Goal: Transaction & Acquisition: Purchase product/service

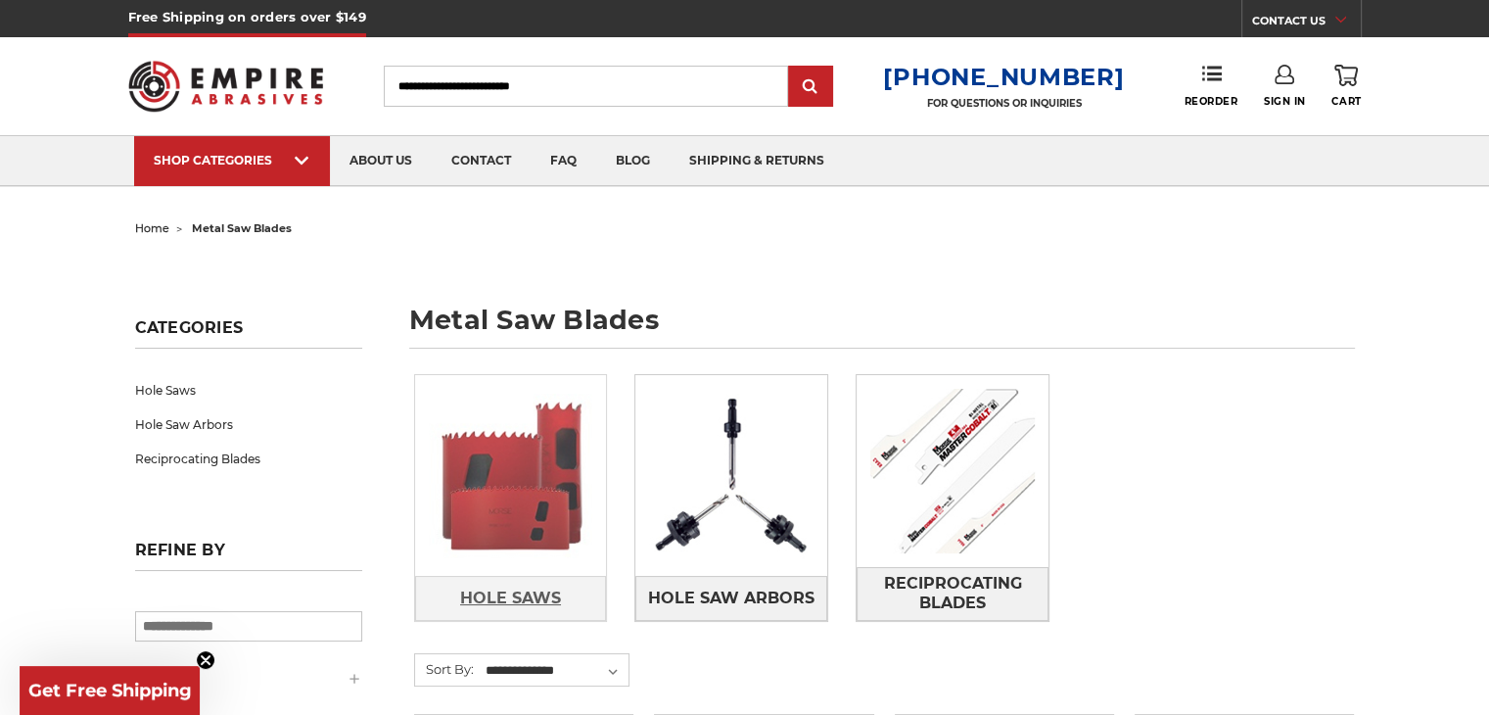
click at [529, 619] on link "Hole Saws" at bounding box center [511, 598] width 192 height 44
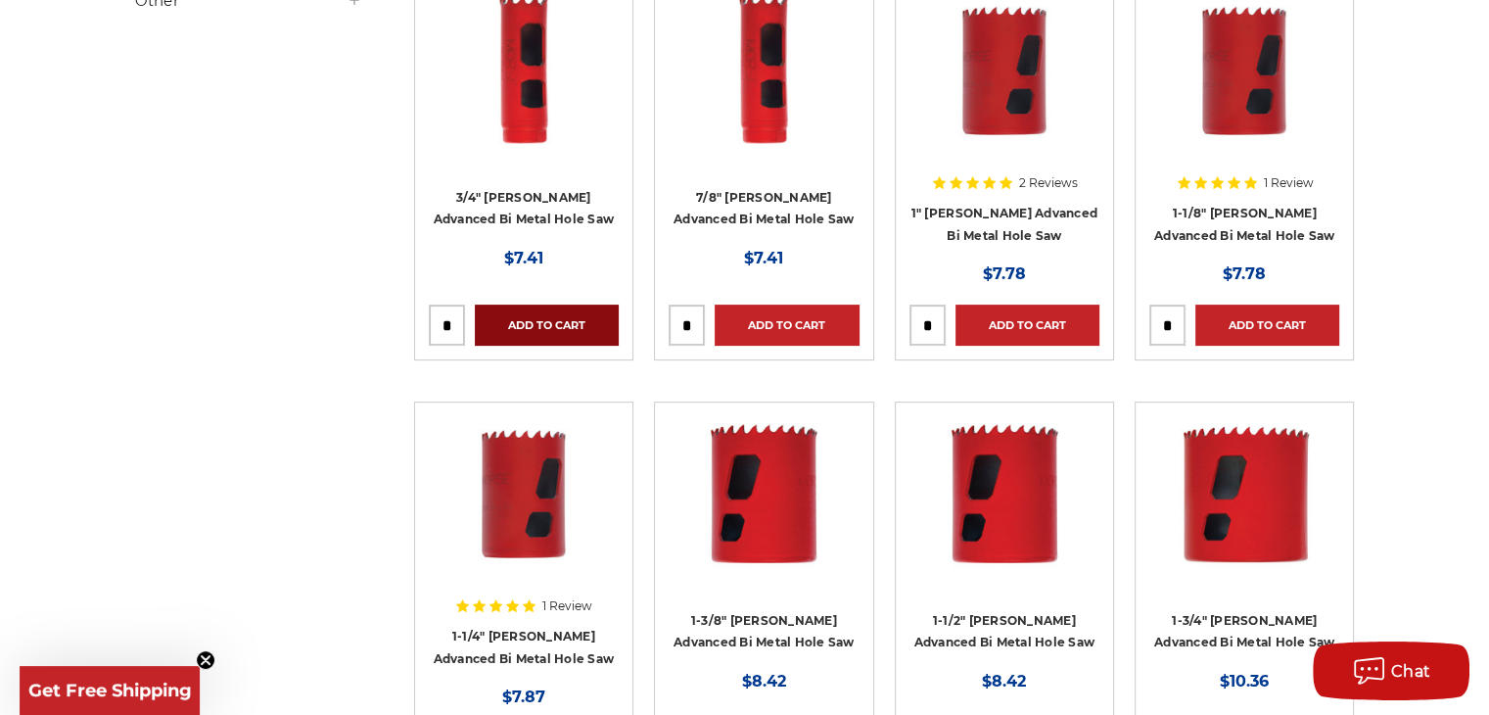
scroll to position [489, 0]
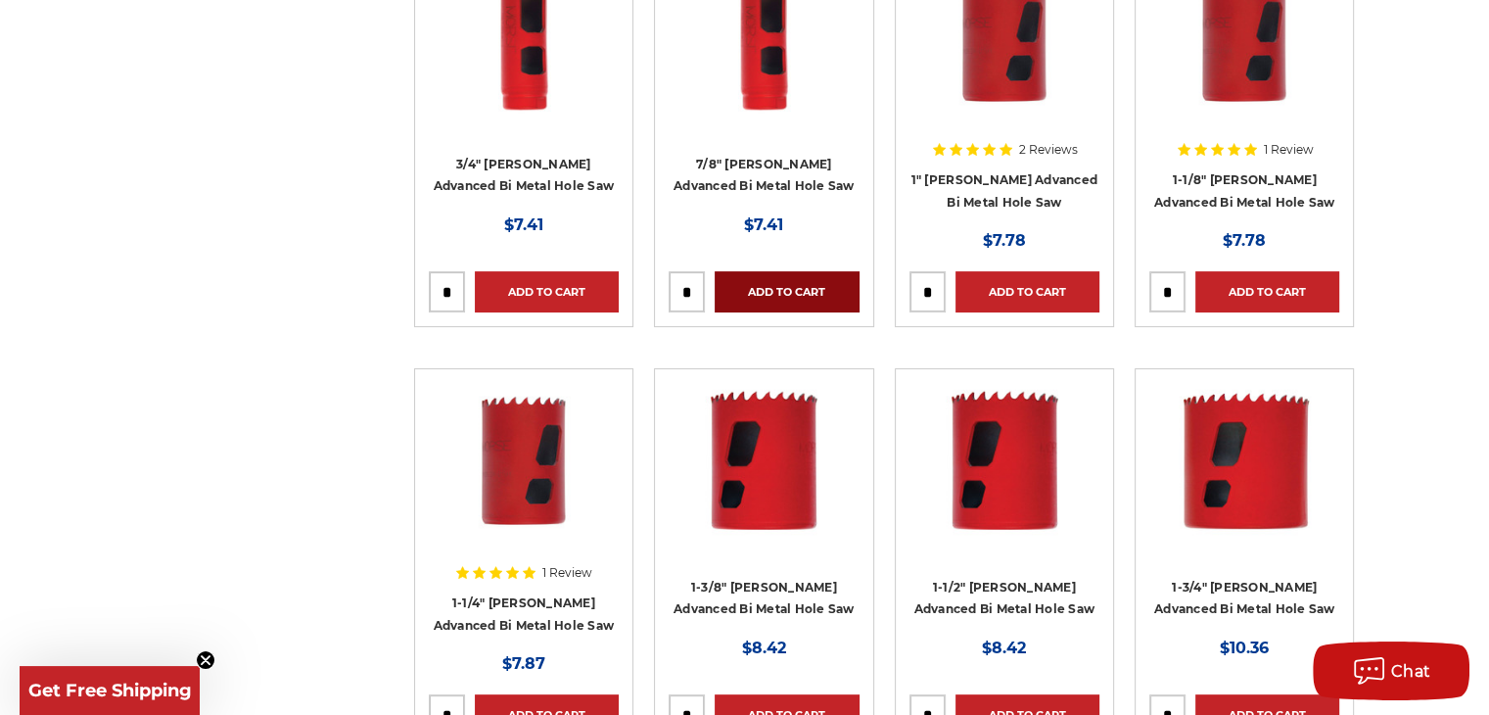
drag, startPoint x: 935, startPoint y: 286, endPoint x: 857, endPoint y: 287, distance: 77.3
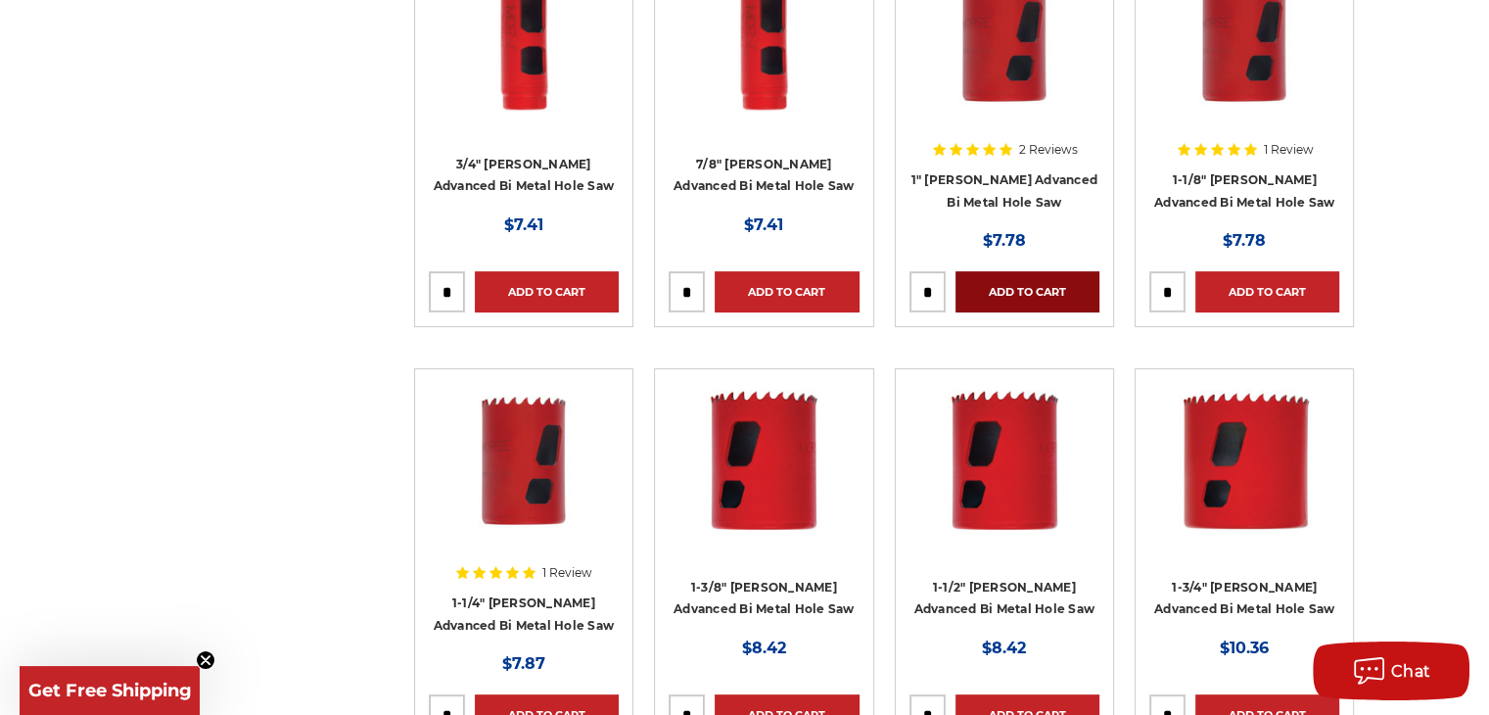
type input "*"
click at [1015, 286] on link "Add to Cart" at bounding box center [1027, 291] width 144 height 41
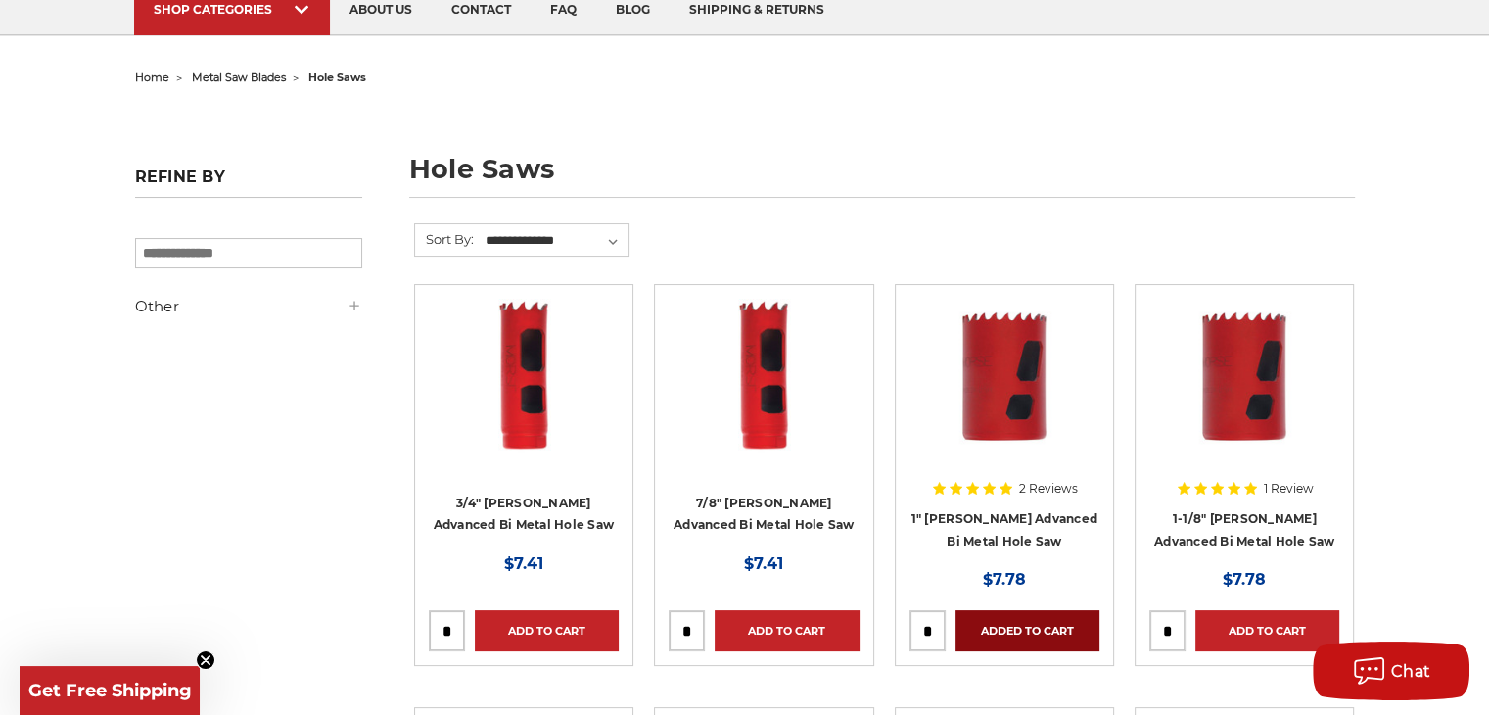
scroll to position [0, 0]
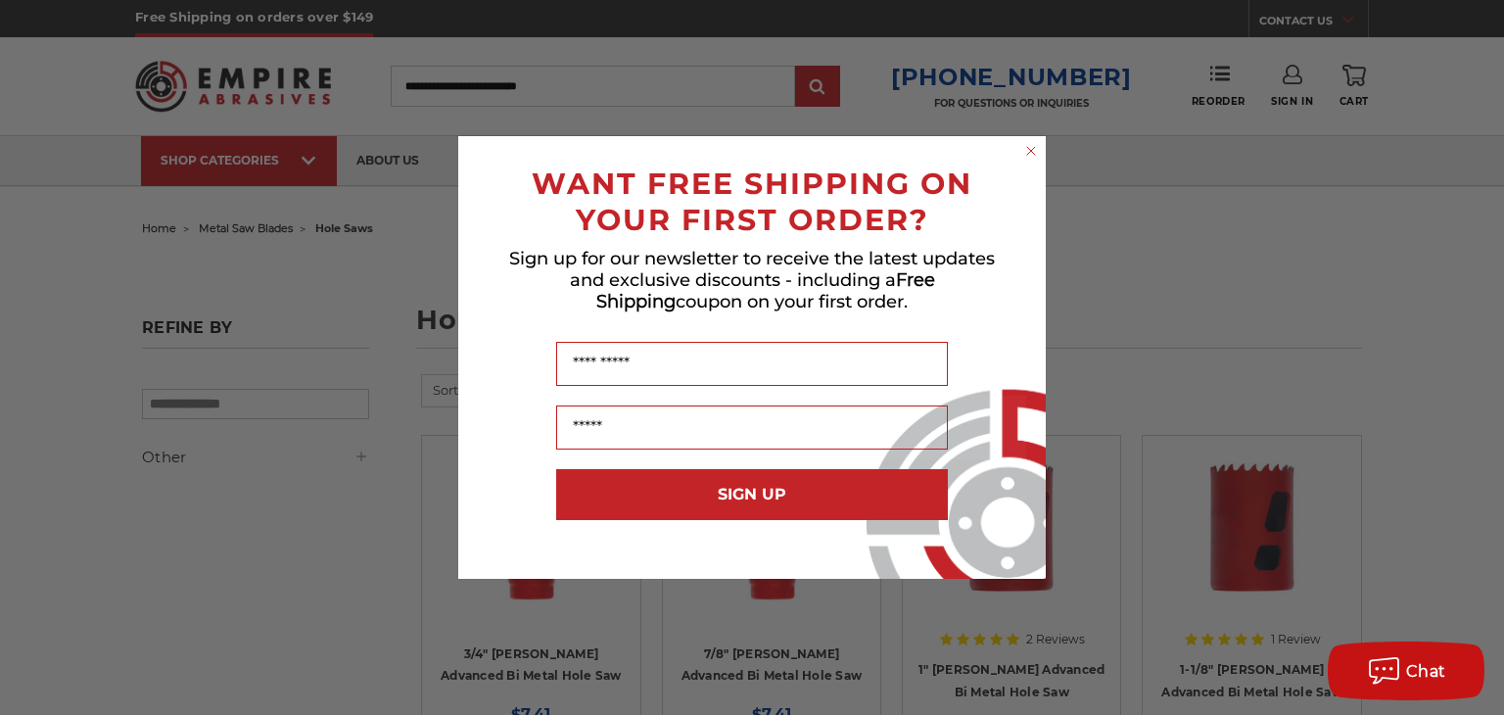
click at [1026, 151] on circle "Close dialog" at bounding box center [1031, 151] width 19 height 19
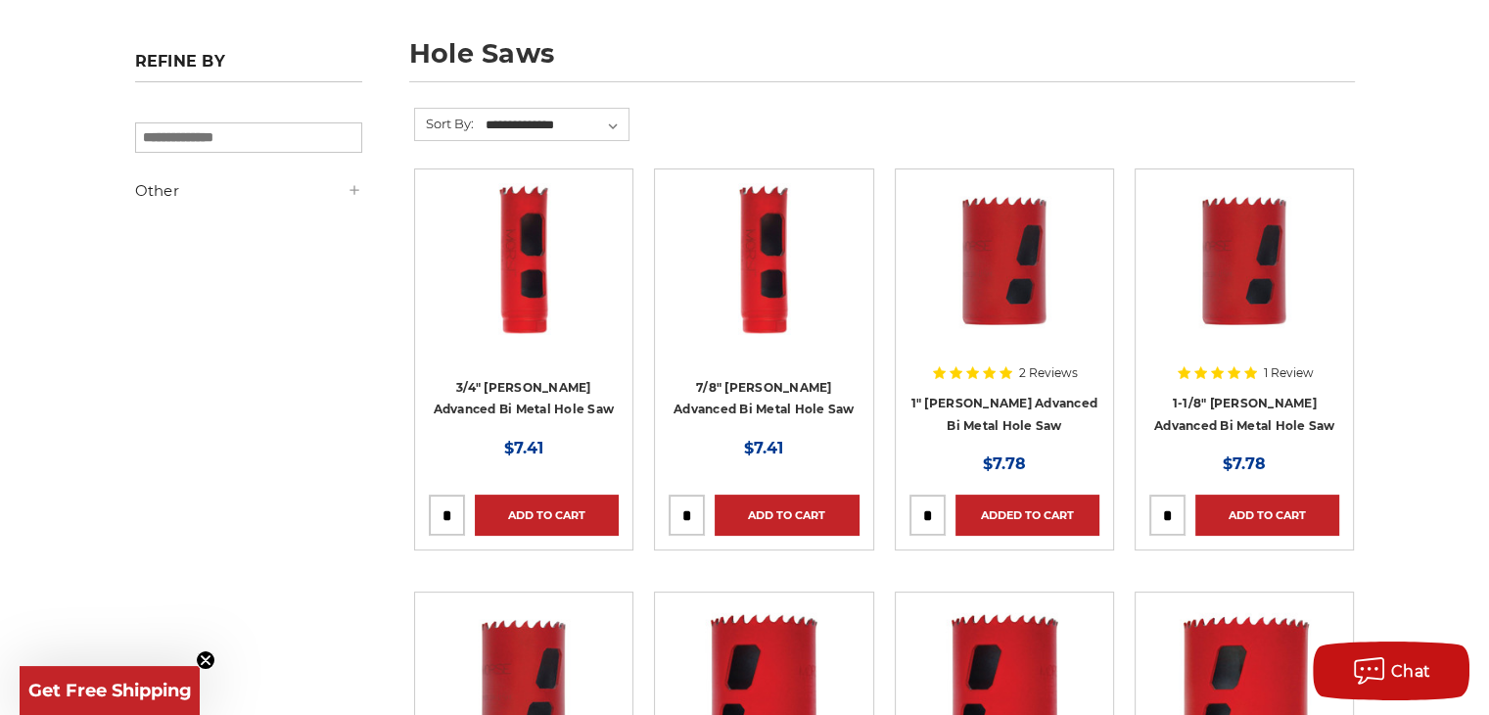
scroll to position [392, 0]
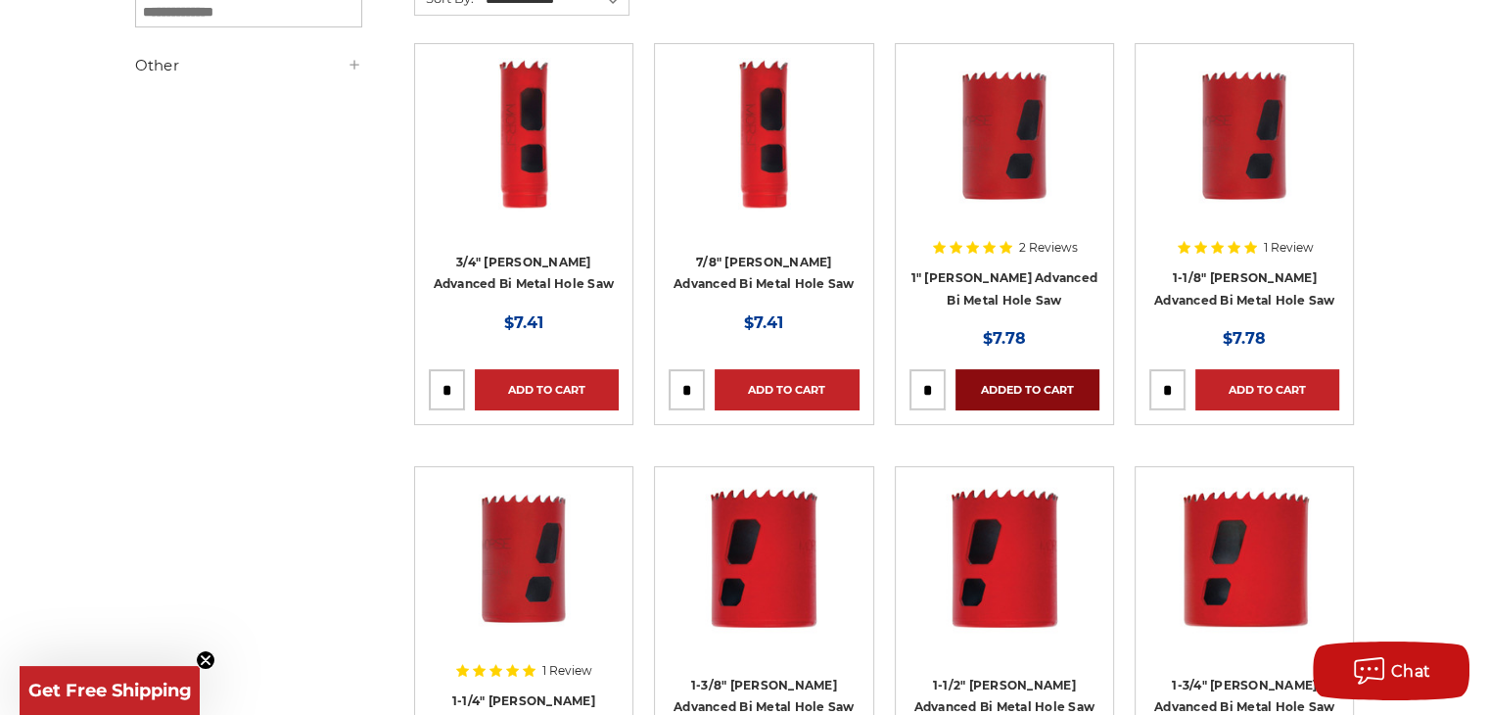
click at [1031, 373] on link "Added to Cart" at bounding box center [1027, 389] width 144 height 41
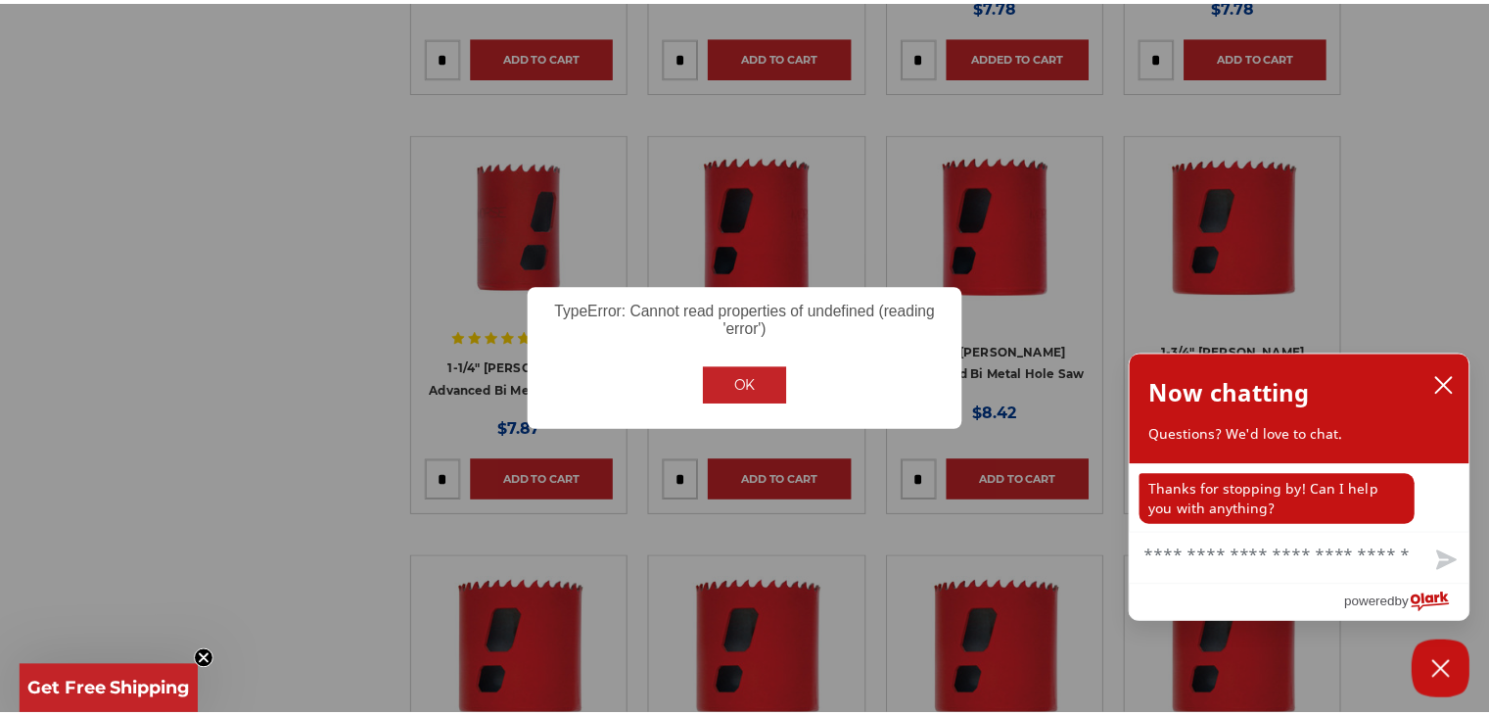
scroll to position [727, 0]
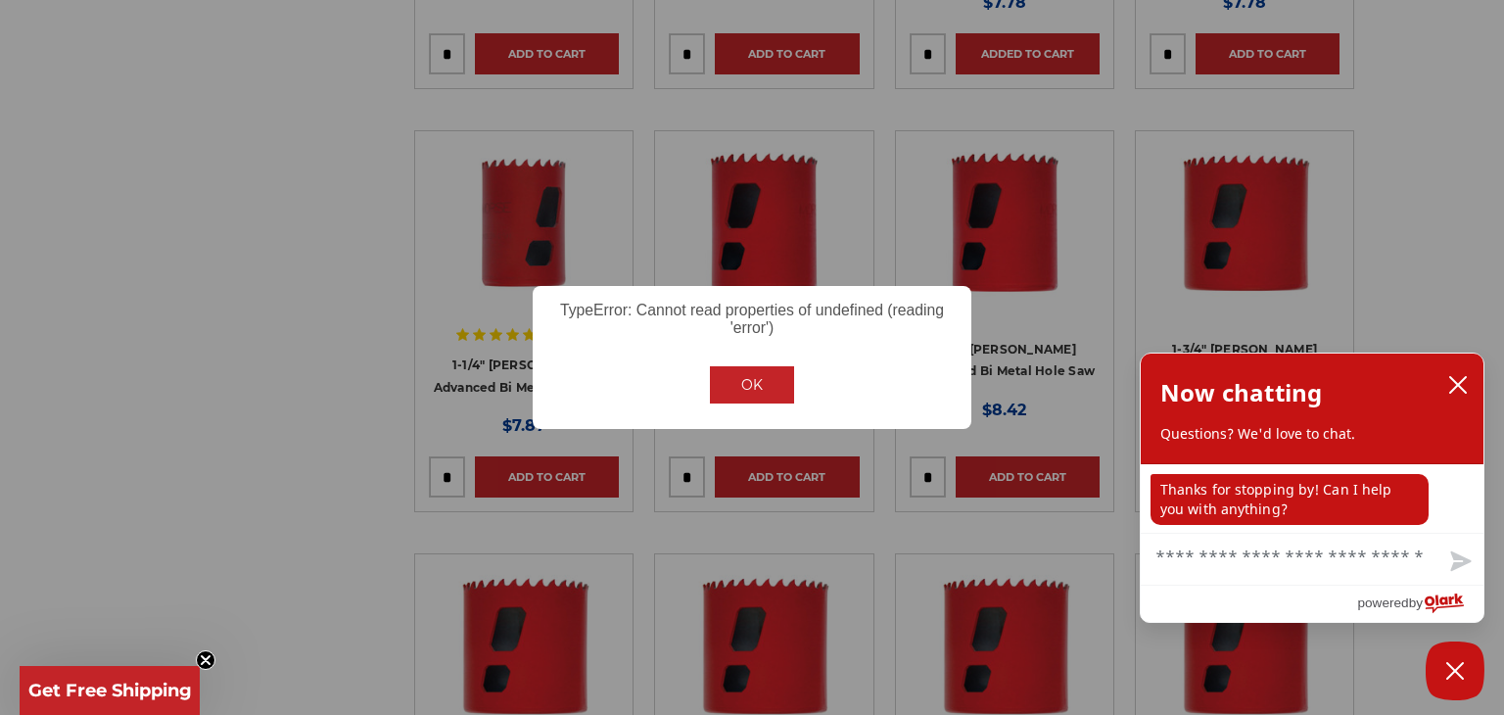
click at [787, 379] on button "OK" at bounding box center [752, 384] width 84 height 37
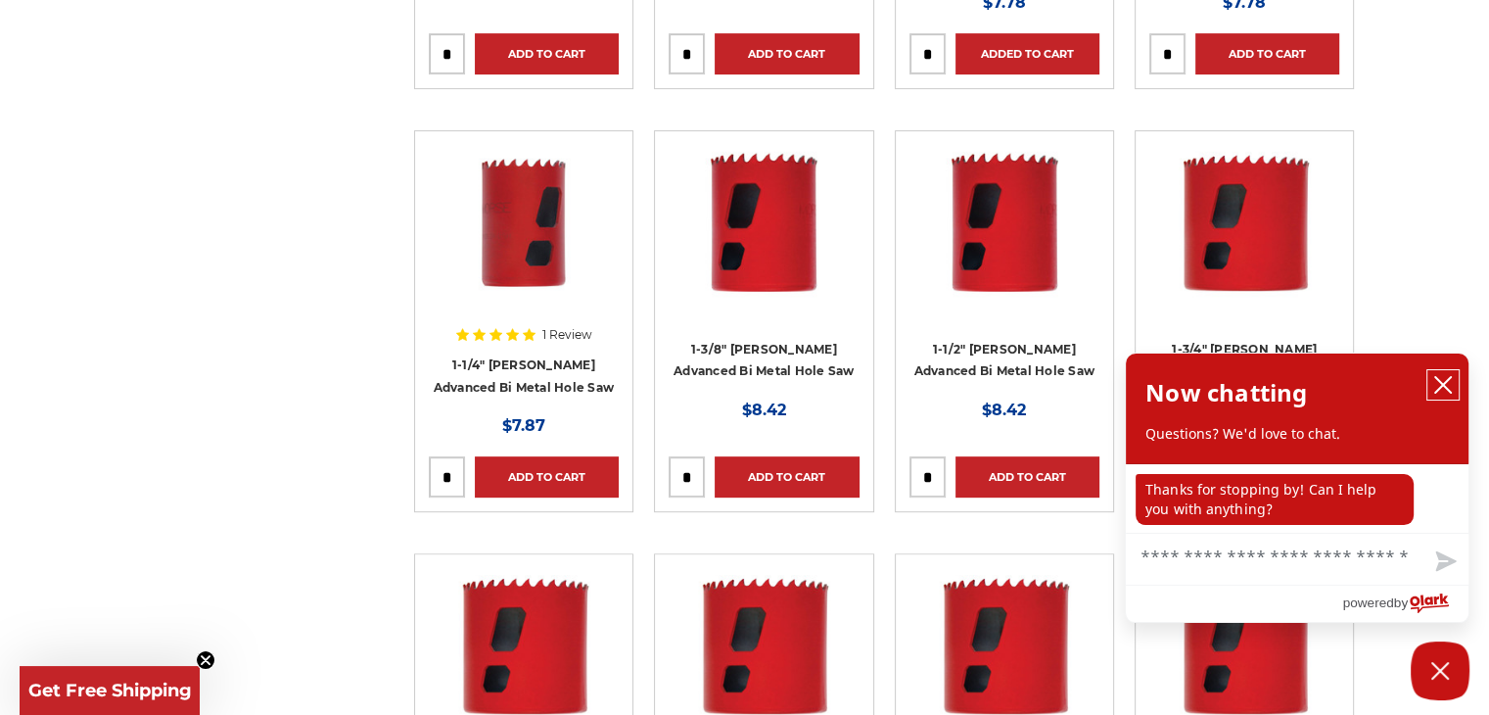
click at [1441, 385] on icon "close chatbox" at bounding box center [1443, 385] width 16 height 16
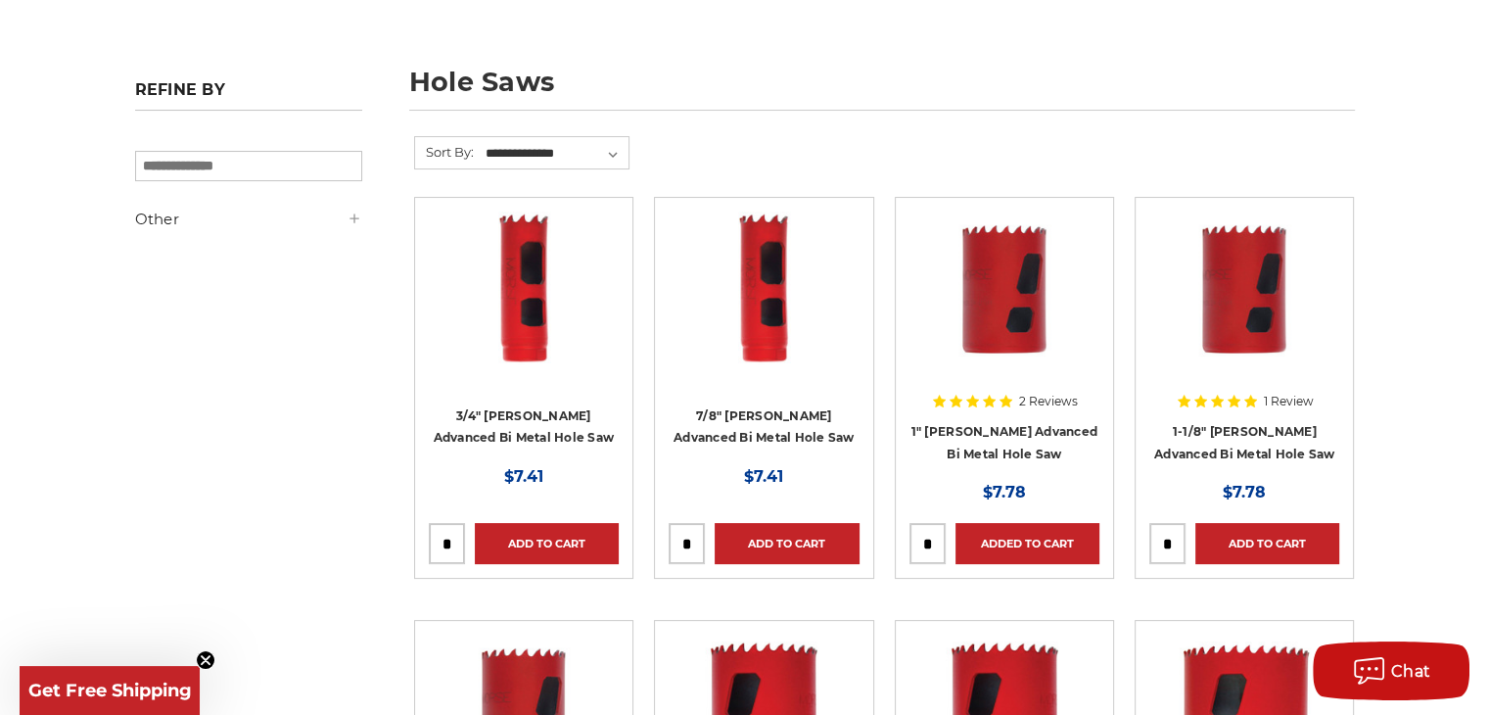
scroll to position [0, 0]
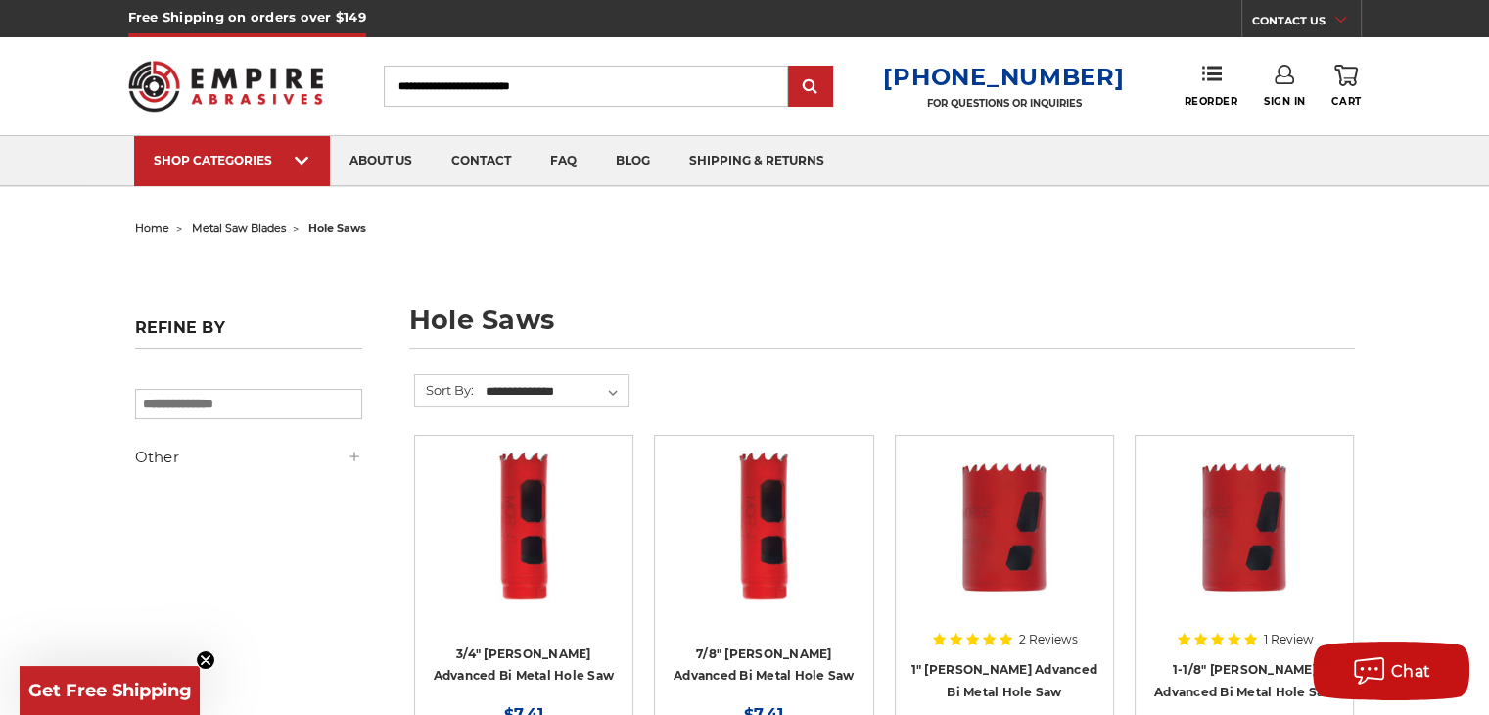
click at [1346, 87] on link "0 Cart" at bounding box center [1345, 86] width 29 height 43
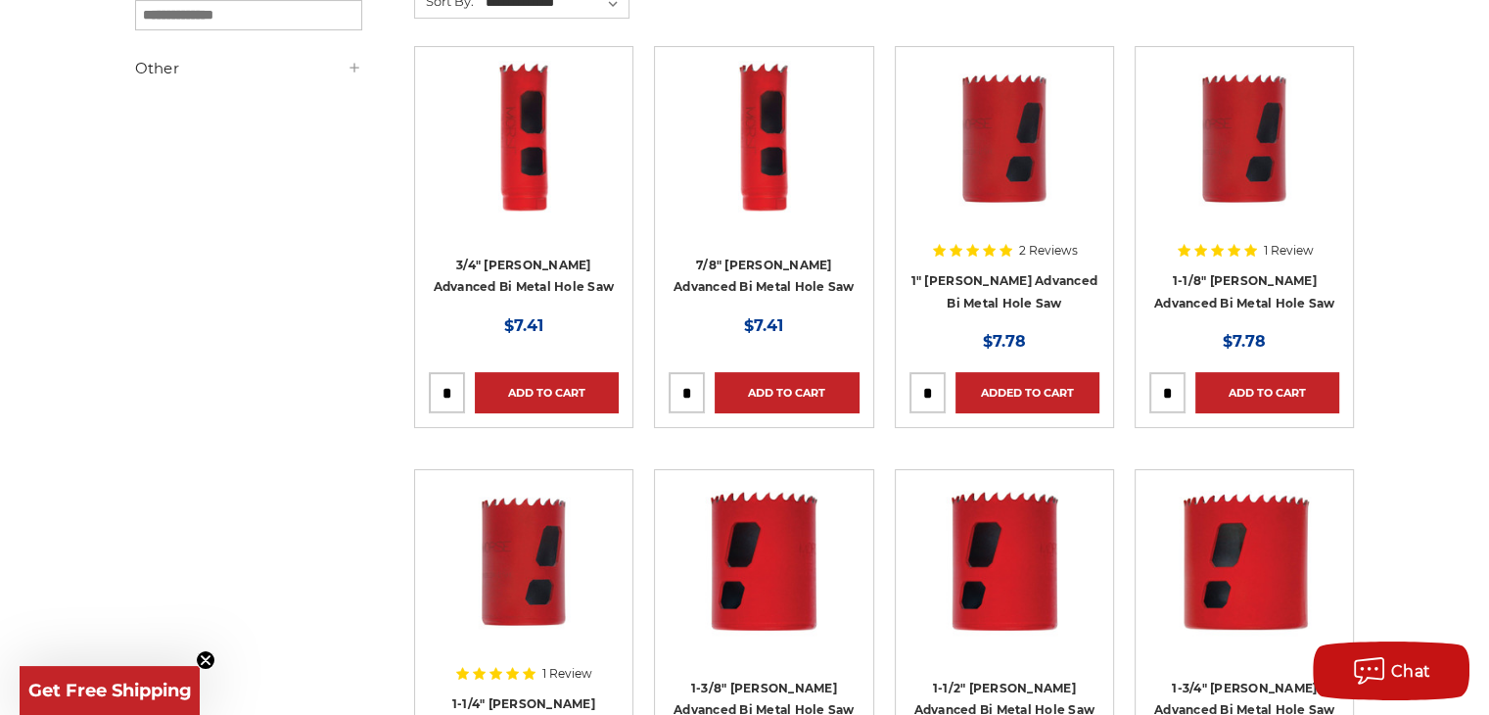
scroll to position [392, 0]
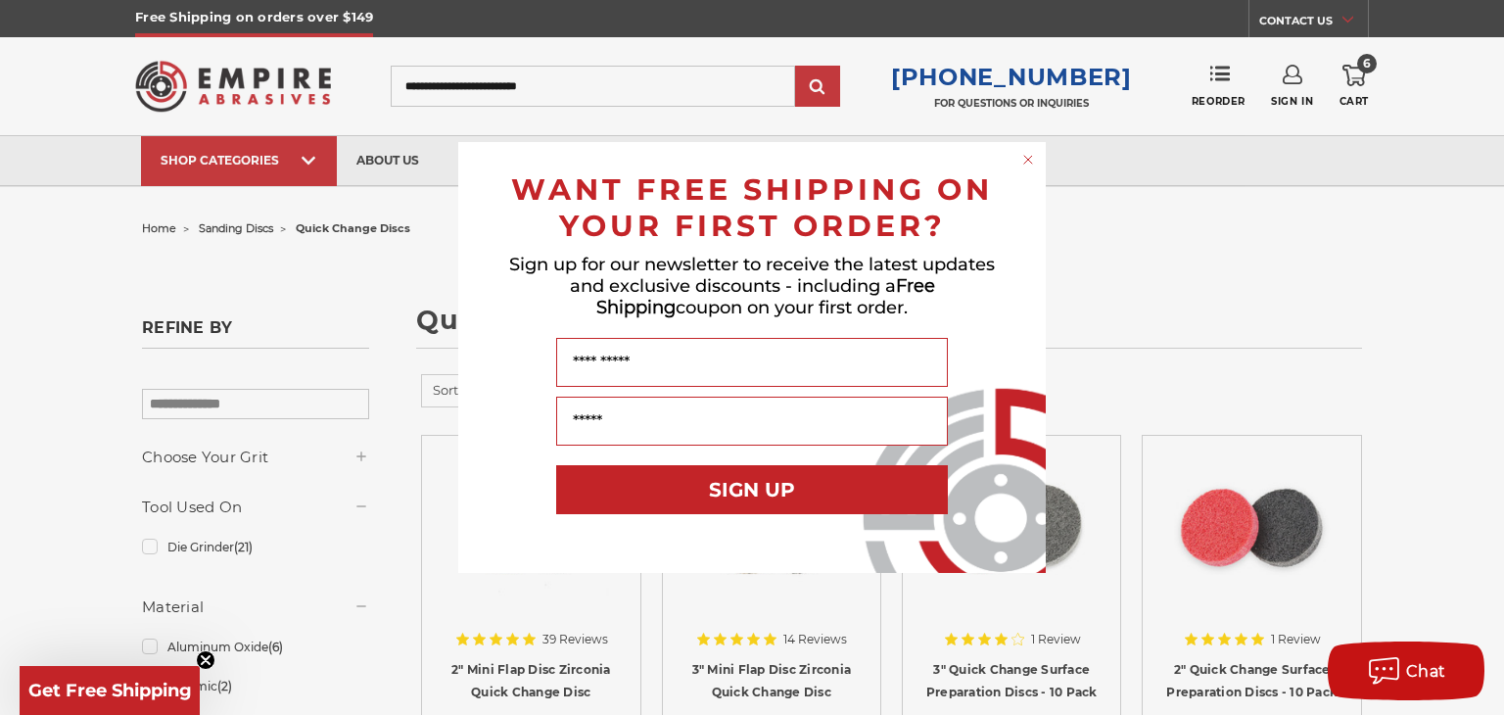
click at [1030, 159] on circle "Close dialog" at bounding box center [1028, 160] width 19 height 19
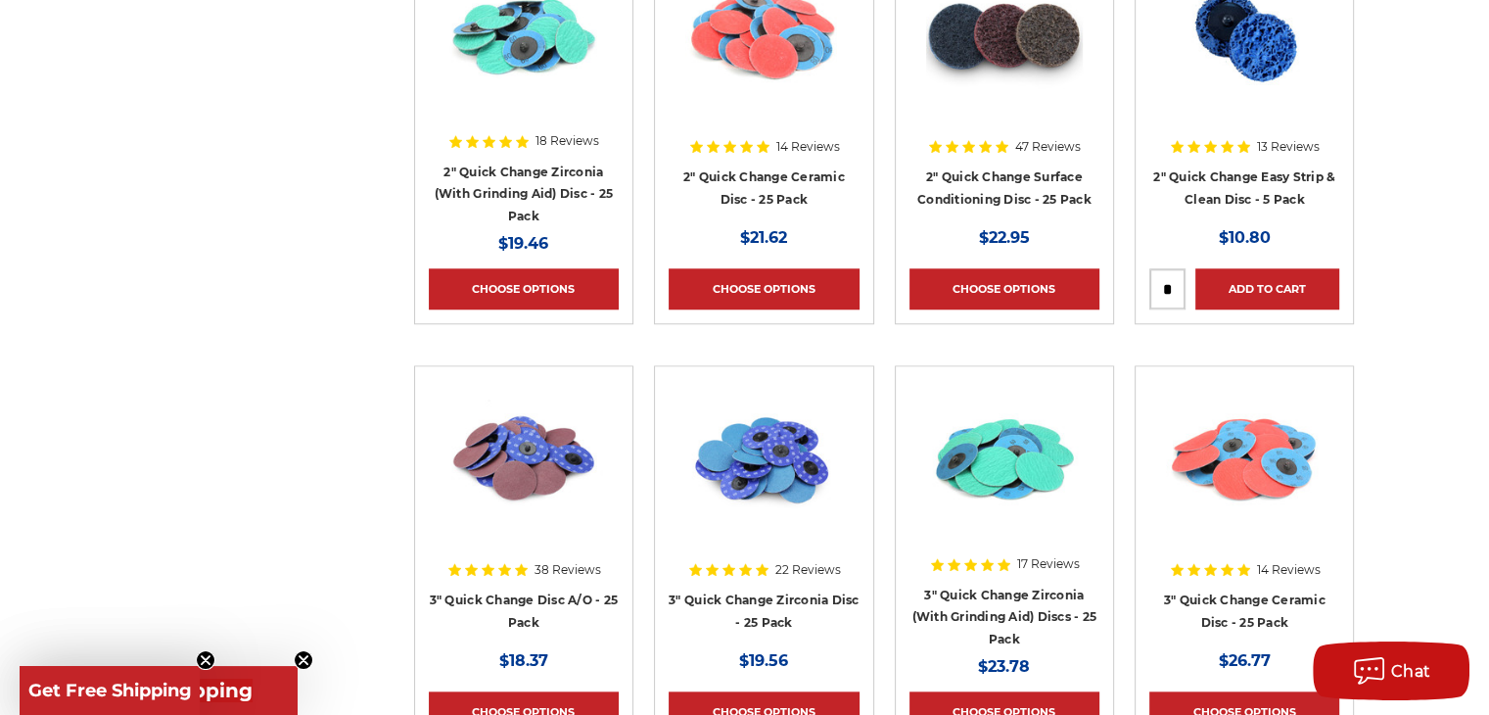
scroll to position [2056, 0]
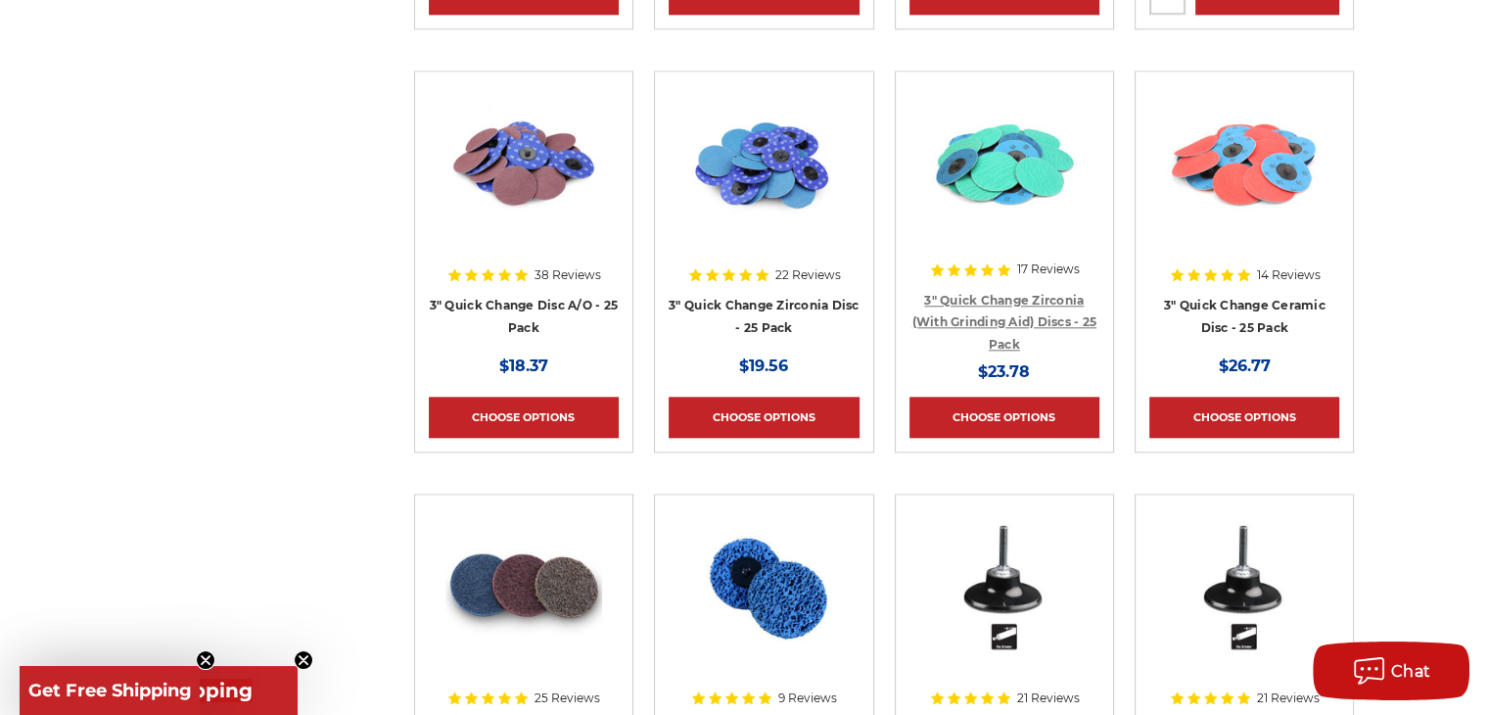
click at [970, 323] on link "3" Quick Change Zirconia (With Grinding Aid) Discs - 25 Pack" at bounding box center [1004, 322] width 185 height 59
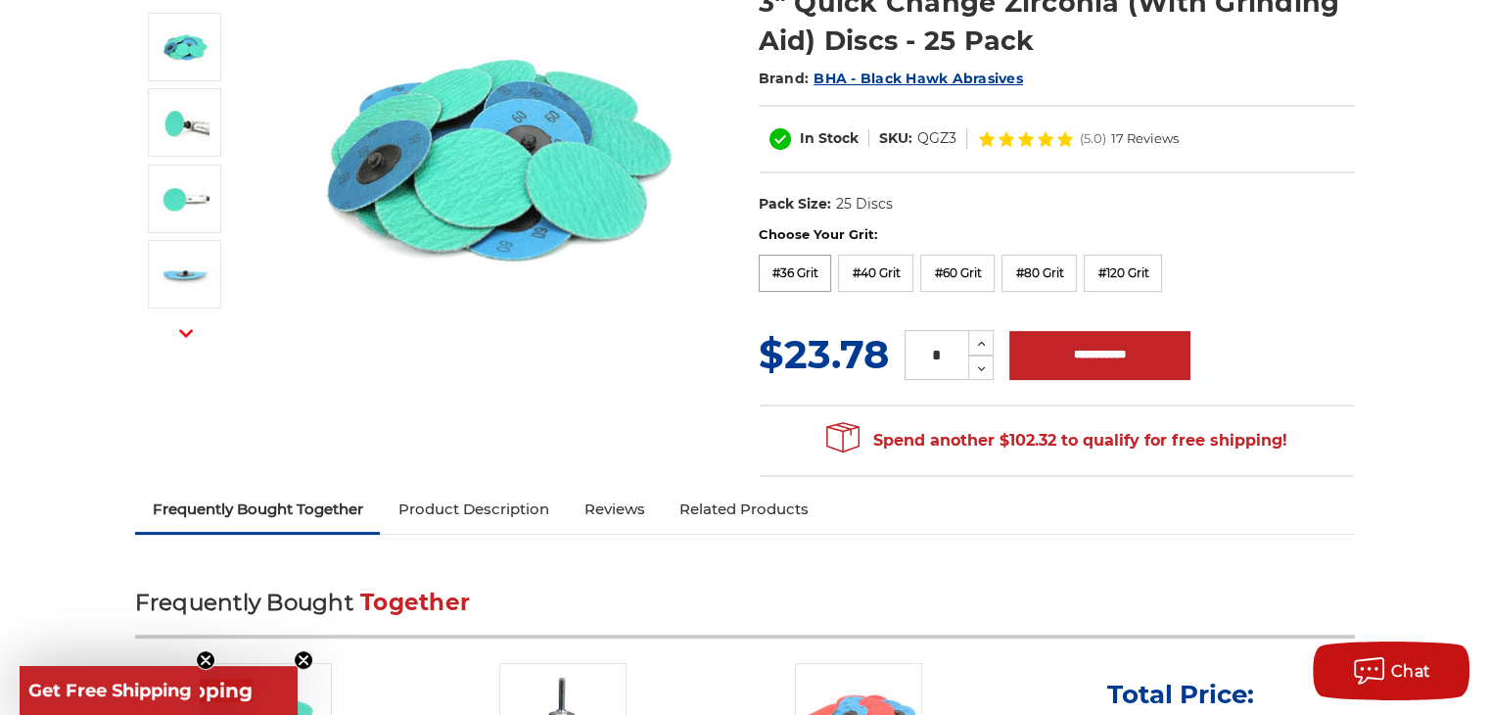
click at [817, 273] on label "#36 Grit" at bounding box center [795, 273] width 73 height 37
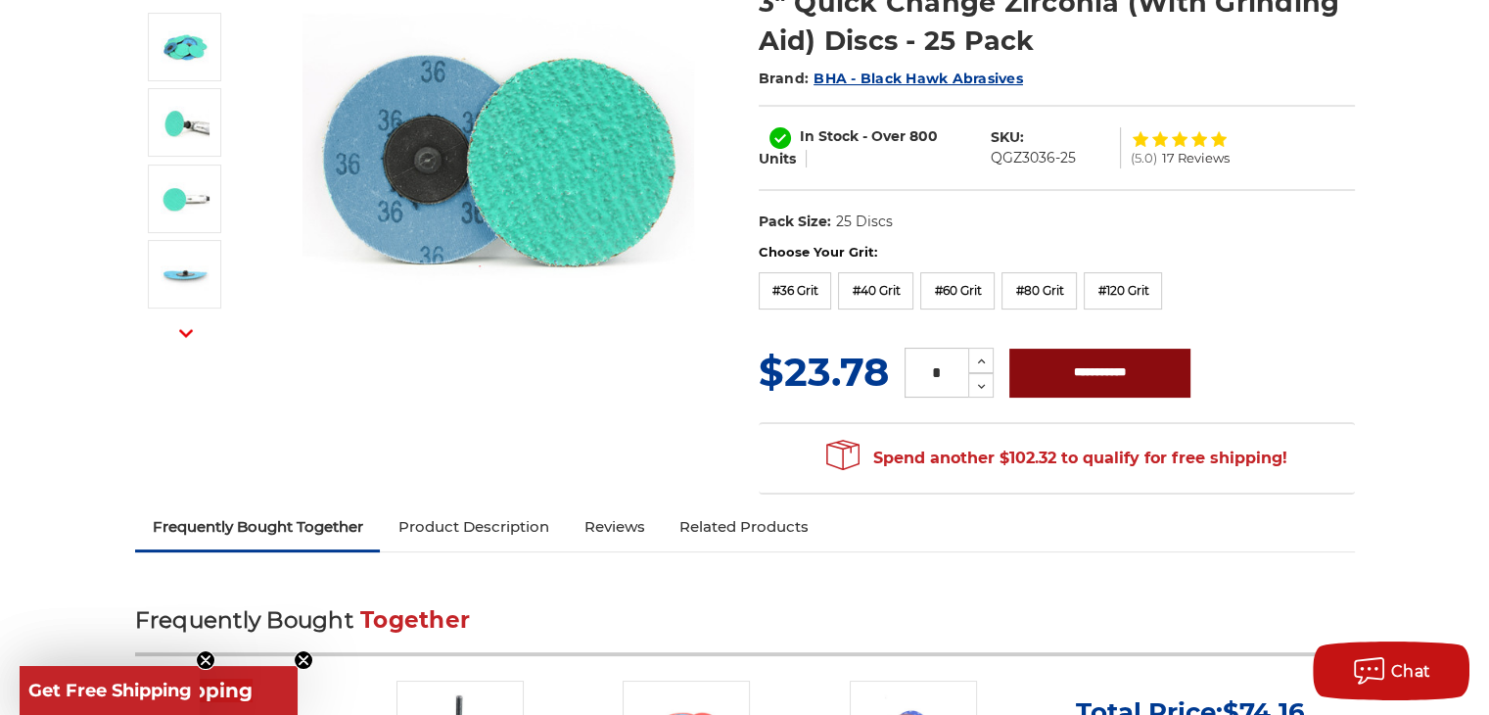
click at [1070, 367] on input "**********" at bounding box center [1099, 372] width 181 height 49
type input "**********"
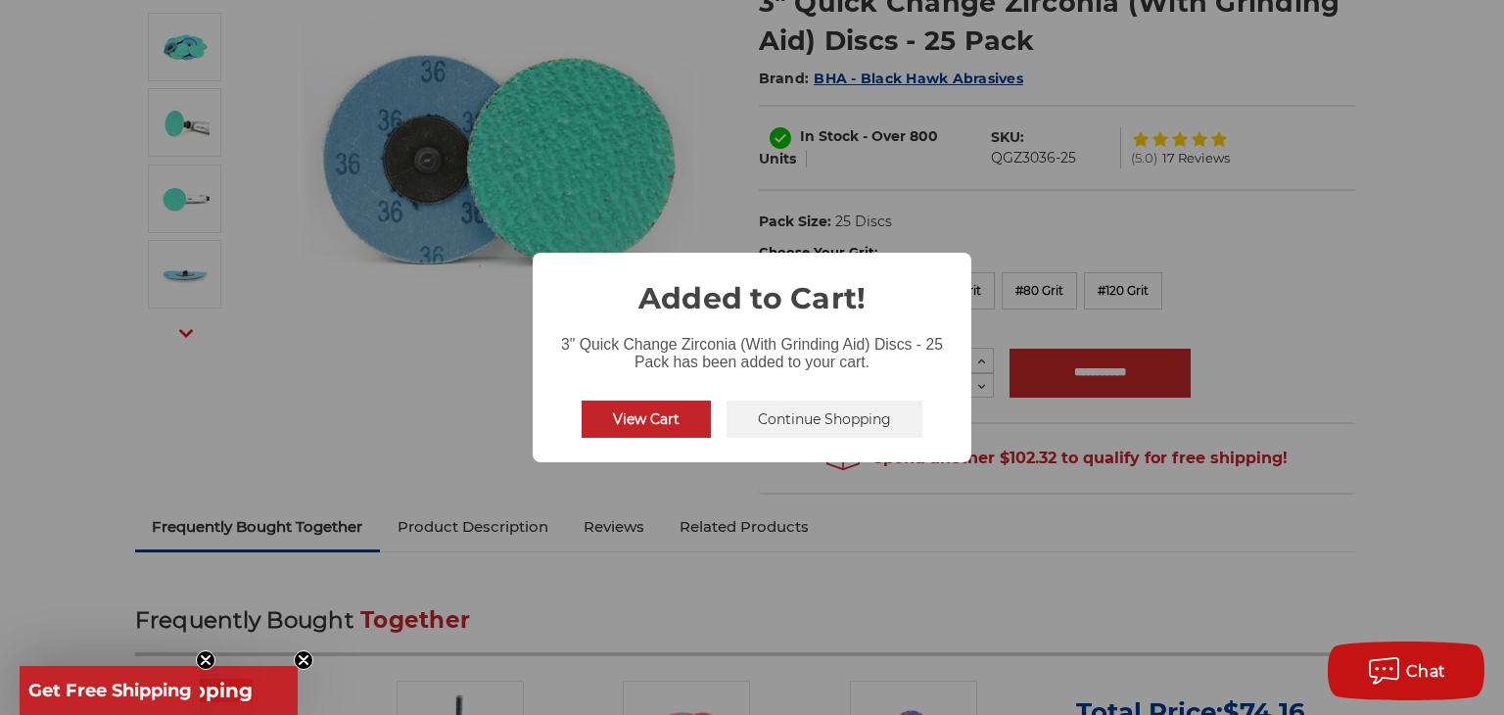
click at [670, 422] on button "View Cart" at bounding box center [645, 418] width 129 height 37
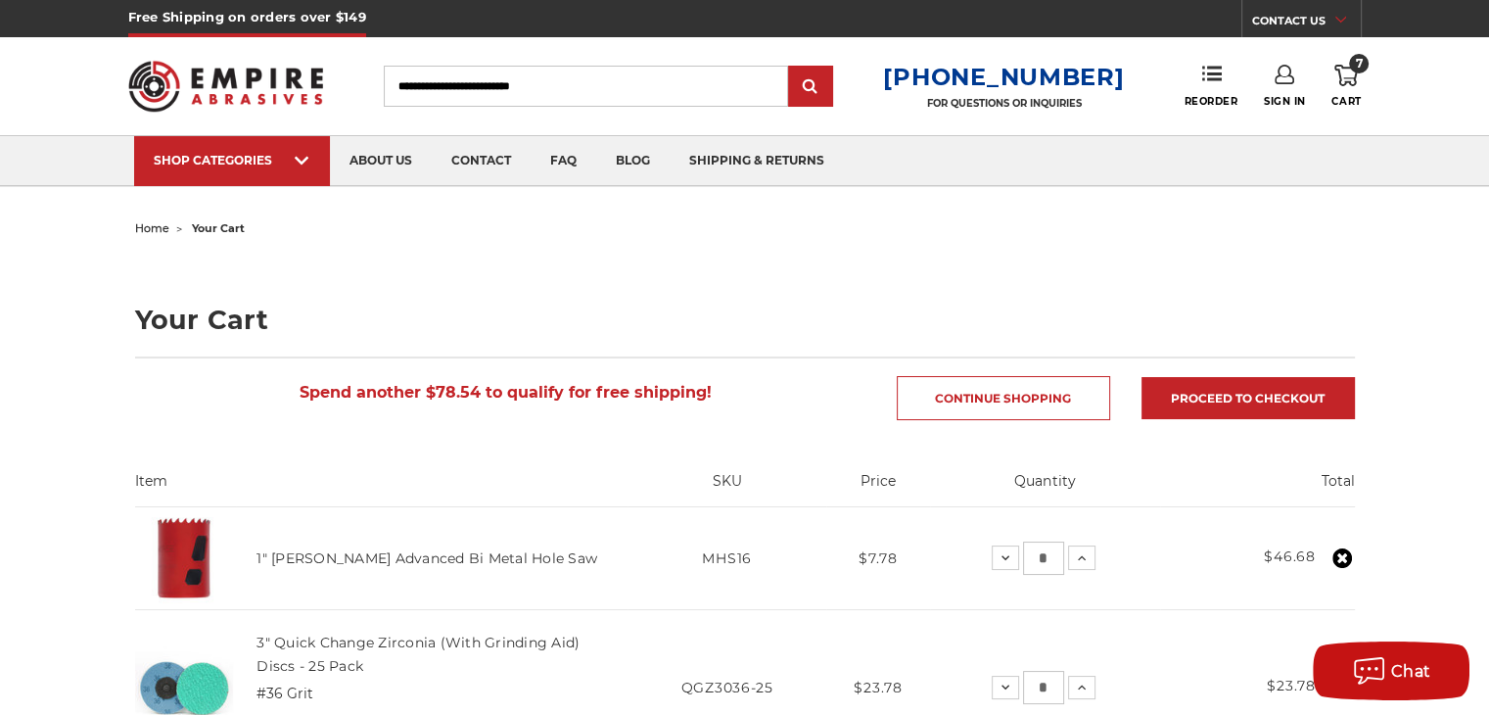
click at [281, 95] on img at bounding box center [226, 86] width 196 height 76
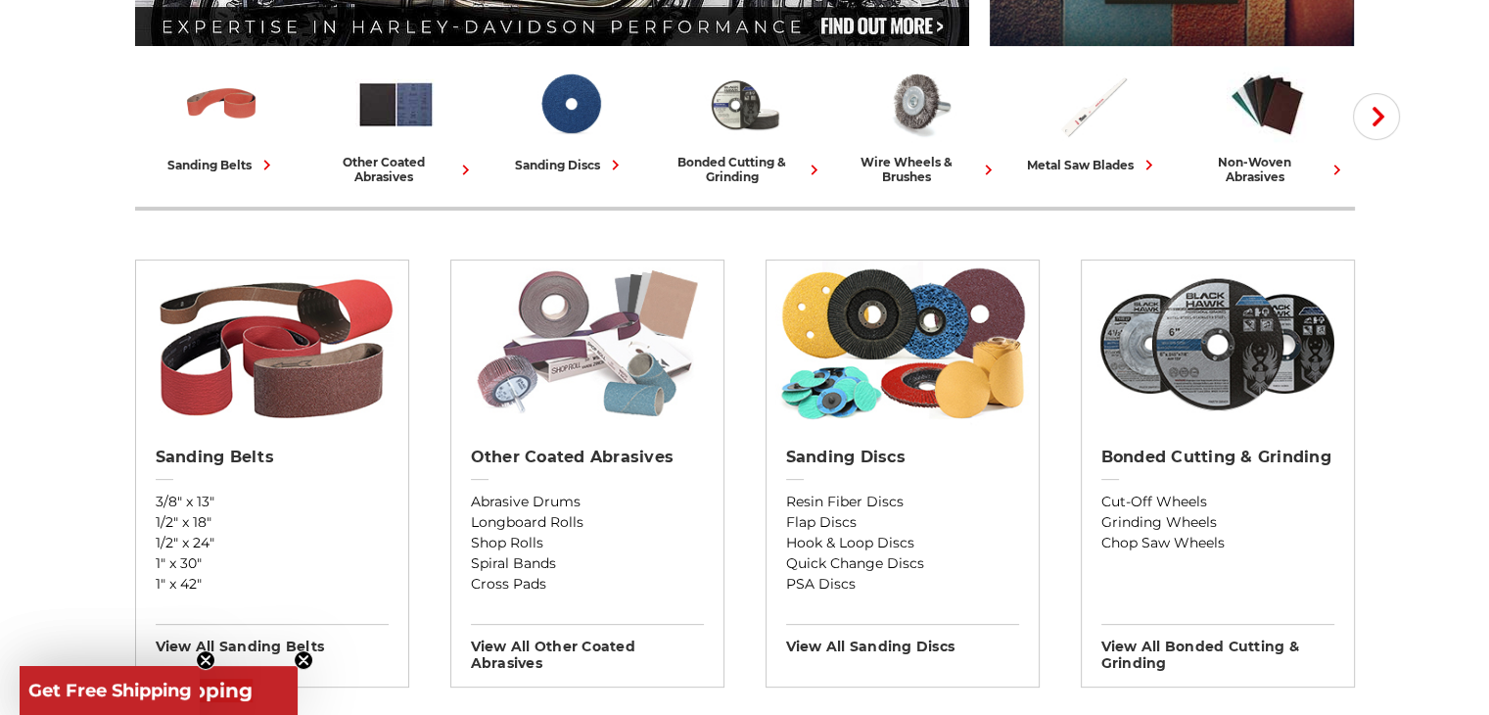
scroll to position [489, 0]
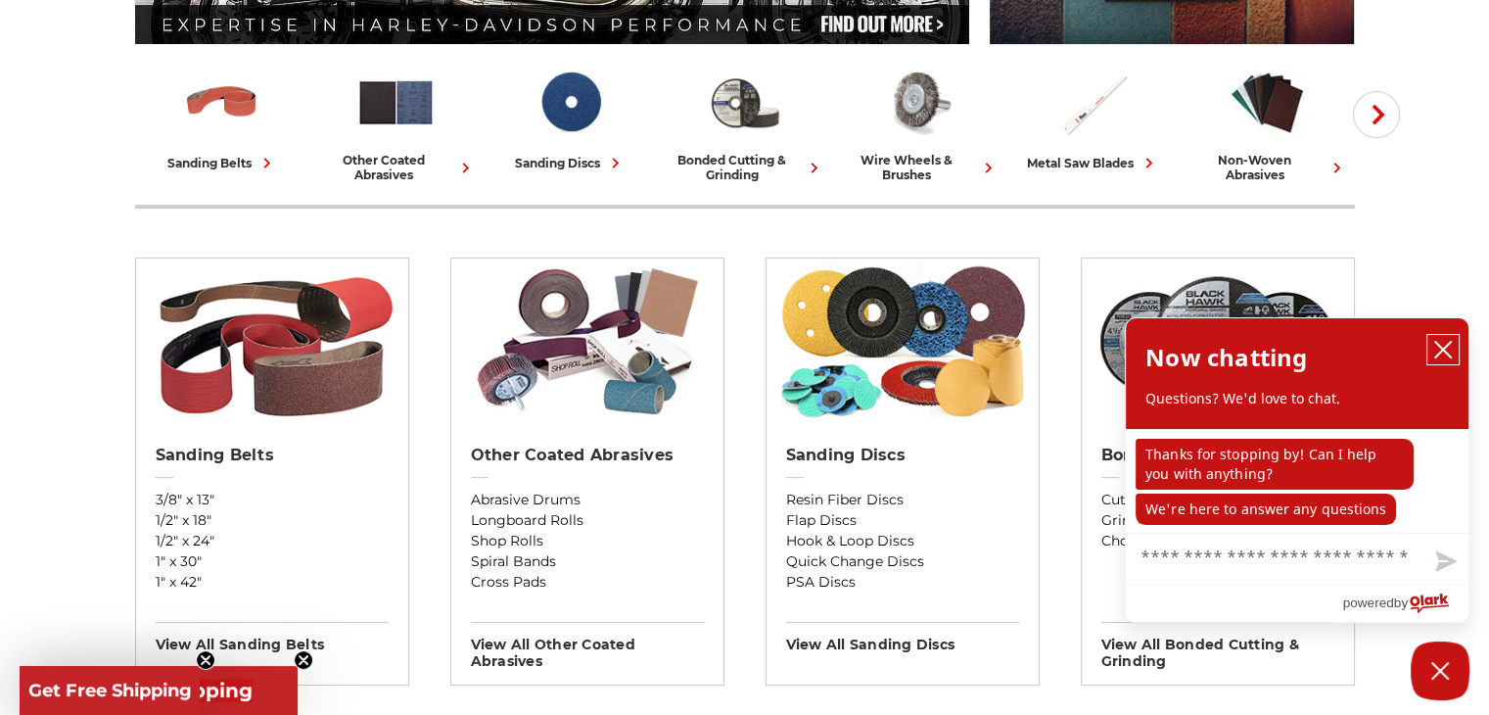
click at [1447, 353] on icon "close chatbox" at bounding box center [1443, 350] width 20 height 20
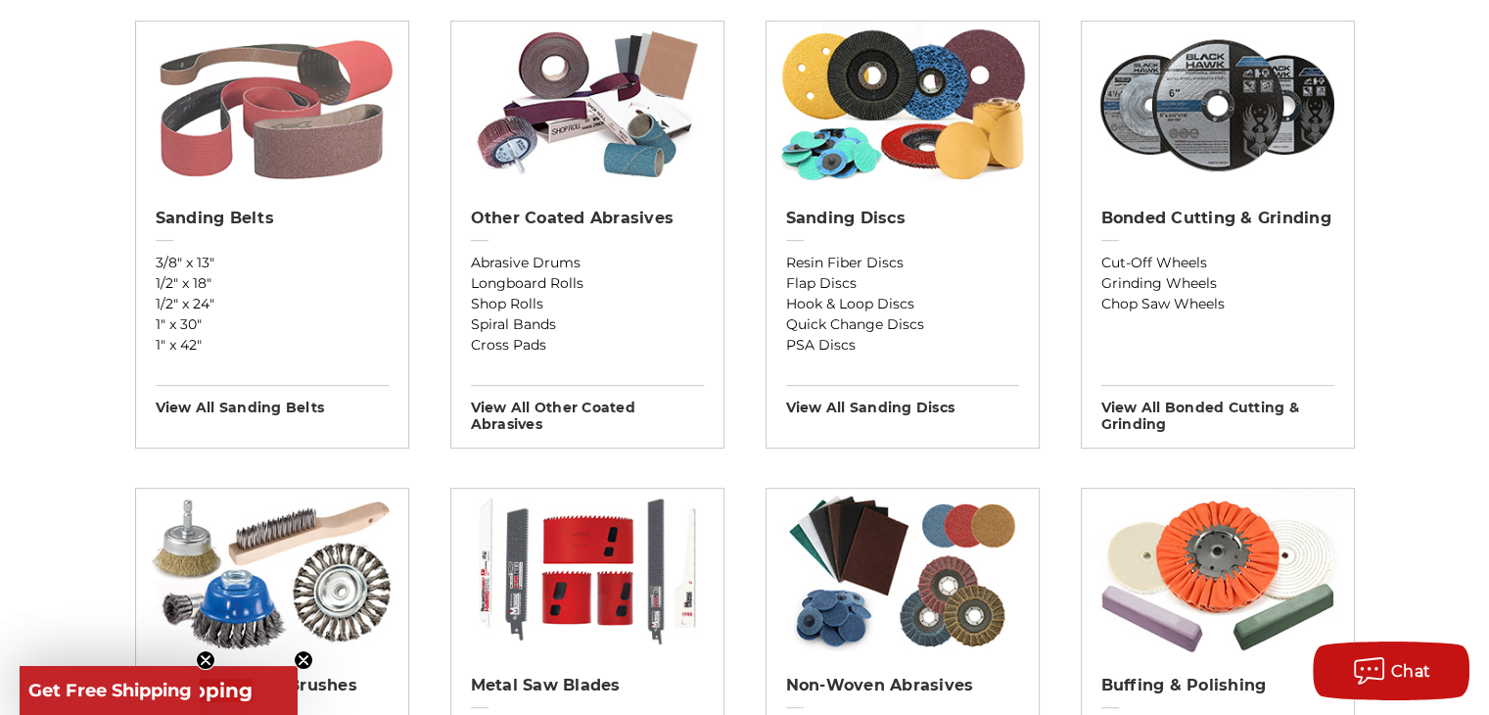
scroll to position [783, 0]
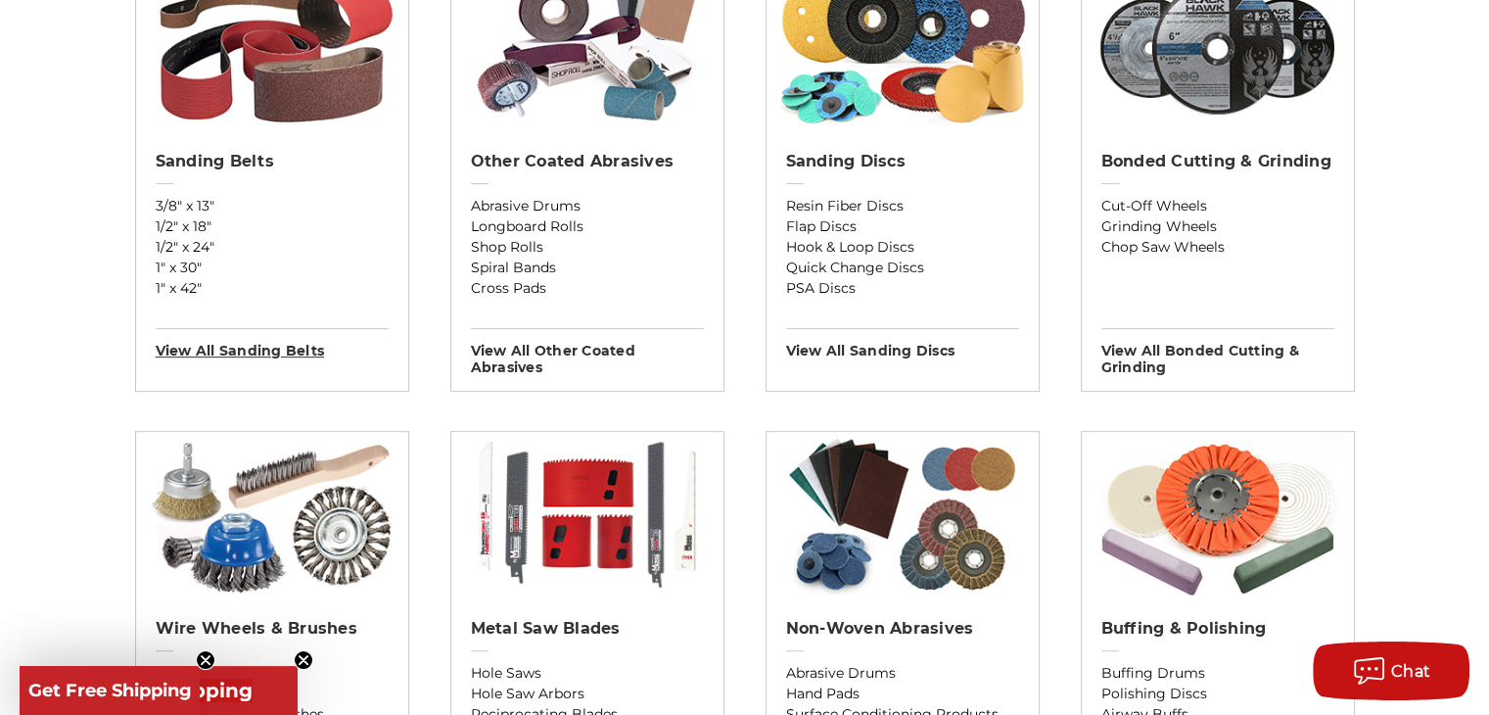
click at [248, 350] on h3 "View All sanding belts" at bounding box center [272, 343] width 233 height 31
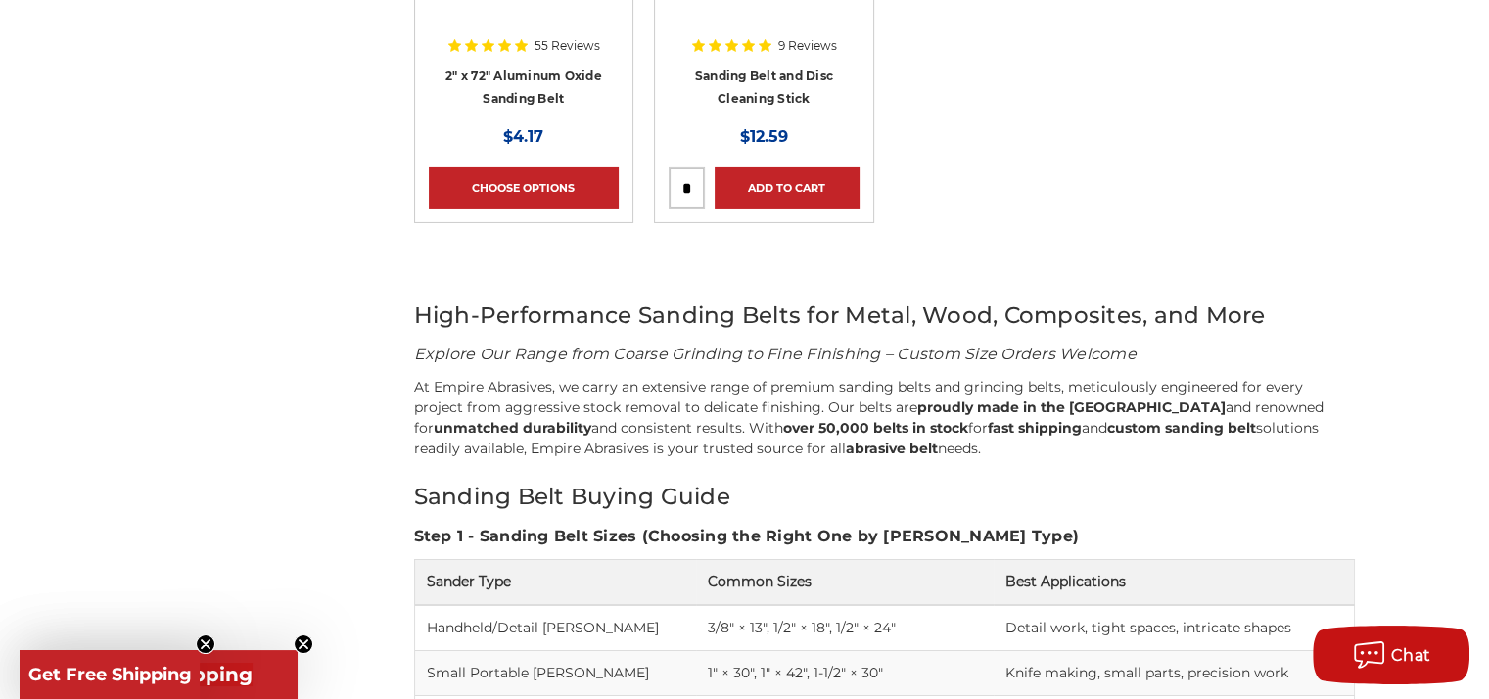
scroll to position [21339, 0]
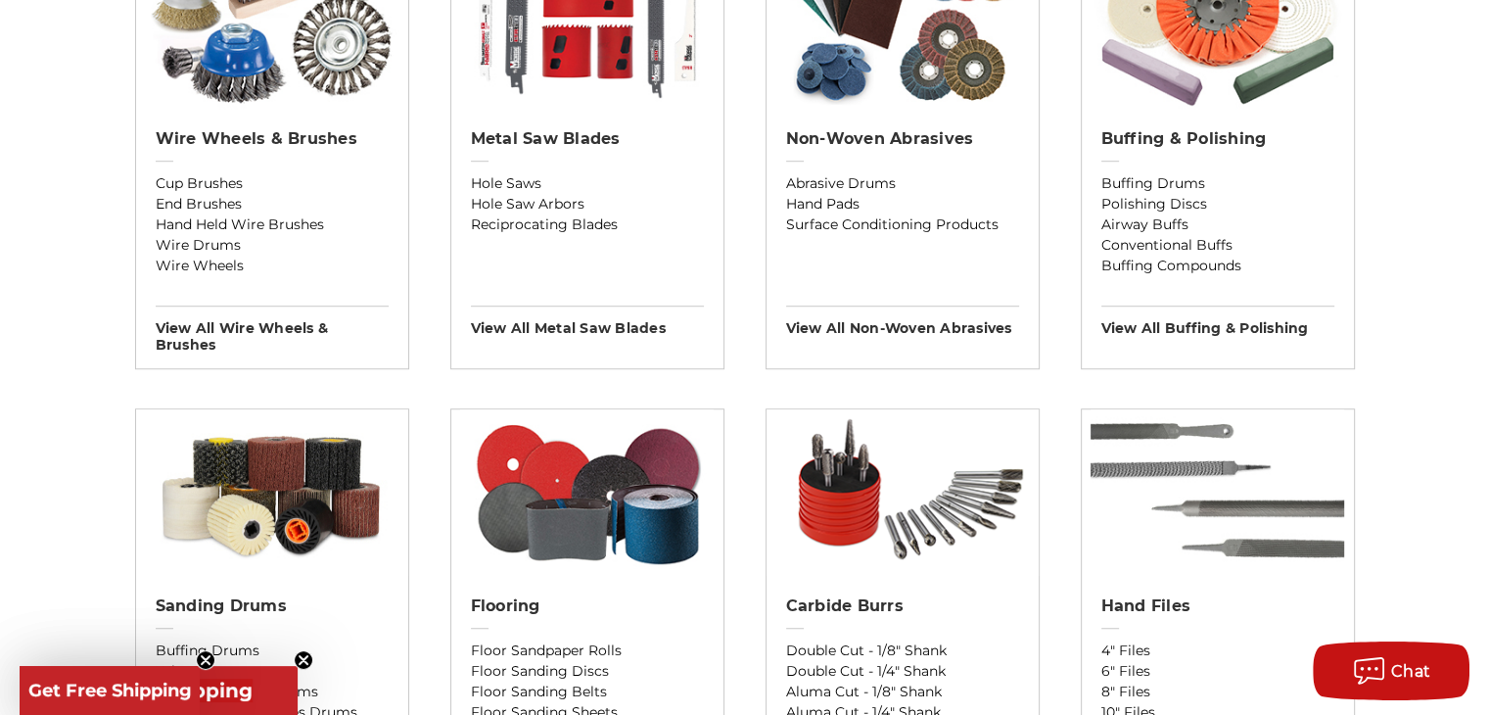
scroll to position [1370, 0]
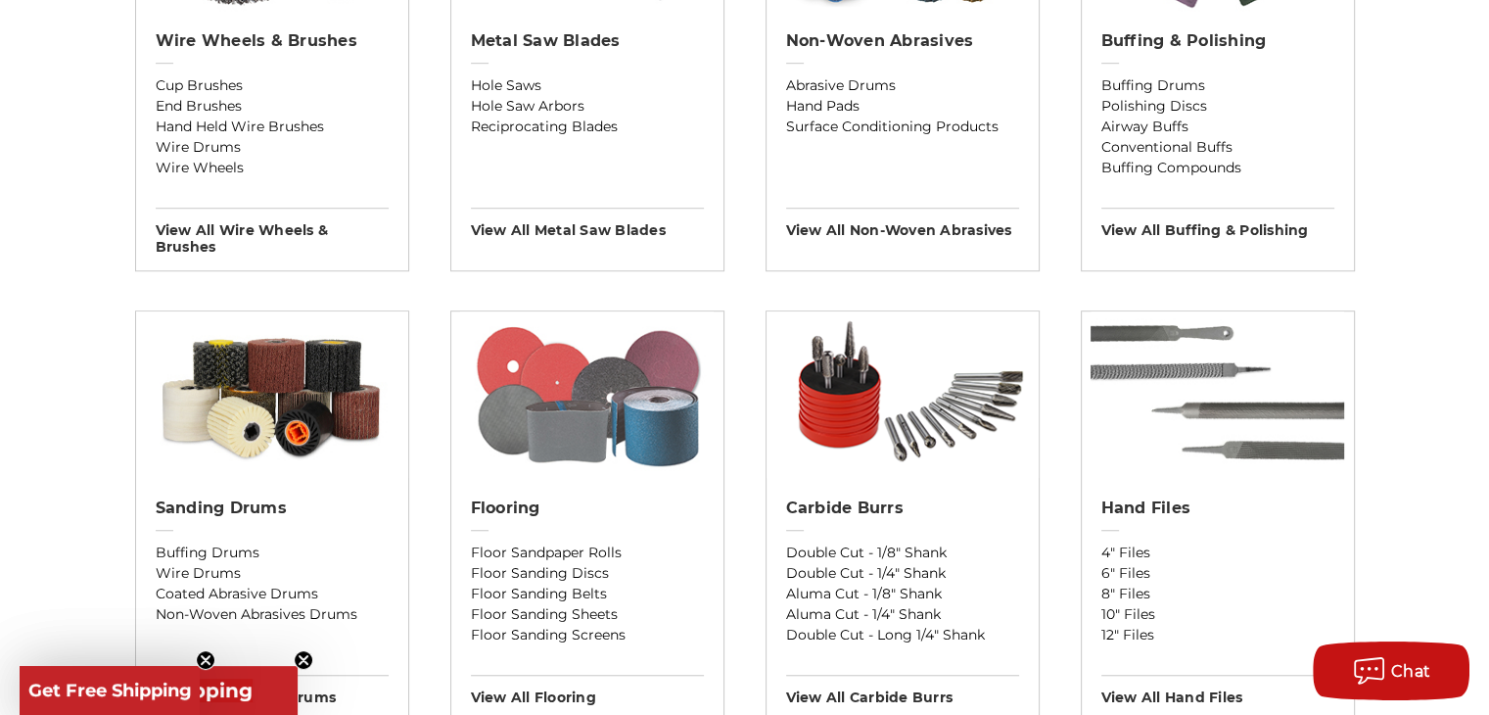
click at [589, 413] on img at bounding box center [587, 394] width 254 height 166
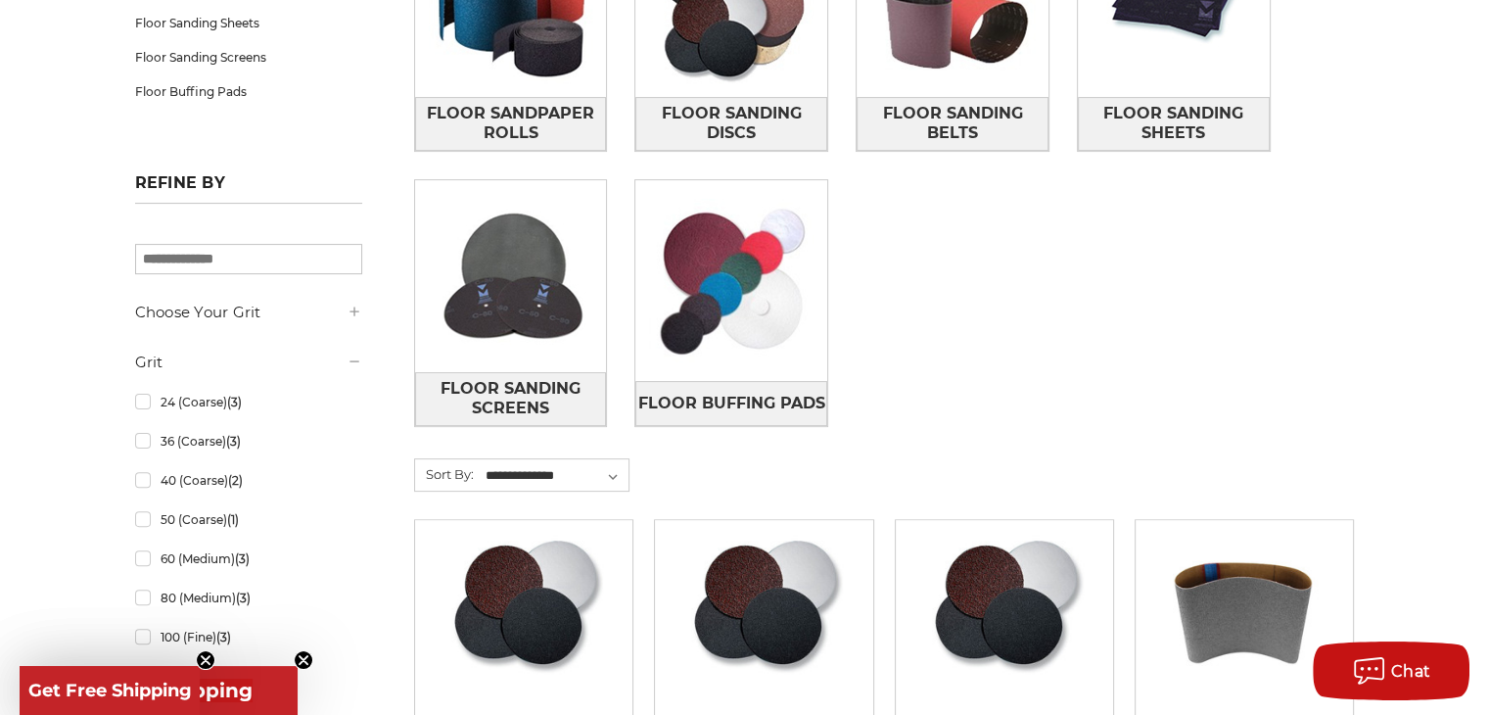
scroll to position [392, 0]
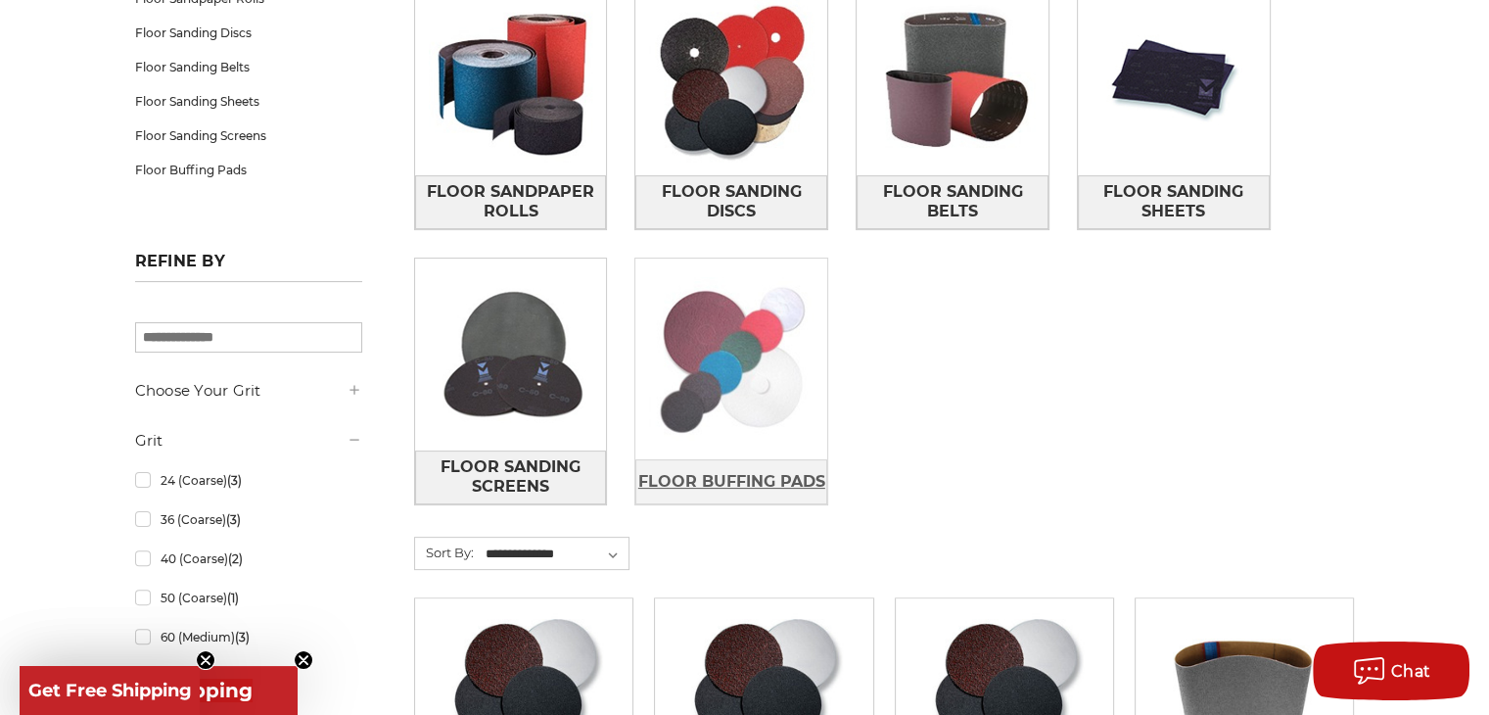
click at [737, 472] on span "Floor Buffing Pads" at bounding box center [731, 481] width 187 height 33
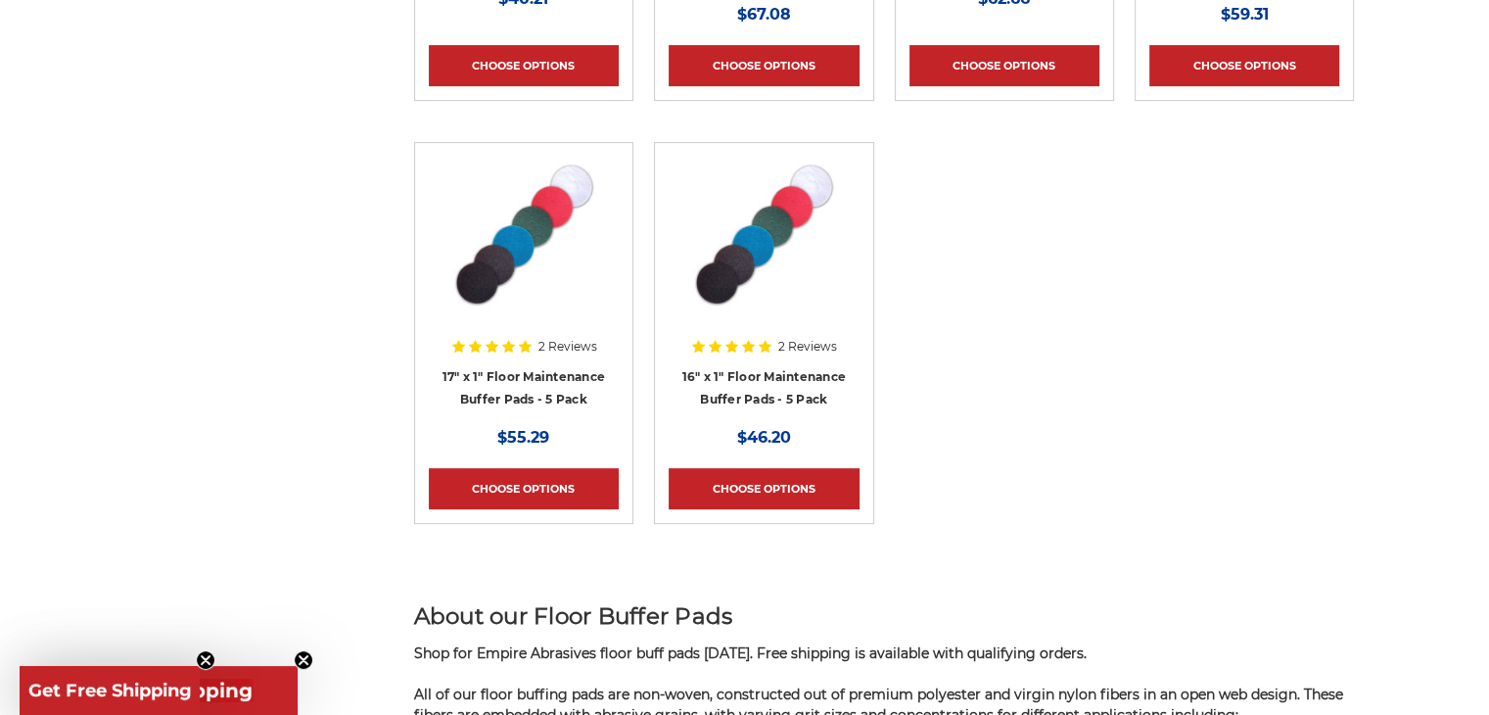
scroll to position [881, 0]
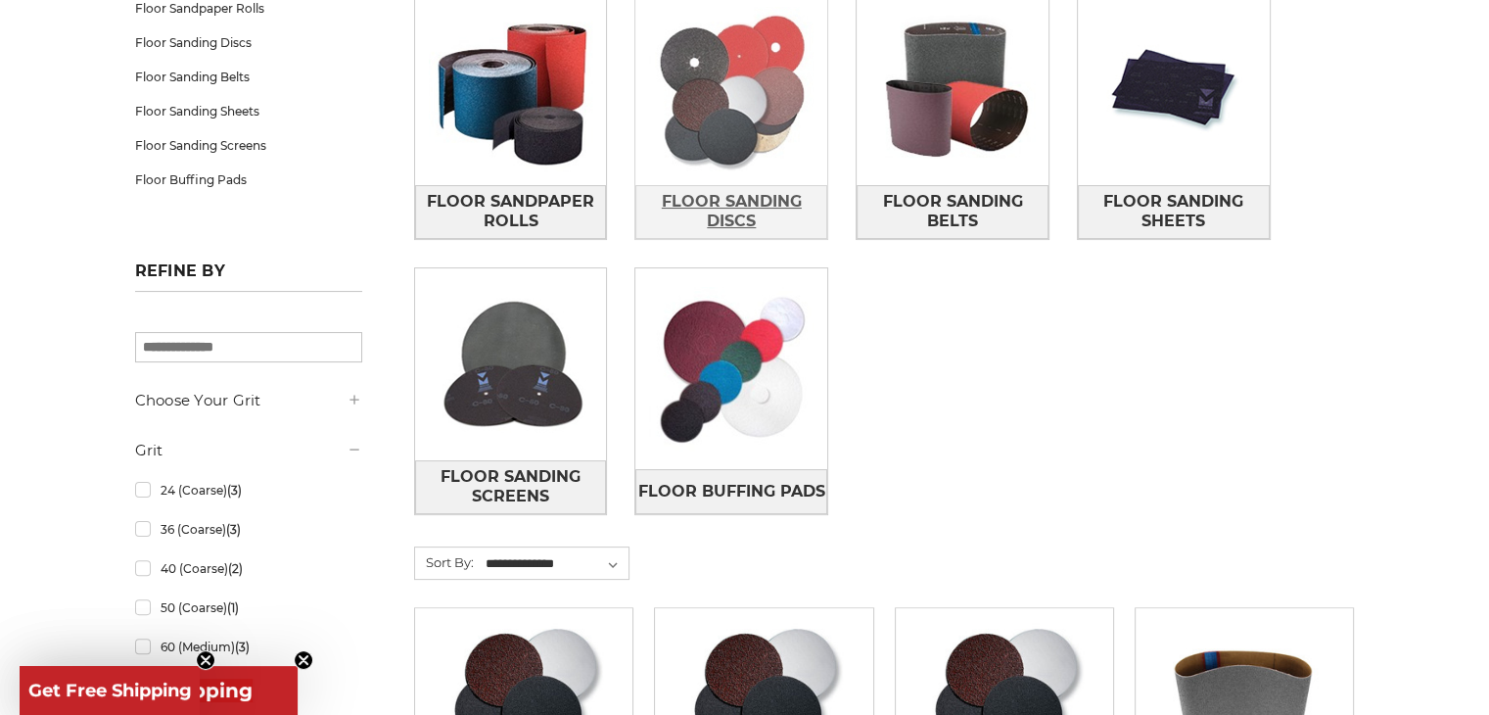
click at [779, 210] on span "Floor Sanding Discs" at bounding box center [731, 211] width 190 height 53
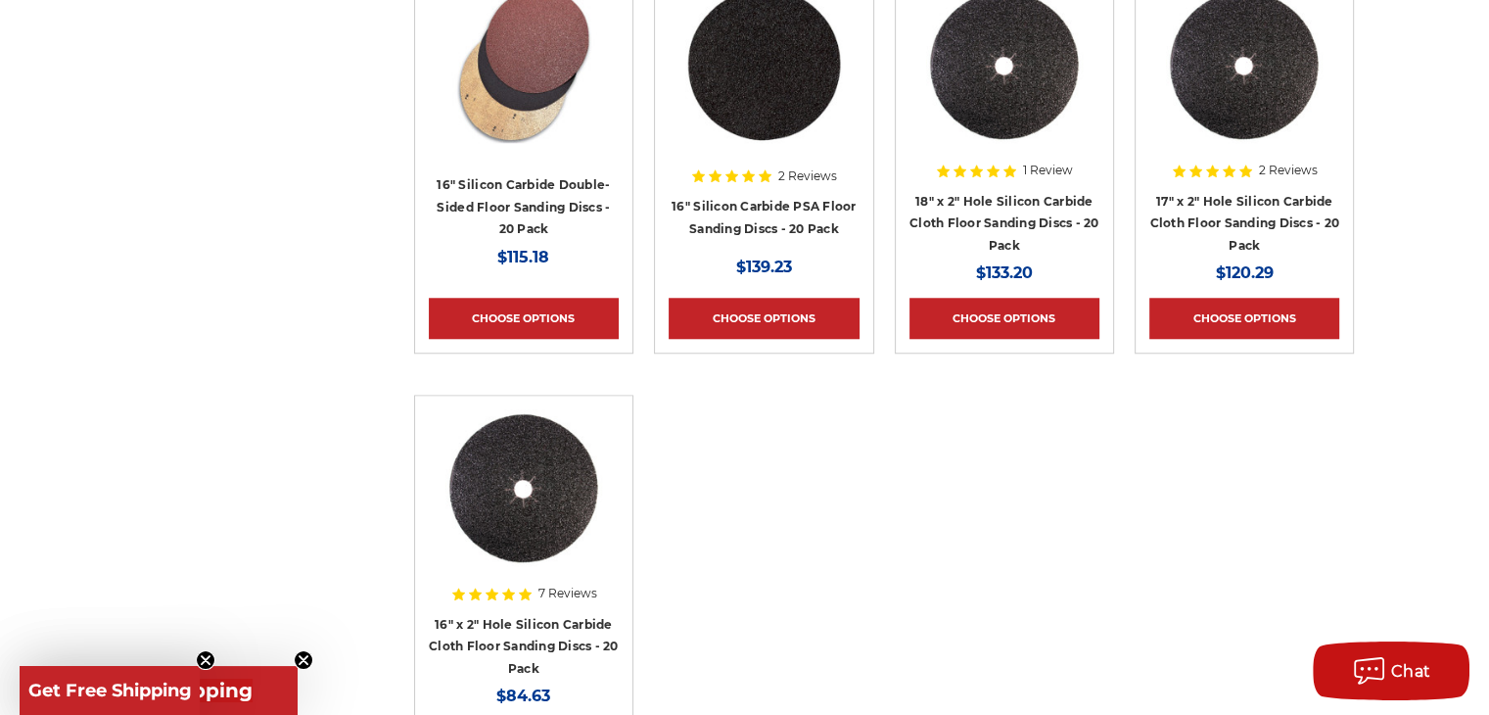
scroll to position [1958, 0]
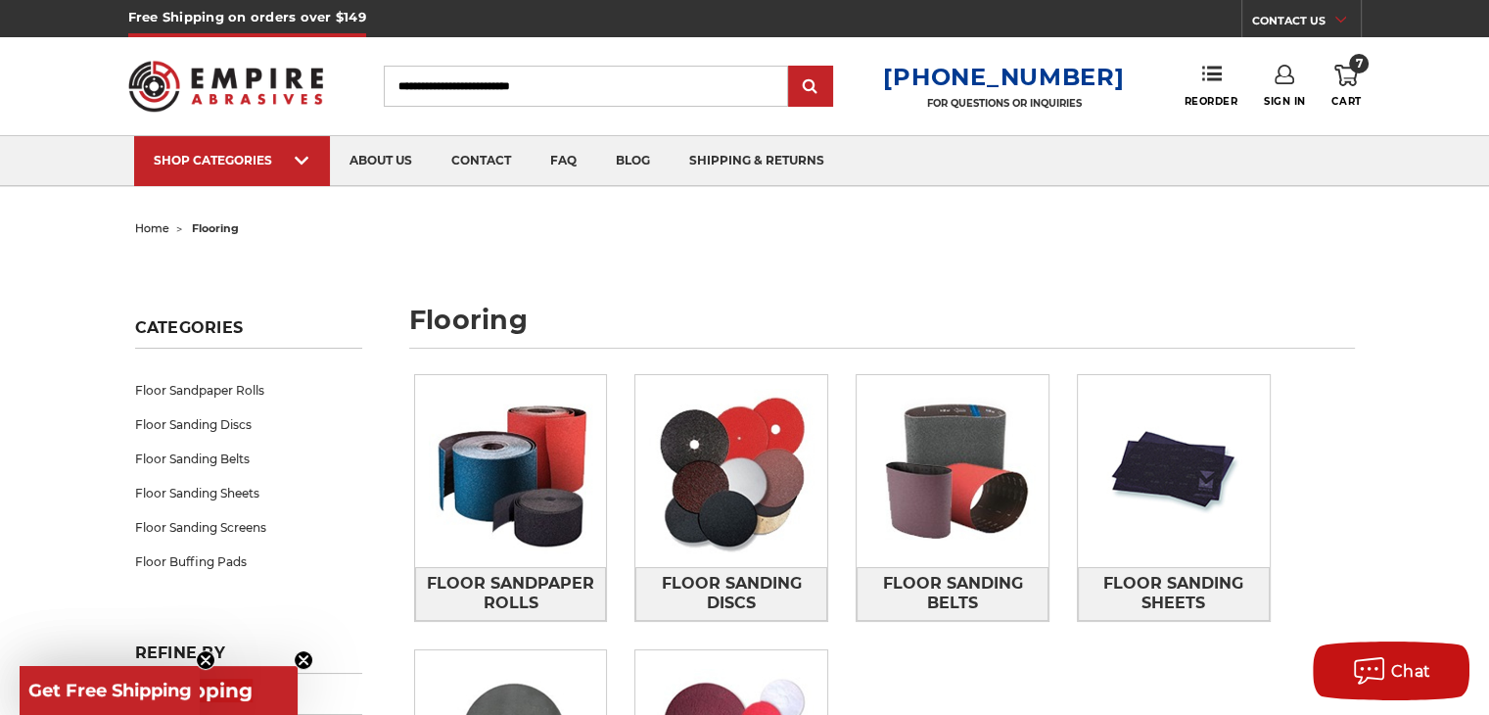
click at [217, 95] on img at bounding box center [226, 86] width 196 height 76
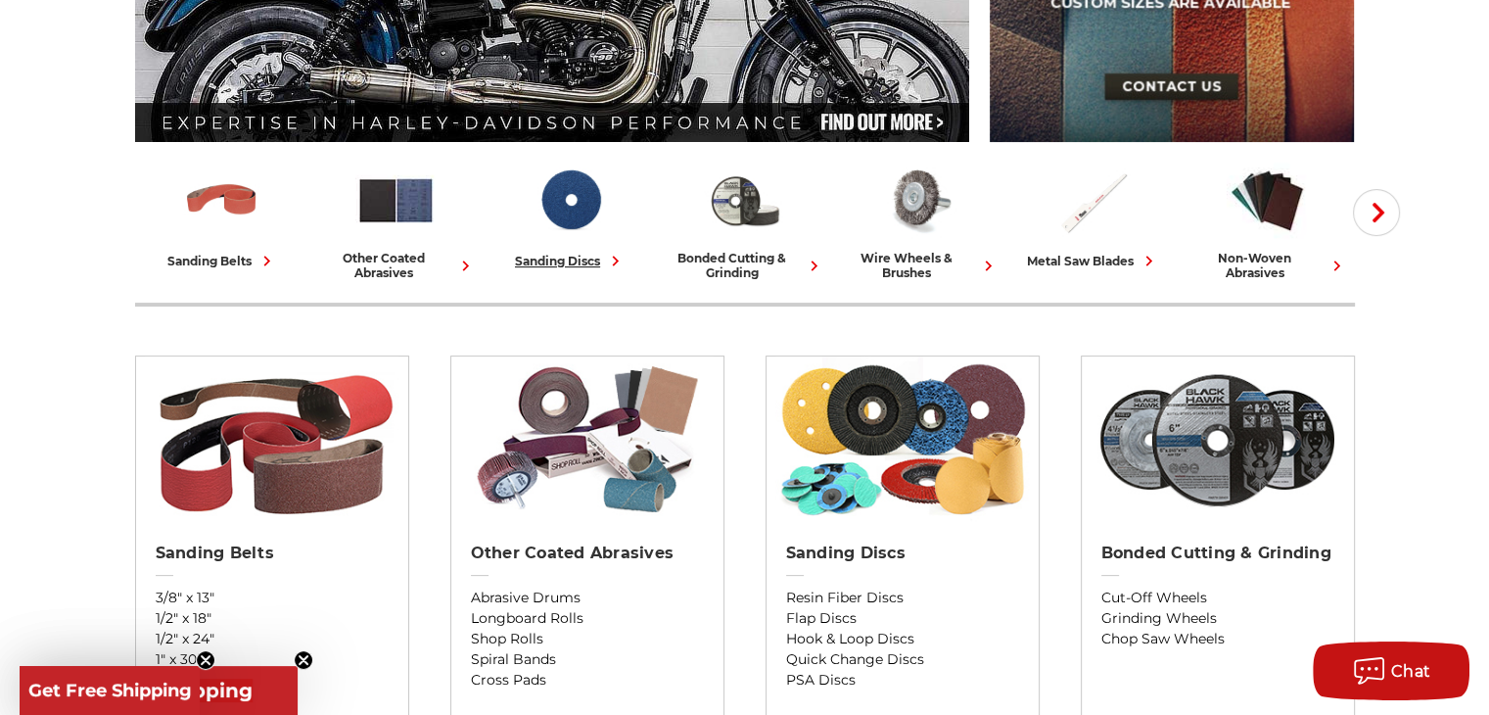
click at [586, 262] on div "sanding discs" at bounding box center [570, 261] width 111 height 21
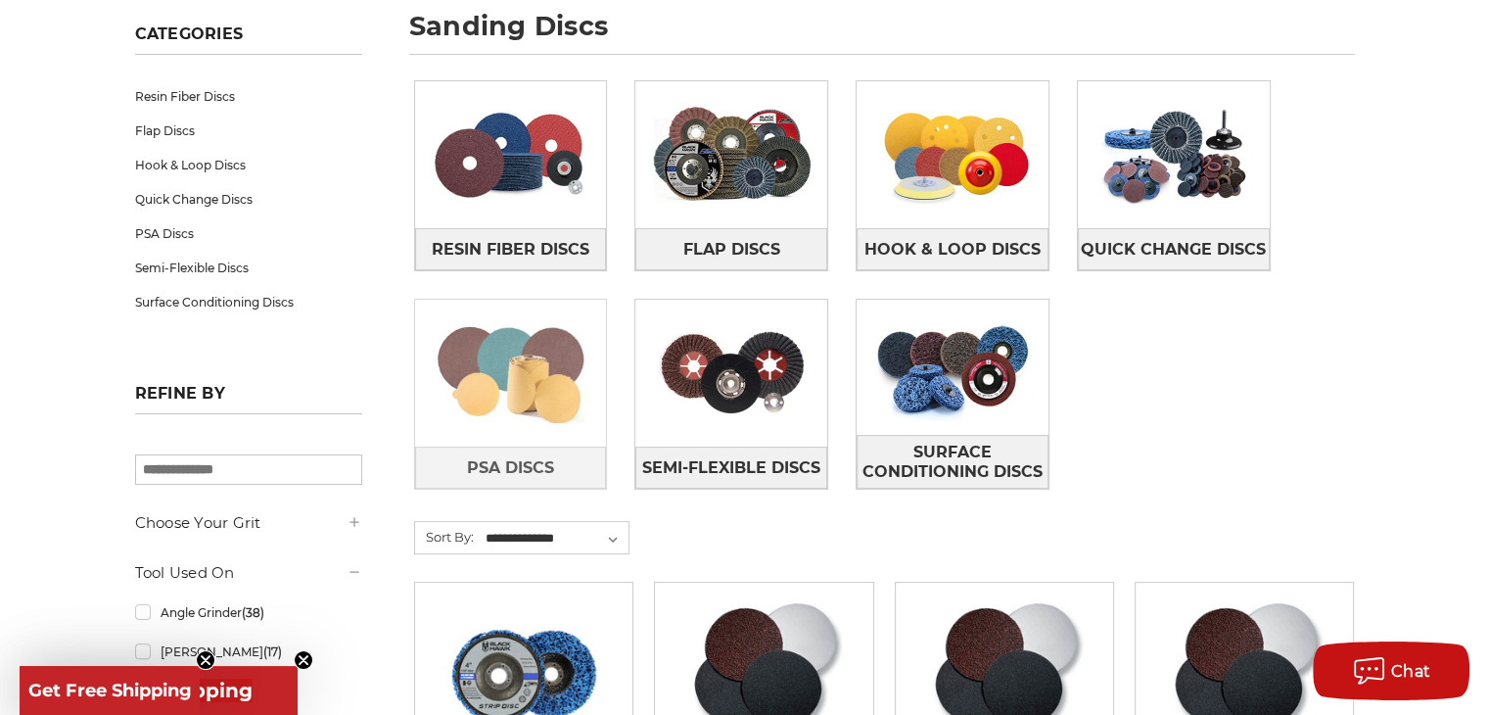
click at [512, 400] on img at bounding box center [511, 372] width 192 height 135
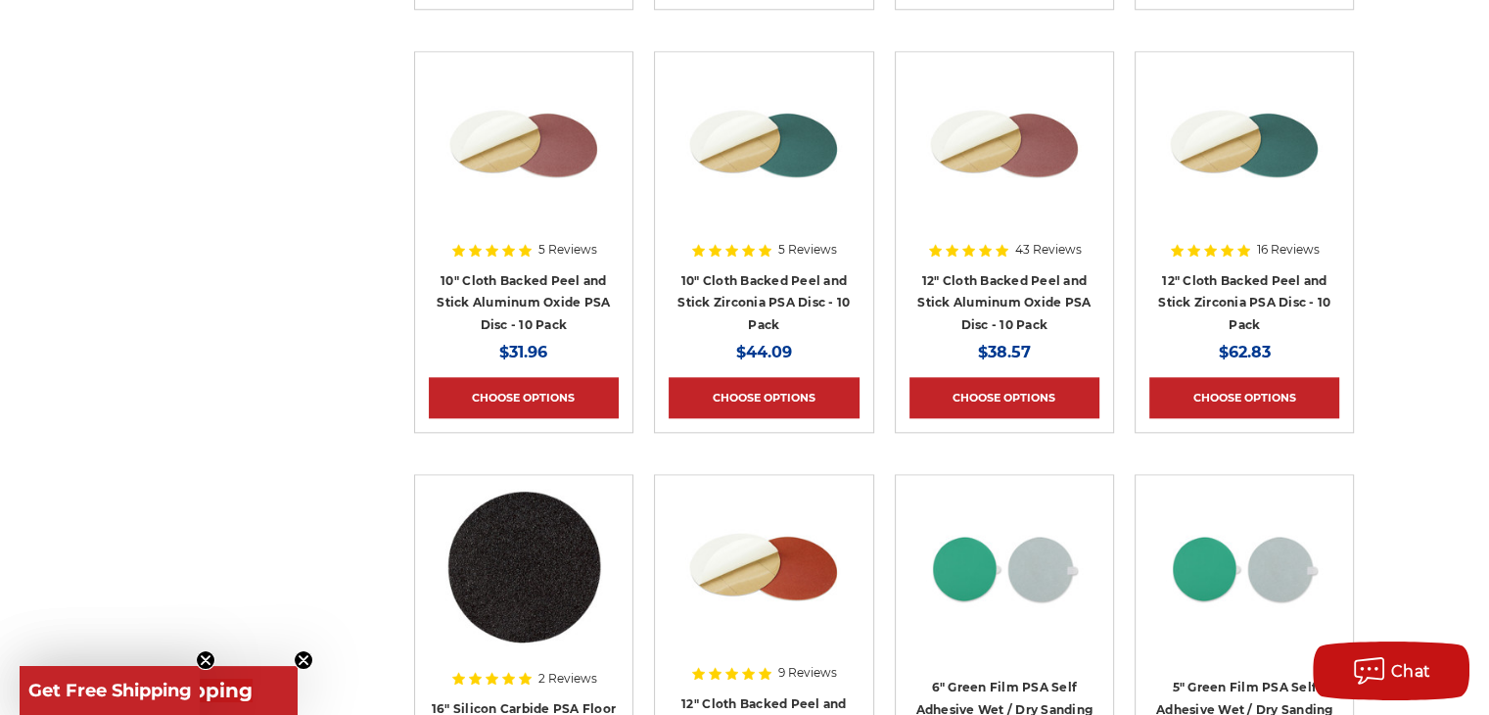
scroll to position [2447, 0]
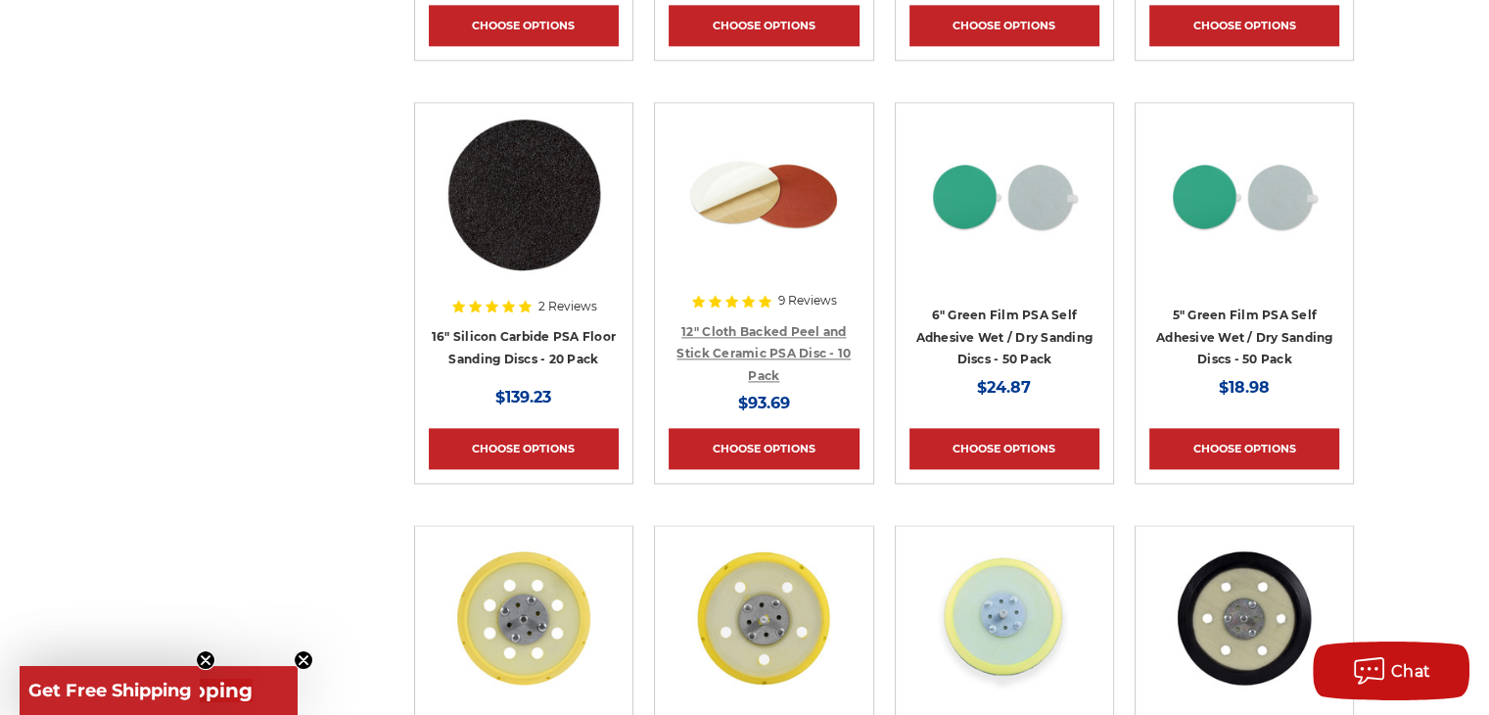
click at [783, 350] on link "12" Cloth Backed Peel and Stick Ceramic PSA Disc - 10 Pack" at bounding box center [763, 353] width 174 height 59
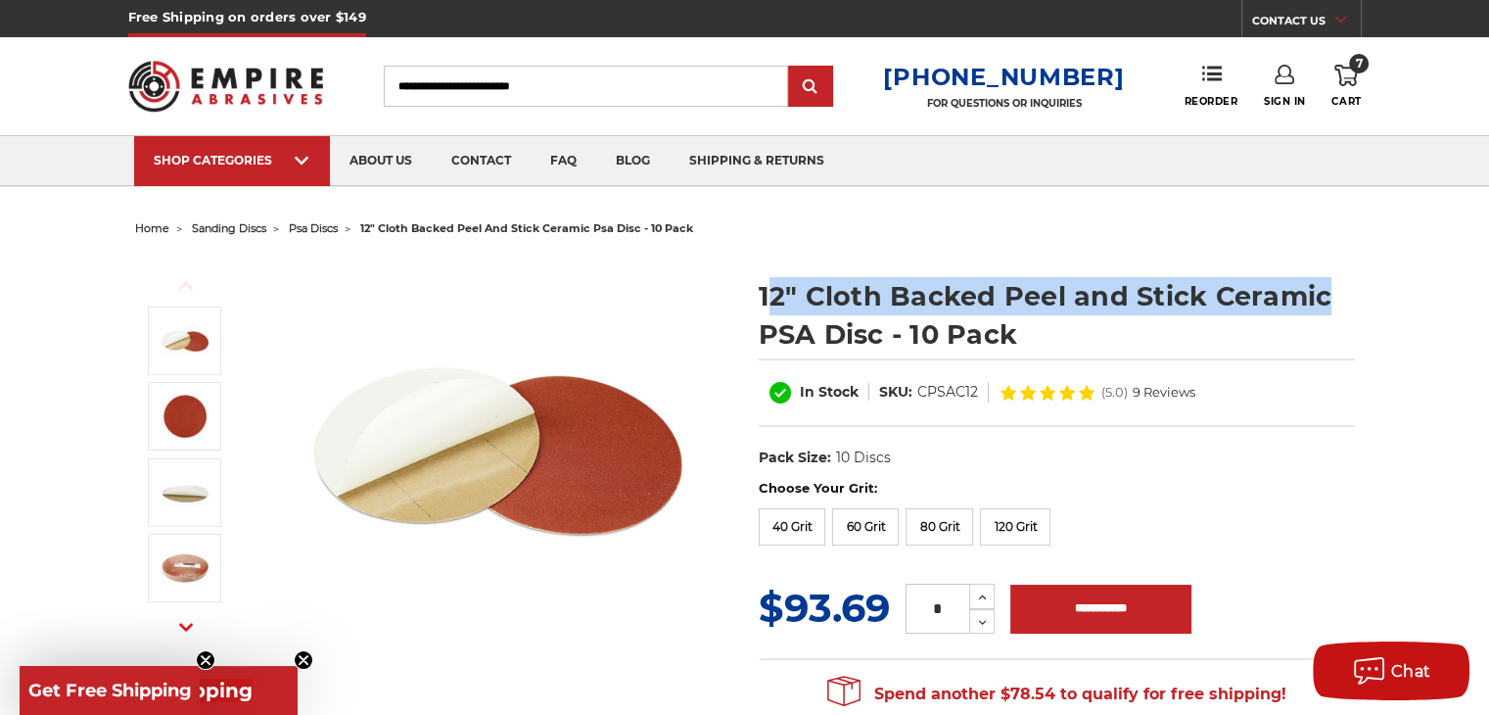
drag, startPoint x: 768, startPoint y: 306, endPoint x: 1343, endPoint y: 296, distance: 574.7
click at [1343, 296] on h1 "12" Cloth Backed Peel and Stick Ceramic PSA Disc - 10 Pack" at bounding box center [1057, 315] width 596 height 76
drag, startPoint x: 857, startPoint y: 293, endPoint x: 1329, endPoint y: 291, distance: 471.8
click at [1329, 291] on section "12" Cloth Backed Peel and Stick Ceramic PSA Disc - 10 Pack In Stock SKU: CPSAC1…" at bounding box center [1057, 367] width 624 height 222
copy h1 "12" Cloth Backed Peel and Stick Ceramic"
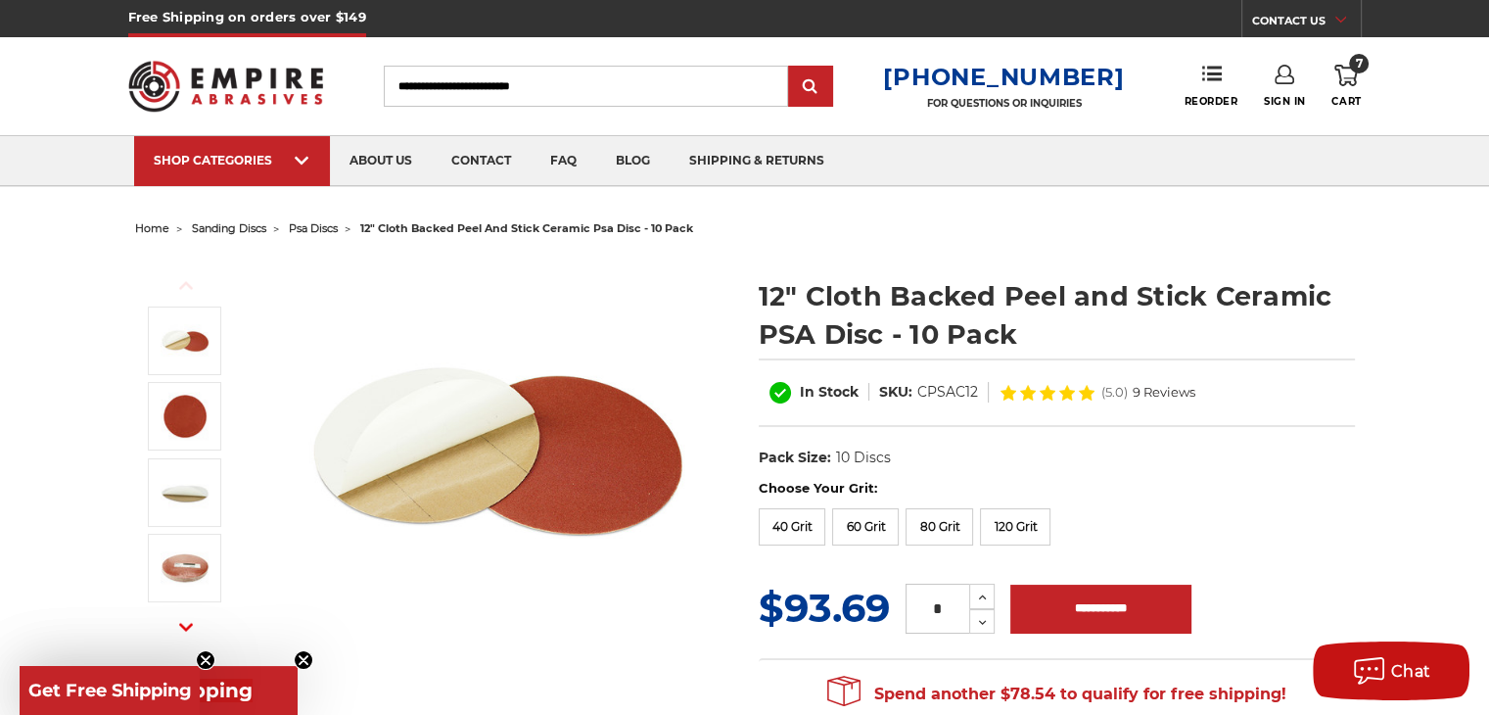
paste input "**********"
type input "**********"
click at [827, 81] on input "submit" at bounding box center [810, 87] width 39 height 39
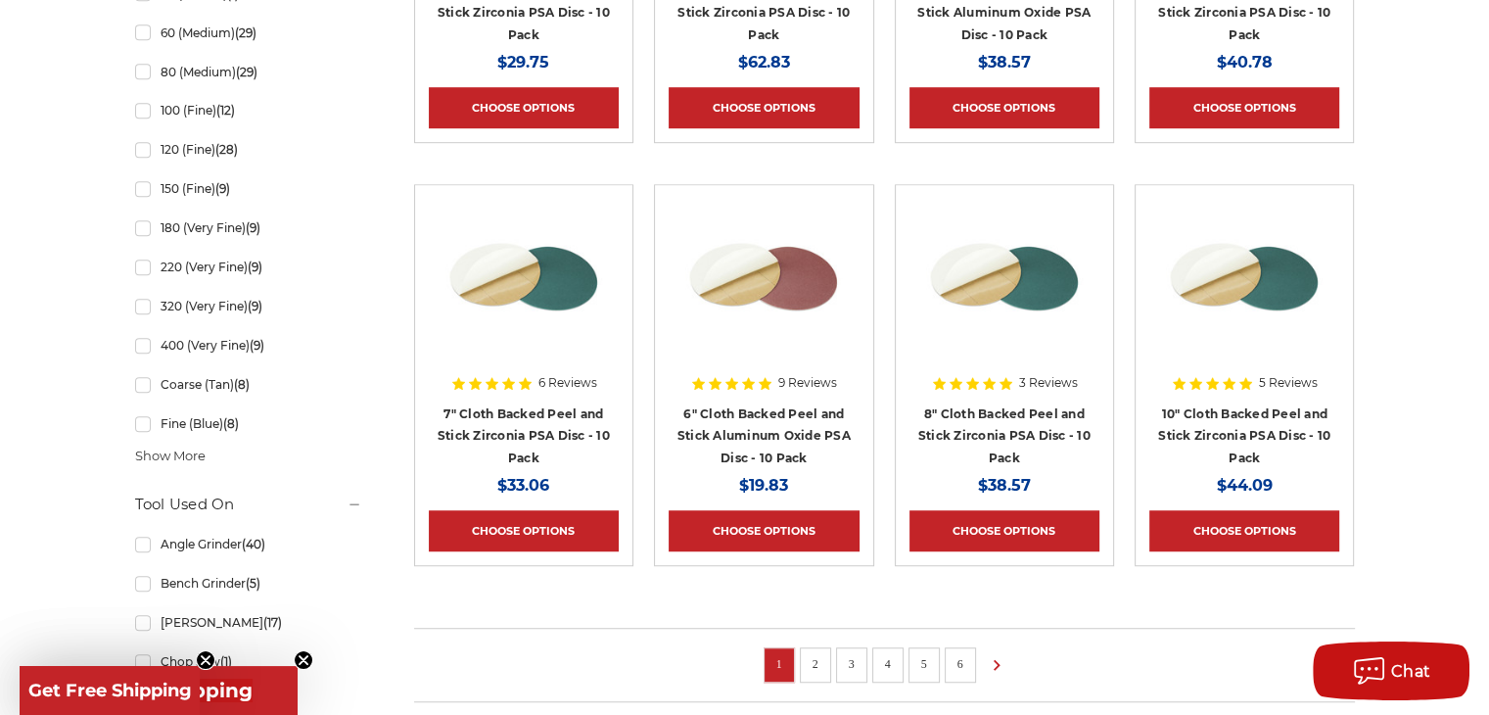
scroll to position [1273, 0]
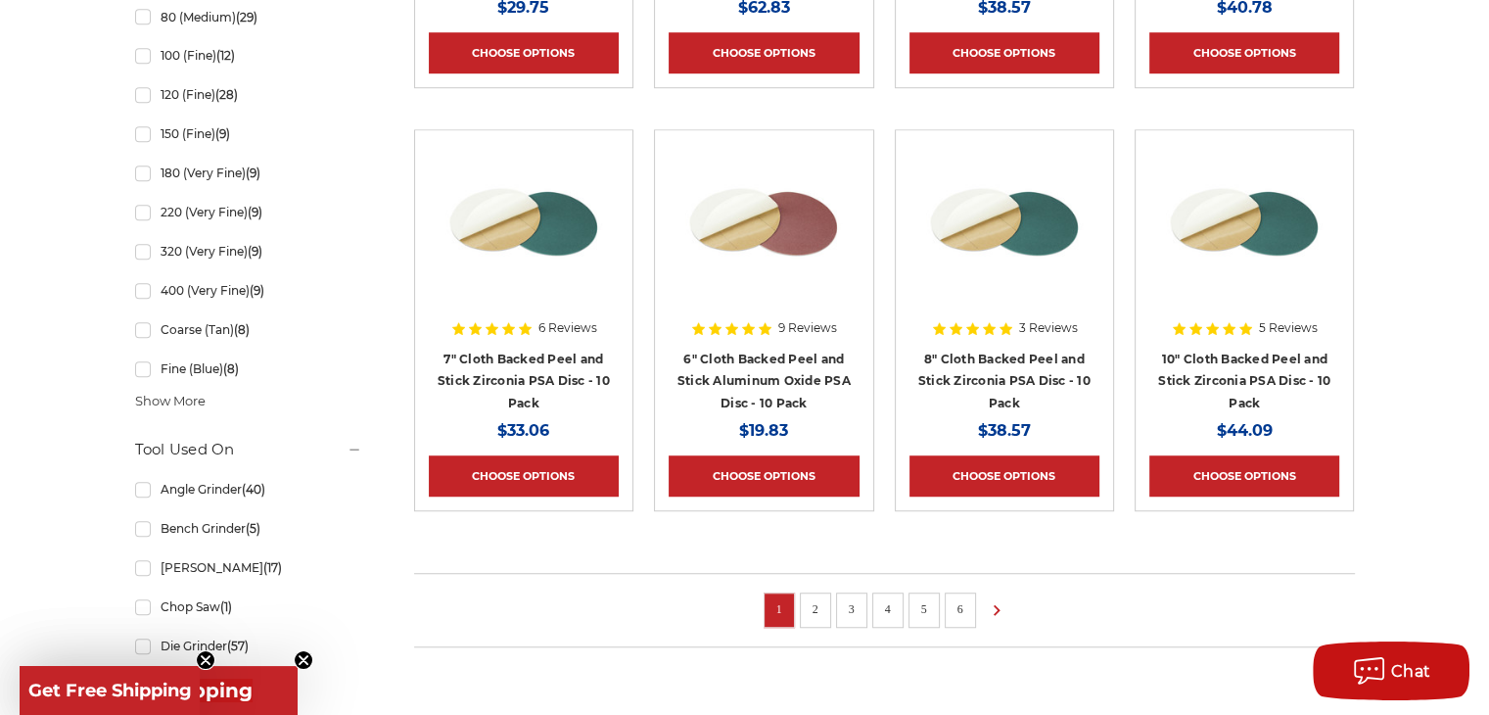
click at [814, 599] on link "2" at bounding box center [816, 609] width 20 height 22
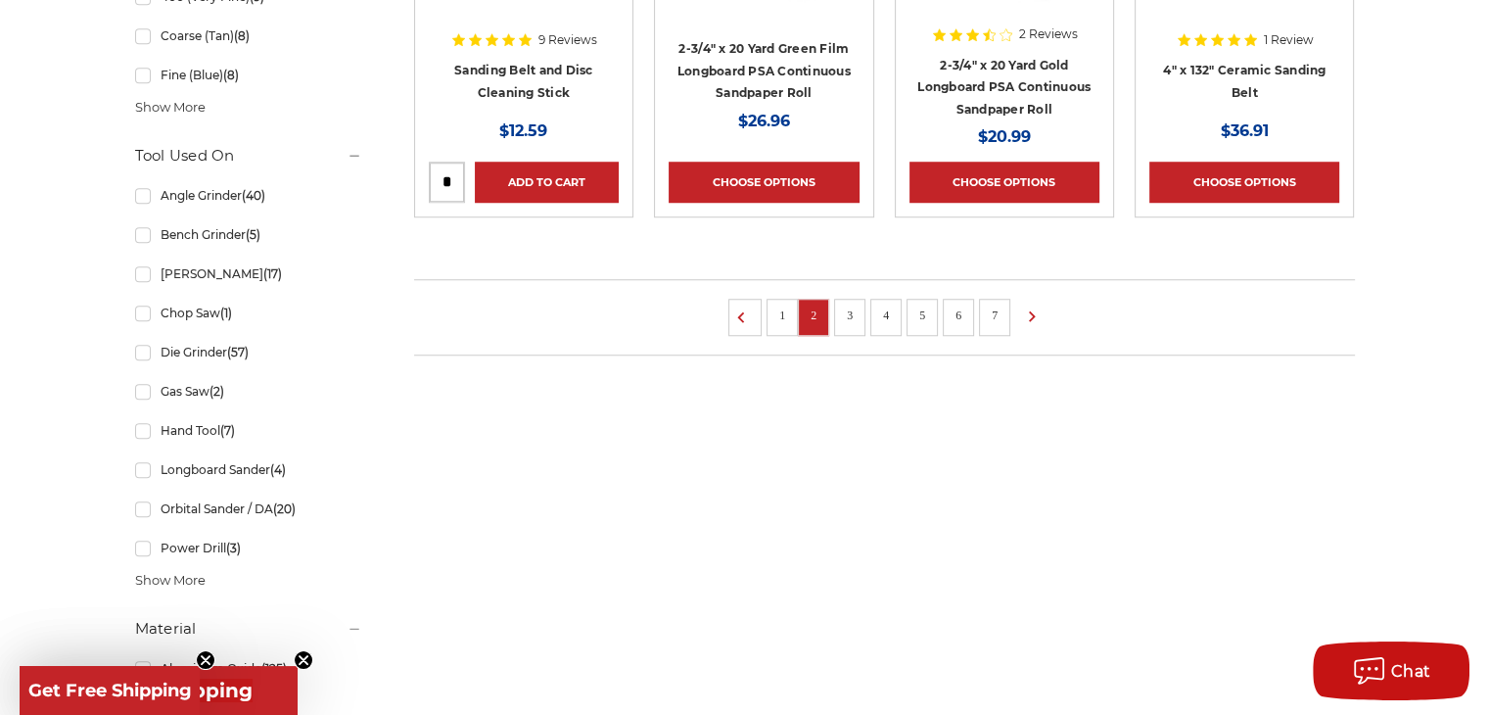
scroll to position [1664, 0]
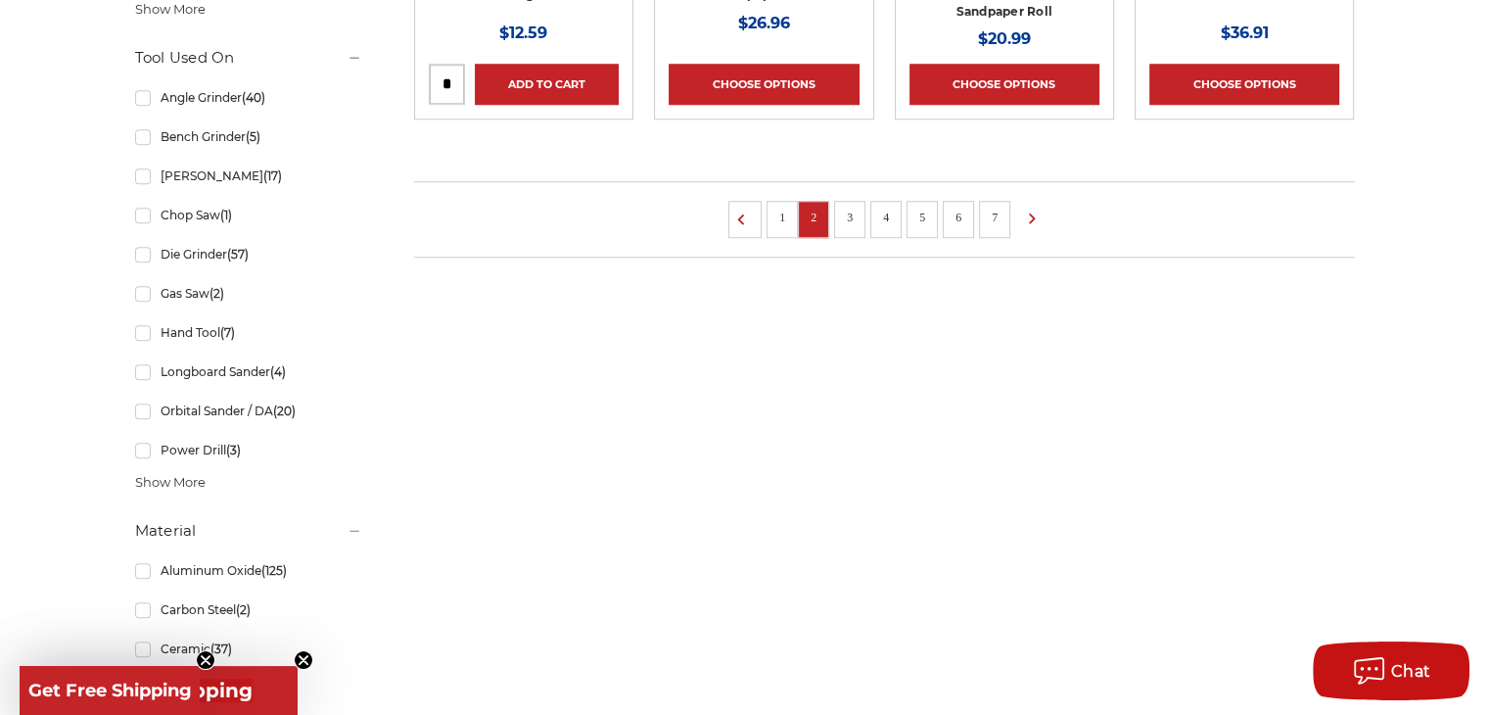
click at [857, 228] on li "3" at bounding box center [849, 219] width 31 height 37
click at [850, 210] on link "3" at bounding box center [850, 218] width 20 height 22
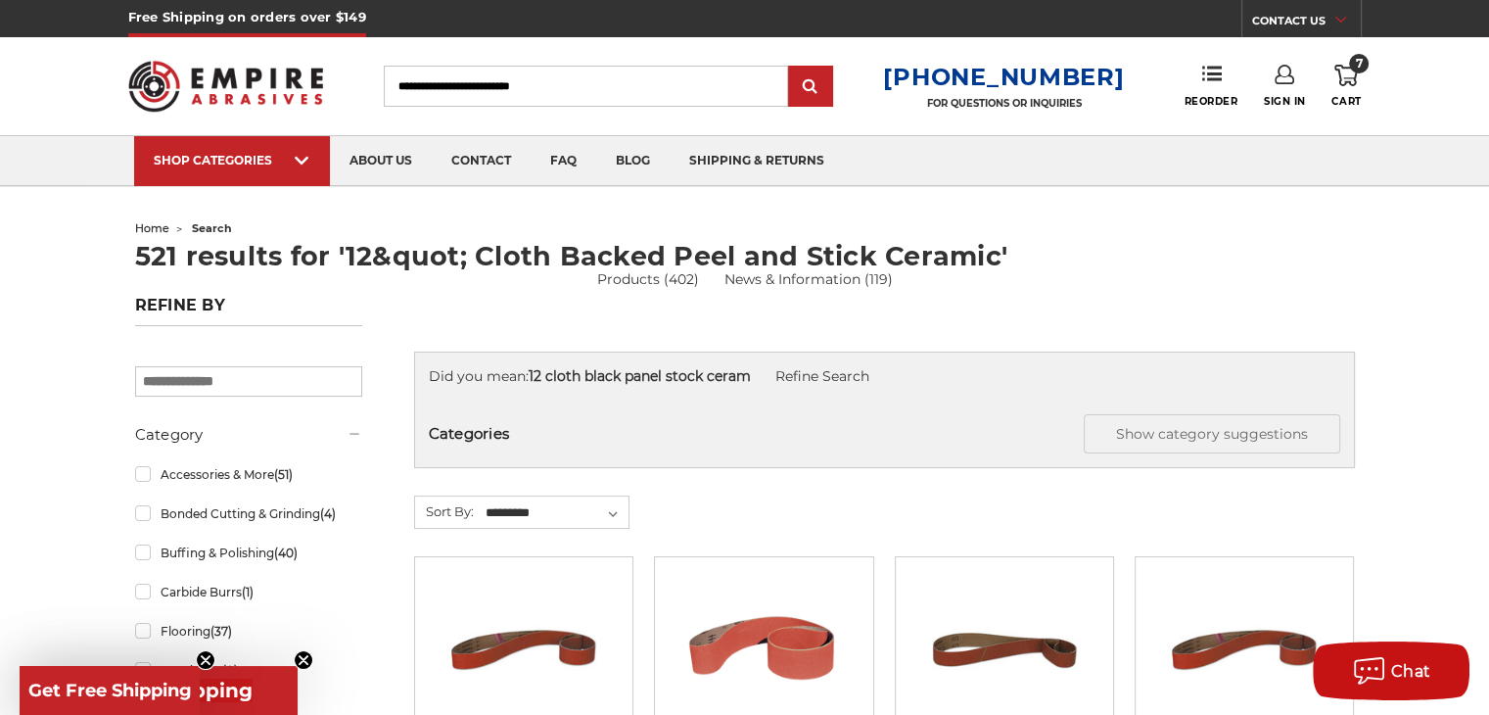
click at [1331, 75] on link "7 Cart" at bounding box center [1345, 86] width 29 height 43
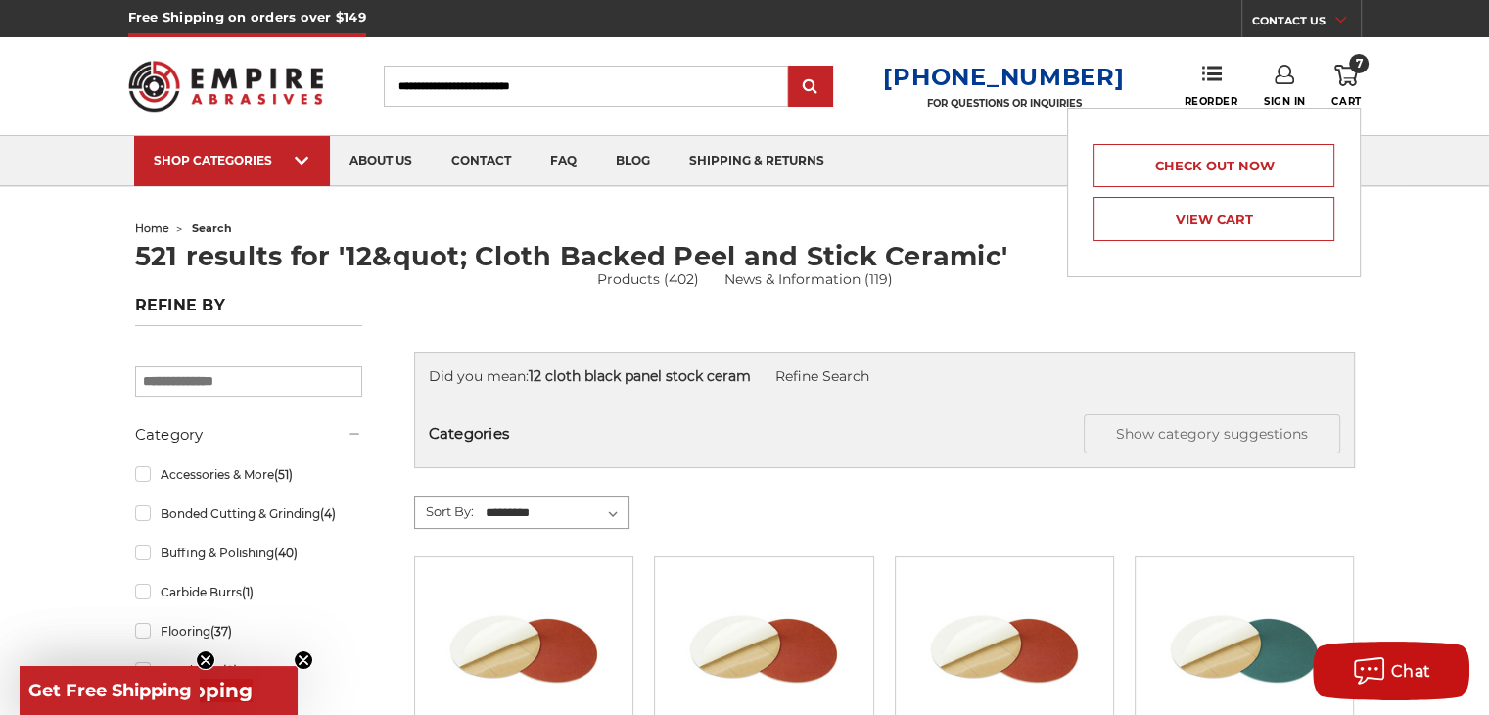
click at [531, 504] on select "**********" at bounding box center [556, 512] width 146 height 29
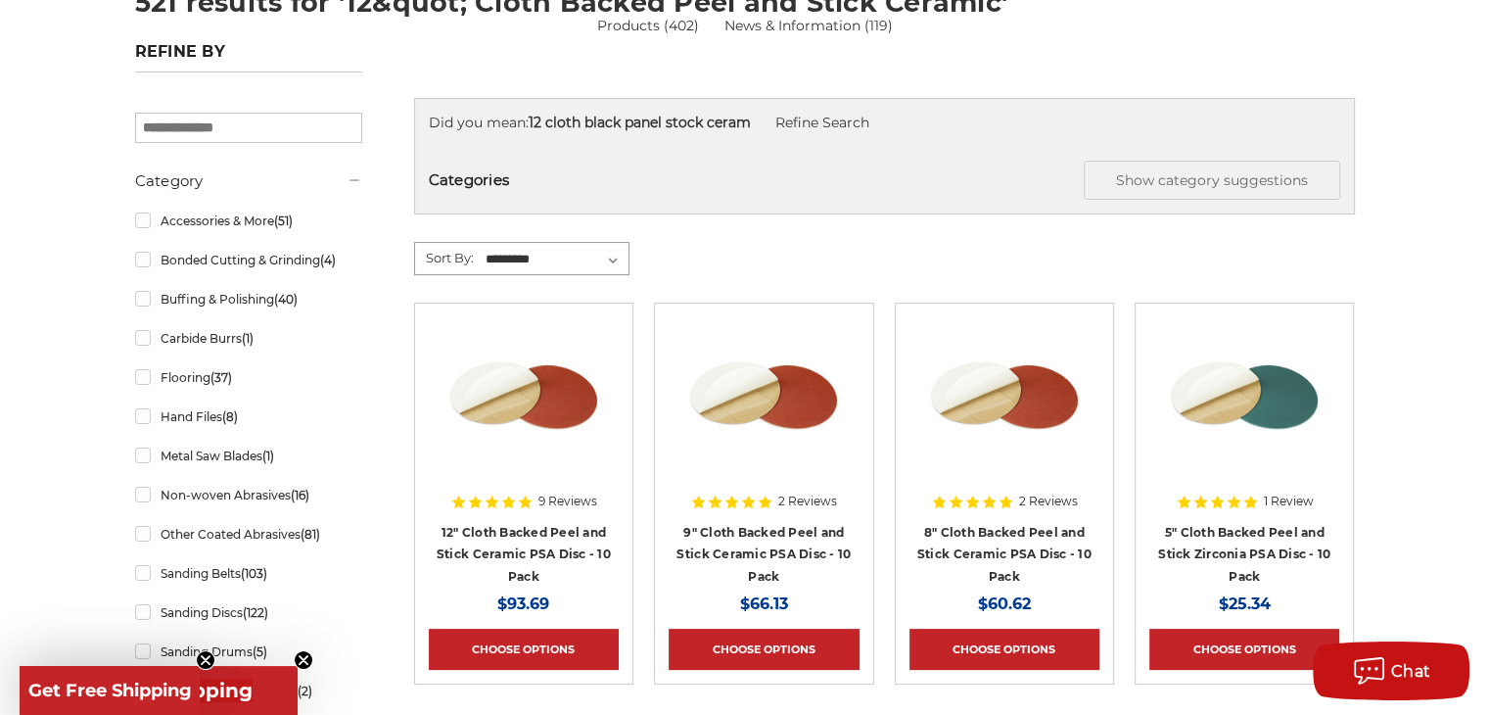
scroll to position [294, 0]
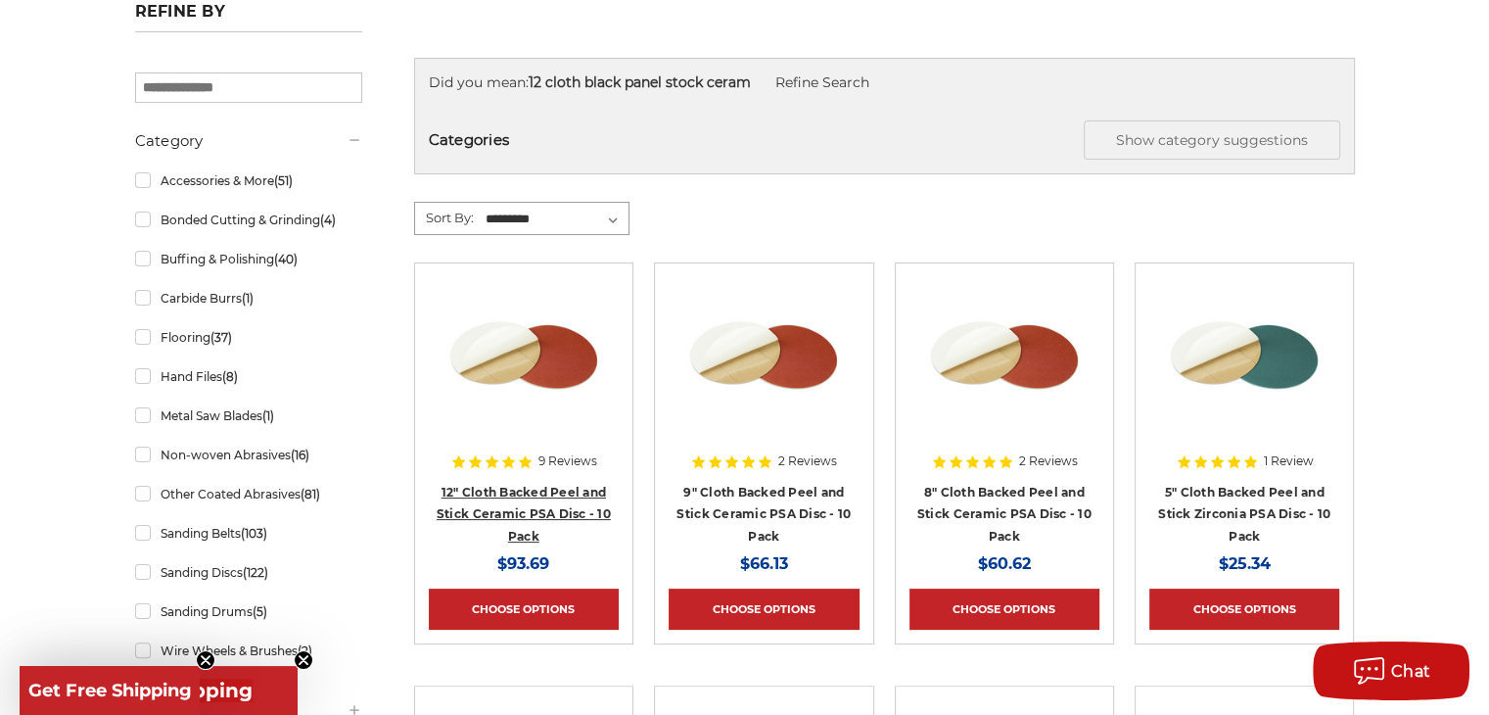
click at [531, 503] on link "12" Cloth Backed Peel and Stick Ceramic PSA Disc - 10 Pack" at bounding box center [524, 514] width 174 height 59
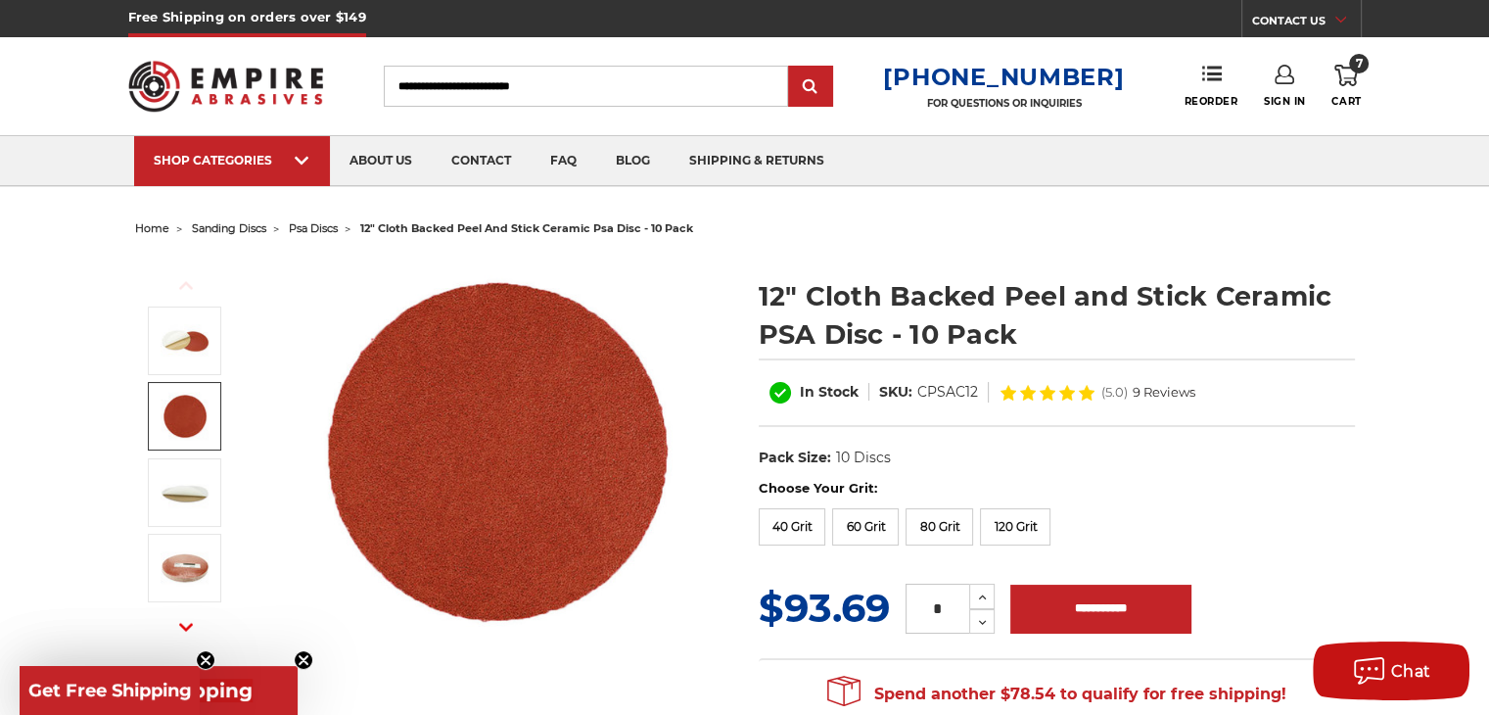
click at [168, 408] on img at bounding box center [185, 416] width 49 height 49
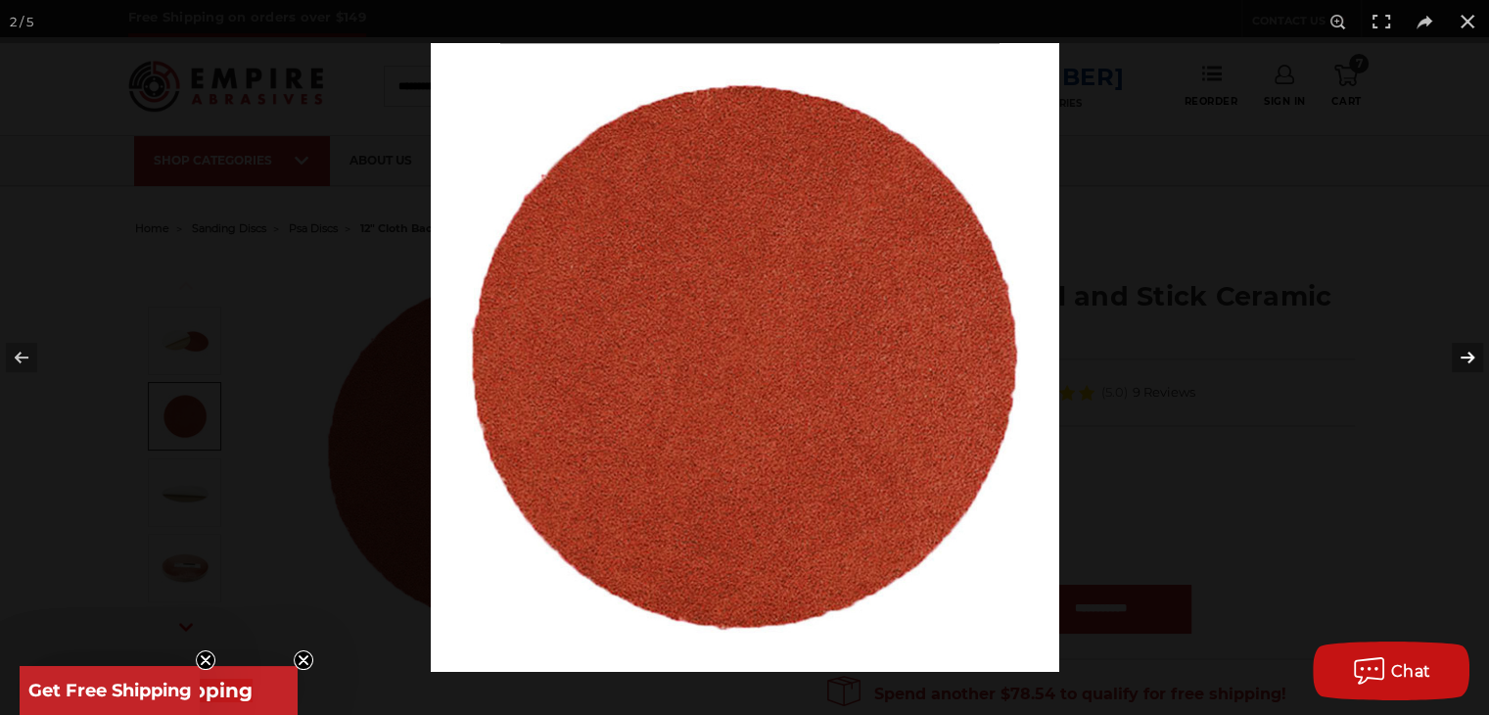
click at [1457, 346] on button at bounding box center [1454, 357] width 69 height 98
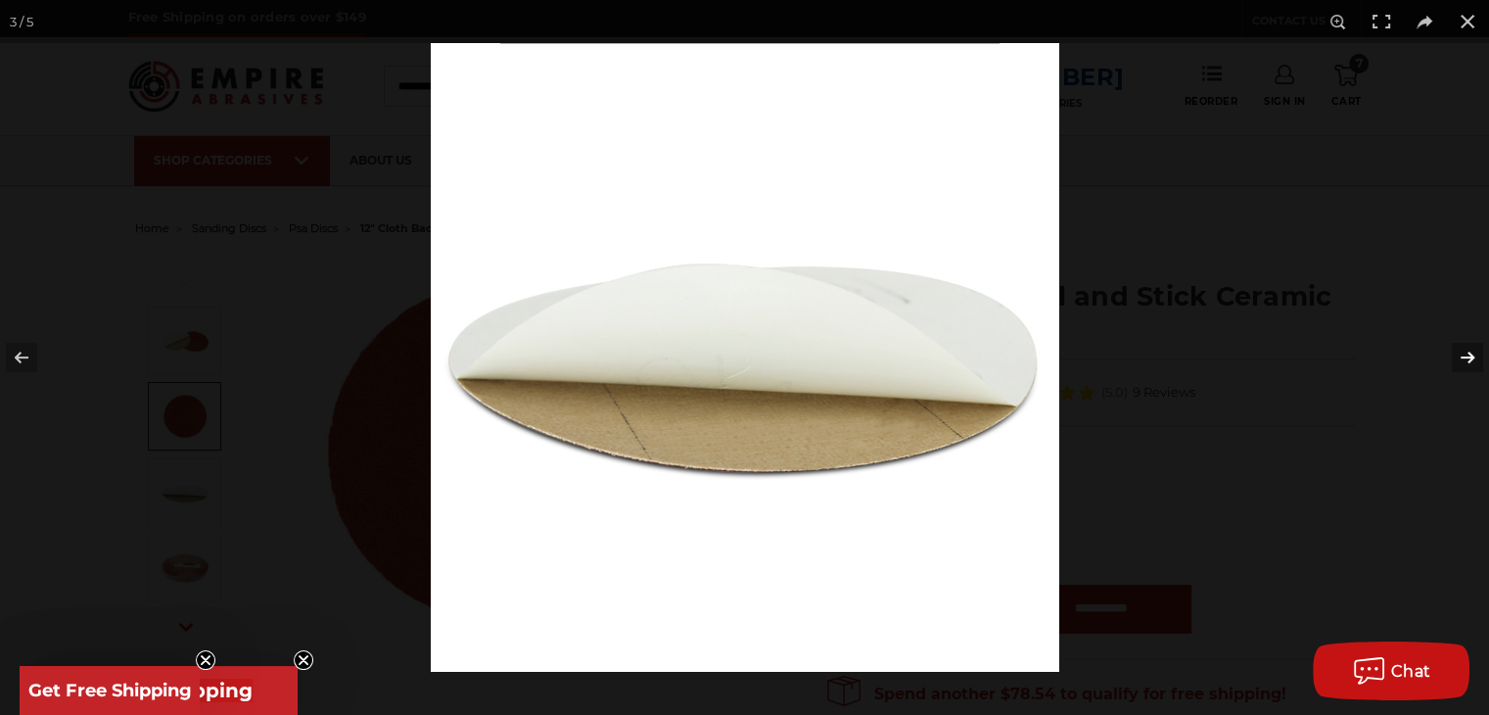
click at [1457, 346] on button at bounding box center [1454, 357] width 69 height 98
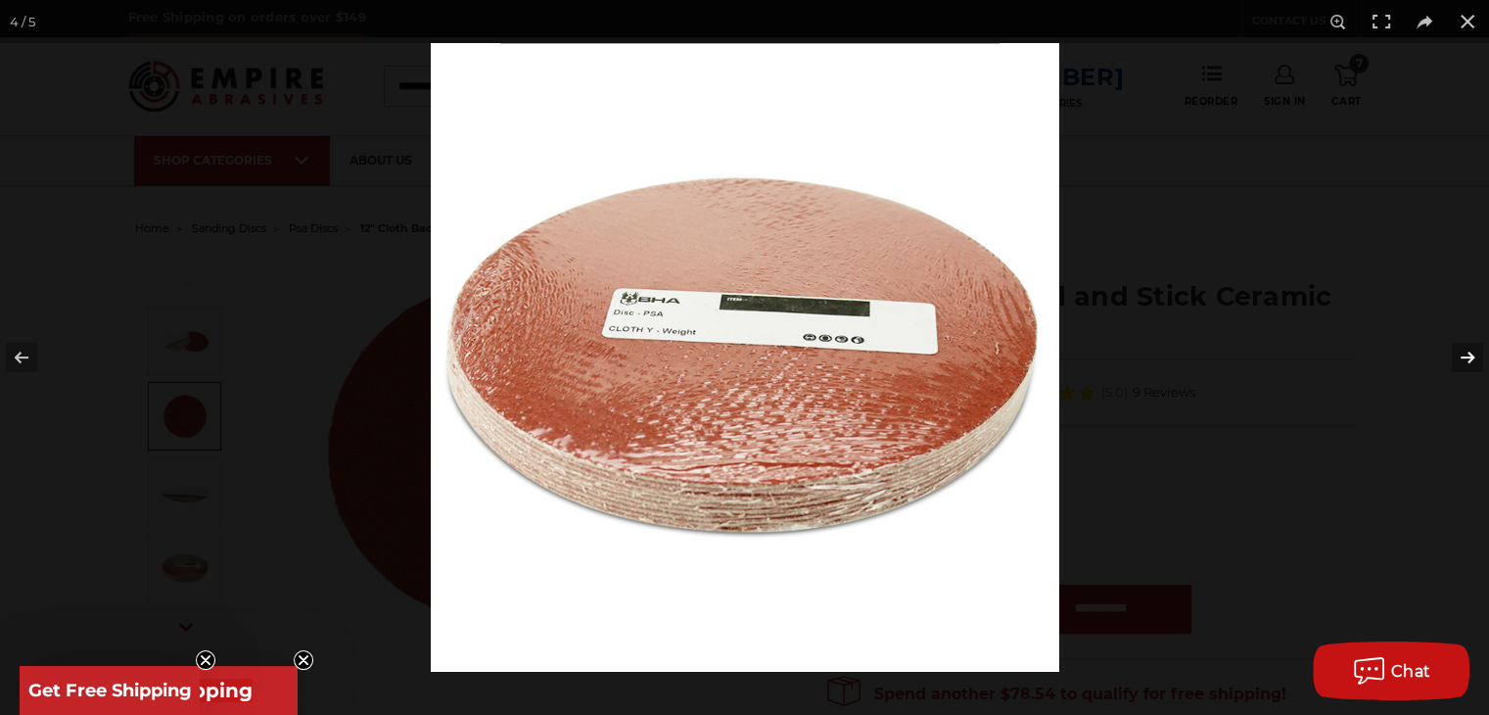
click at [1457, 346] on button at bounding box center [1454, 357] width 69 height 98
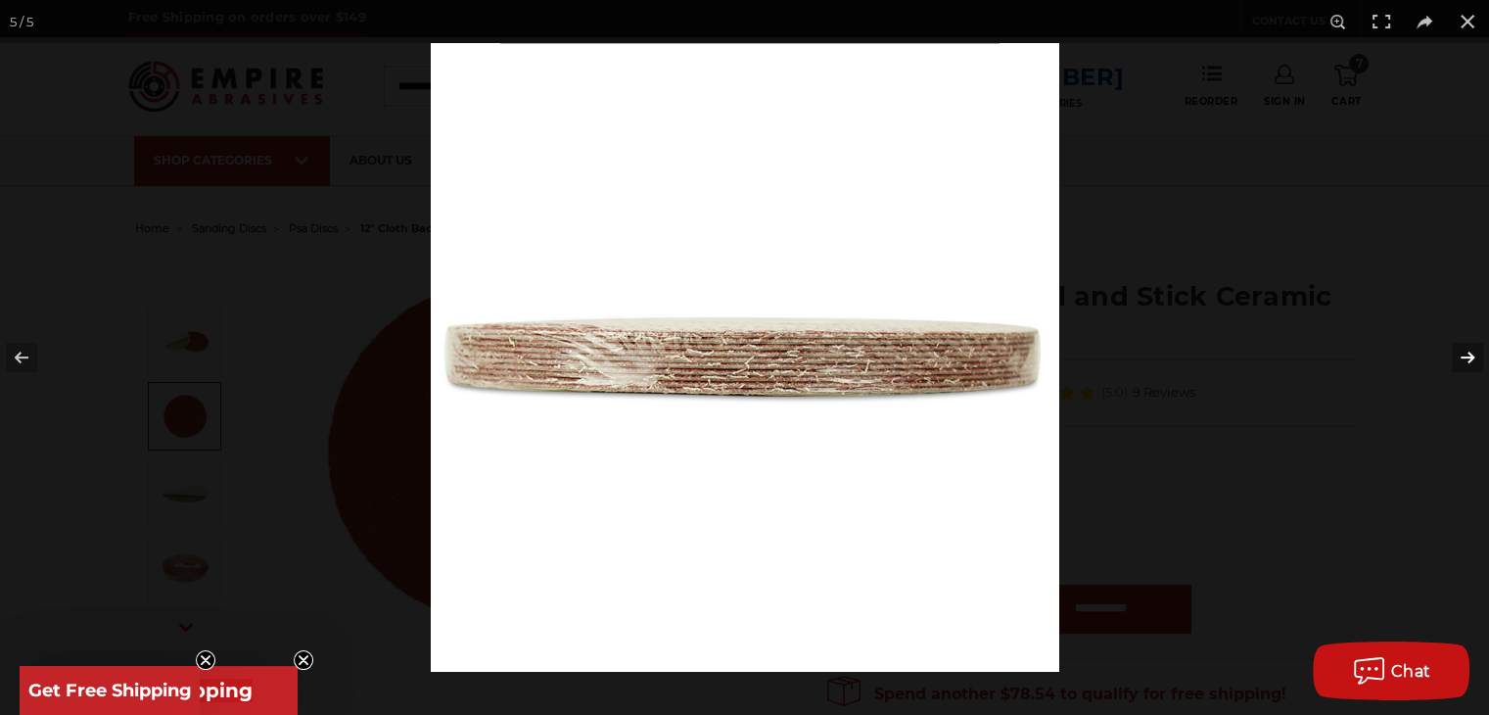
click at [1457, 346] on button at bounding box center [1454, 357] width 69 height 98
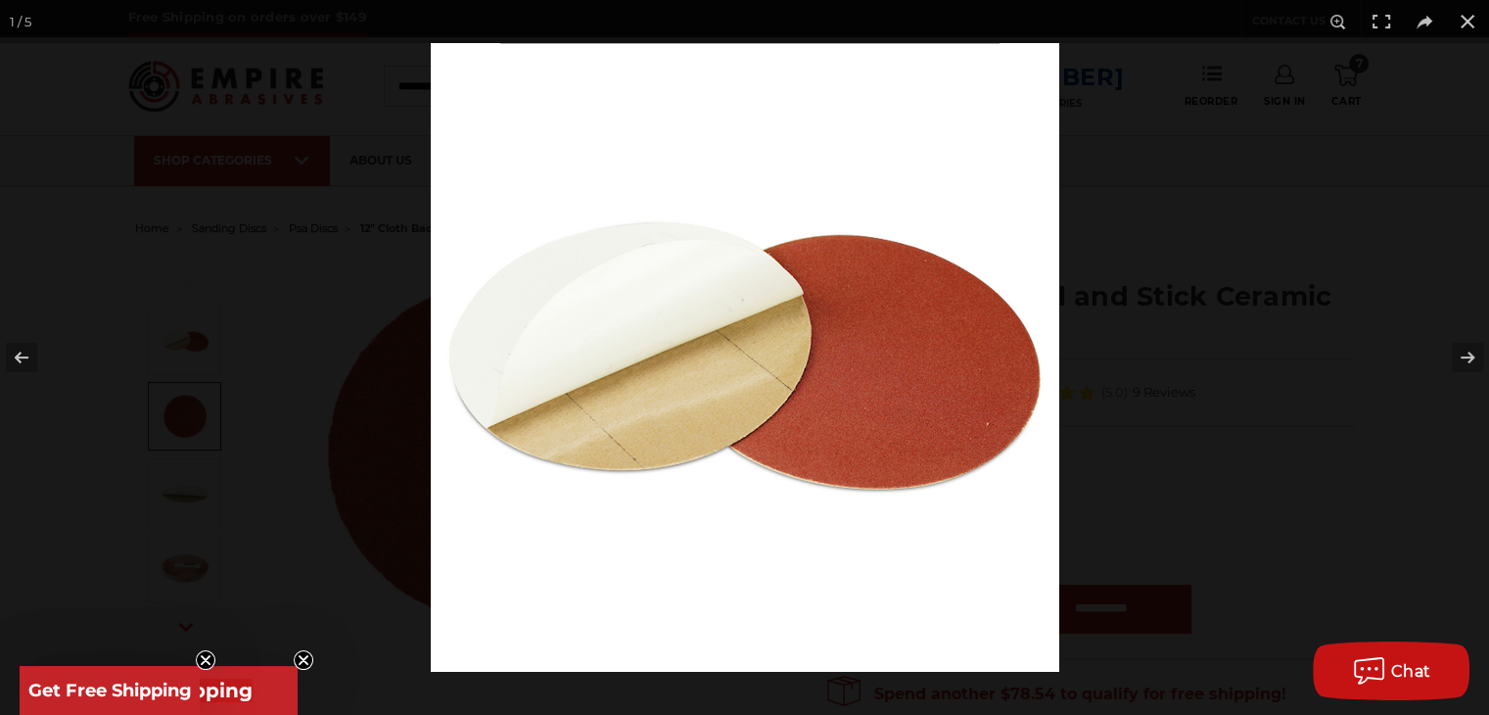
click at [1342, 347] on div at bounding box center [1175, 400] width 1489 height 715
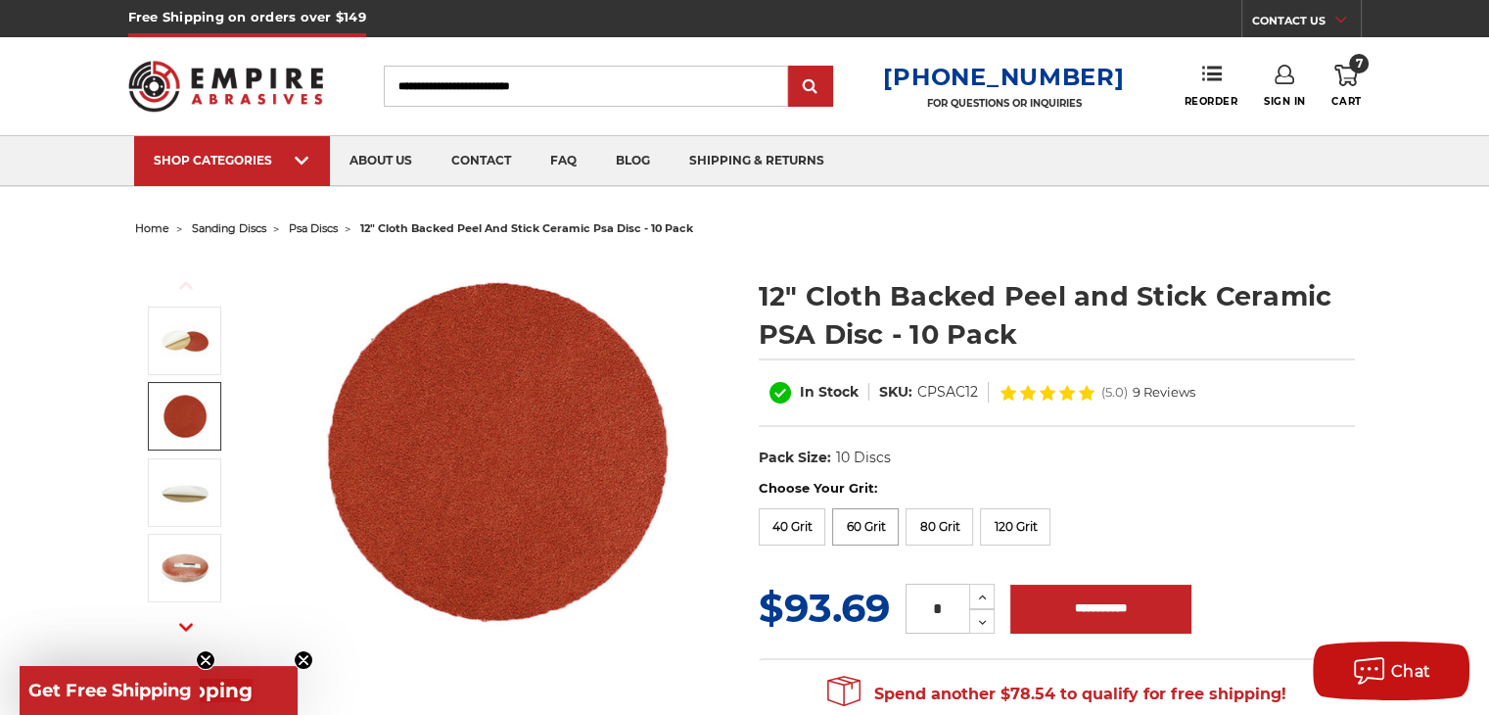
click at [873, 520] on label "60 Grit" at bounding box center [865, 526] width 67 height 37
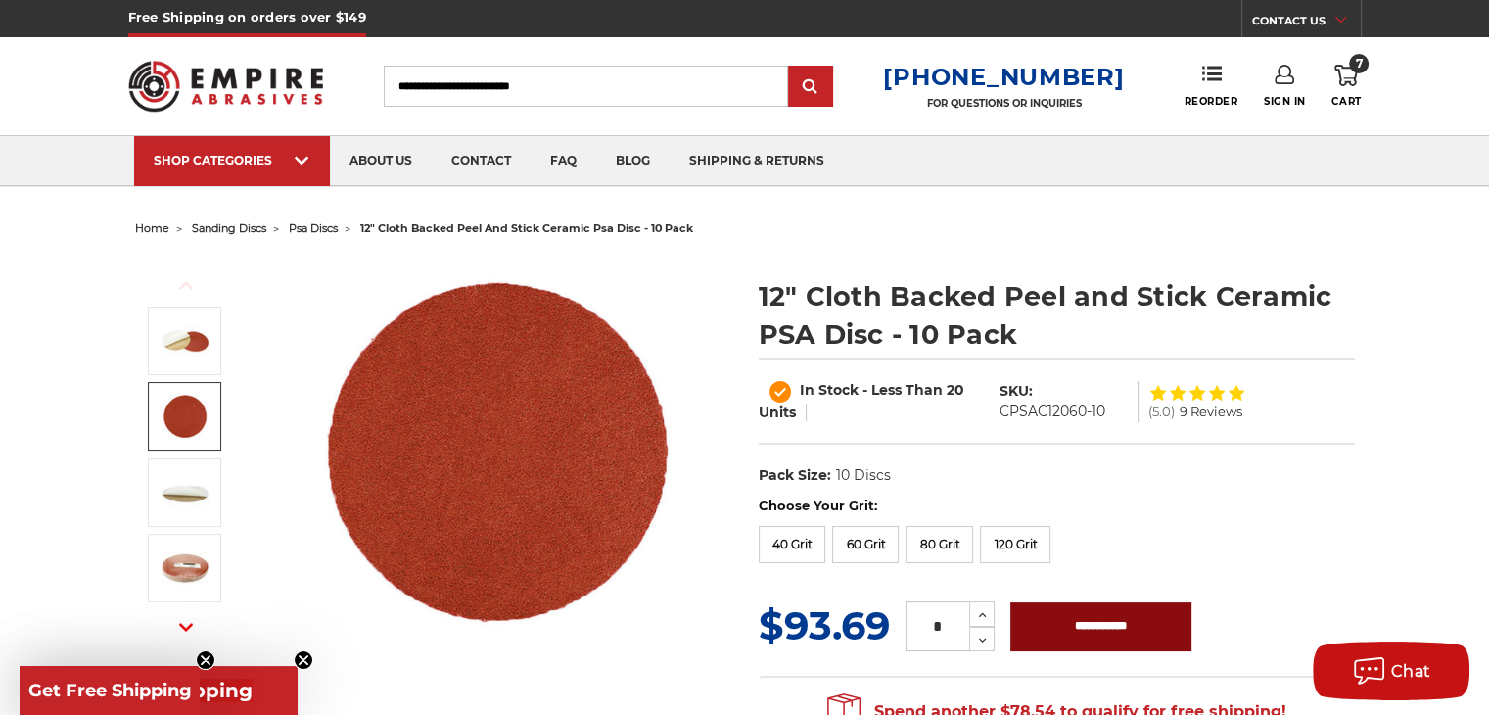
click at [1099, 634] on input "**********" at bounding box center [1100, 626] width 181 height 49
type input "**********"
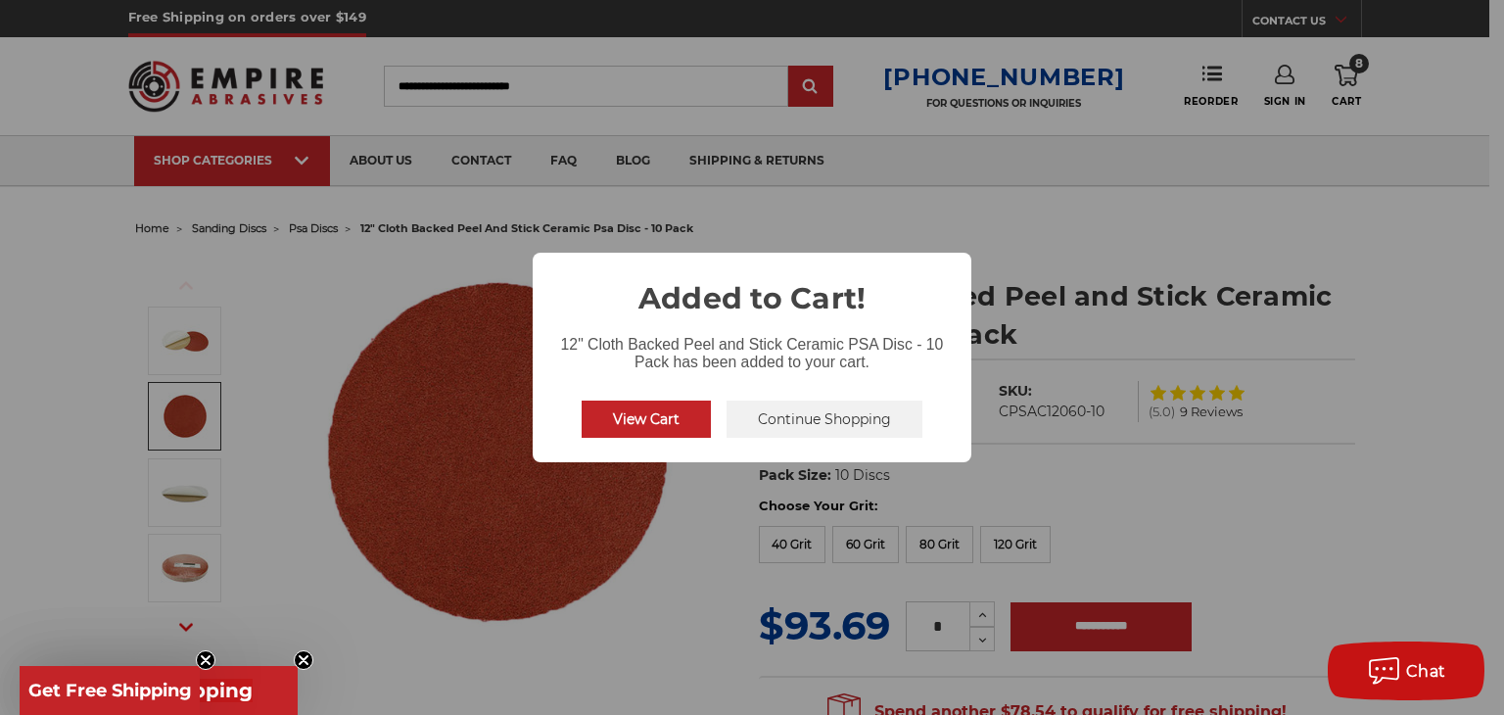
click at [654, 425] on button "View Cart" at bounding box center [645, 418] width 129 height 37
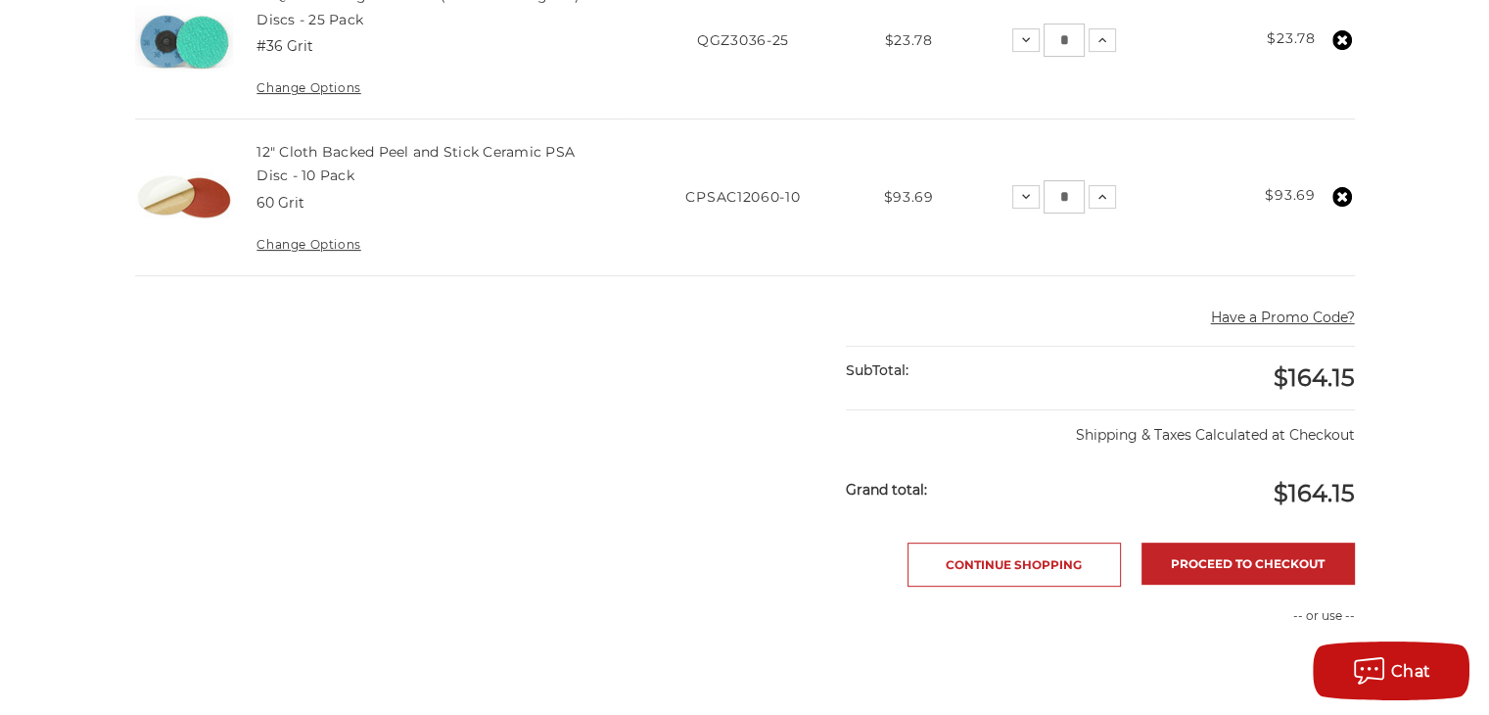
scroll to position [392, 0]
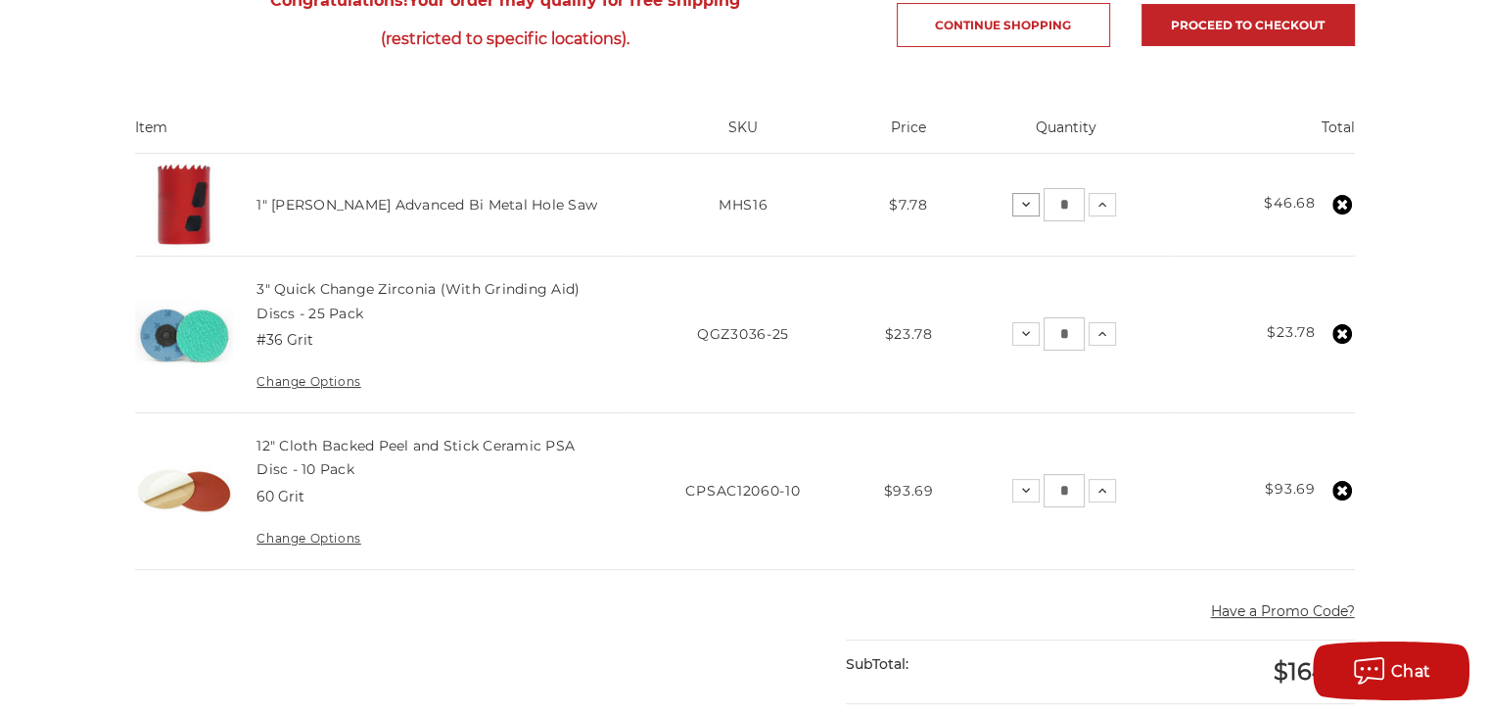
click at [1027, 208] on icon at bounding box center [1026, 205] width 16 height 16
click at [1027, 208] on main "home your cart Your Cart Congratulations! Your order may qualify for free shipp…" at bounding box center [744, 574] width 1240 height 1503
click at [1027, 208] on icon at bounding box center [1028, 205] width 16 height 16
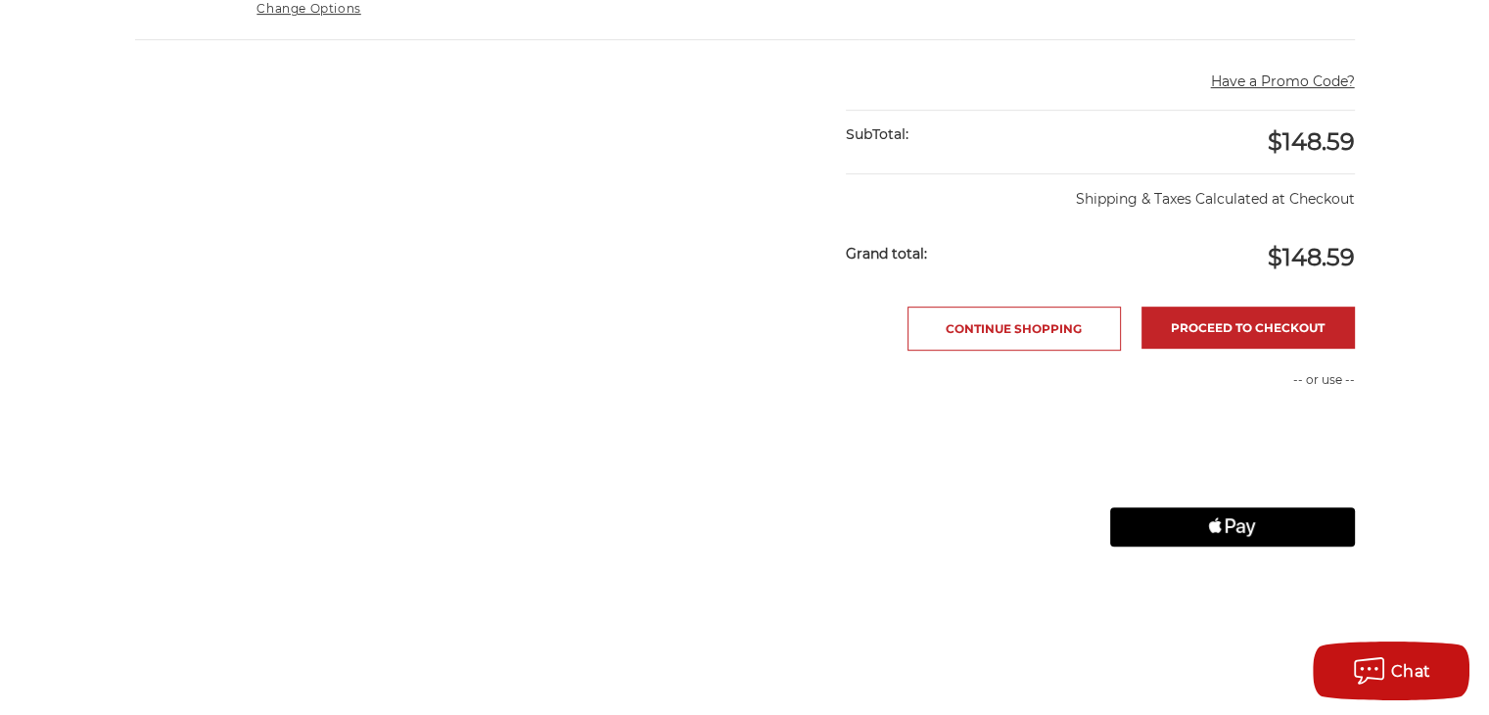
scroll to position [1077, 0]
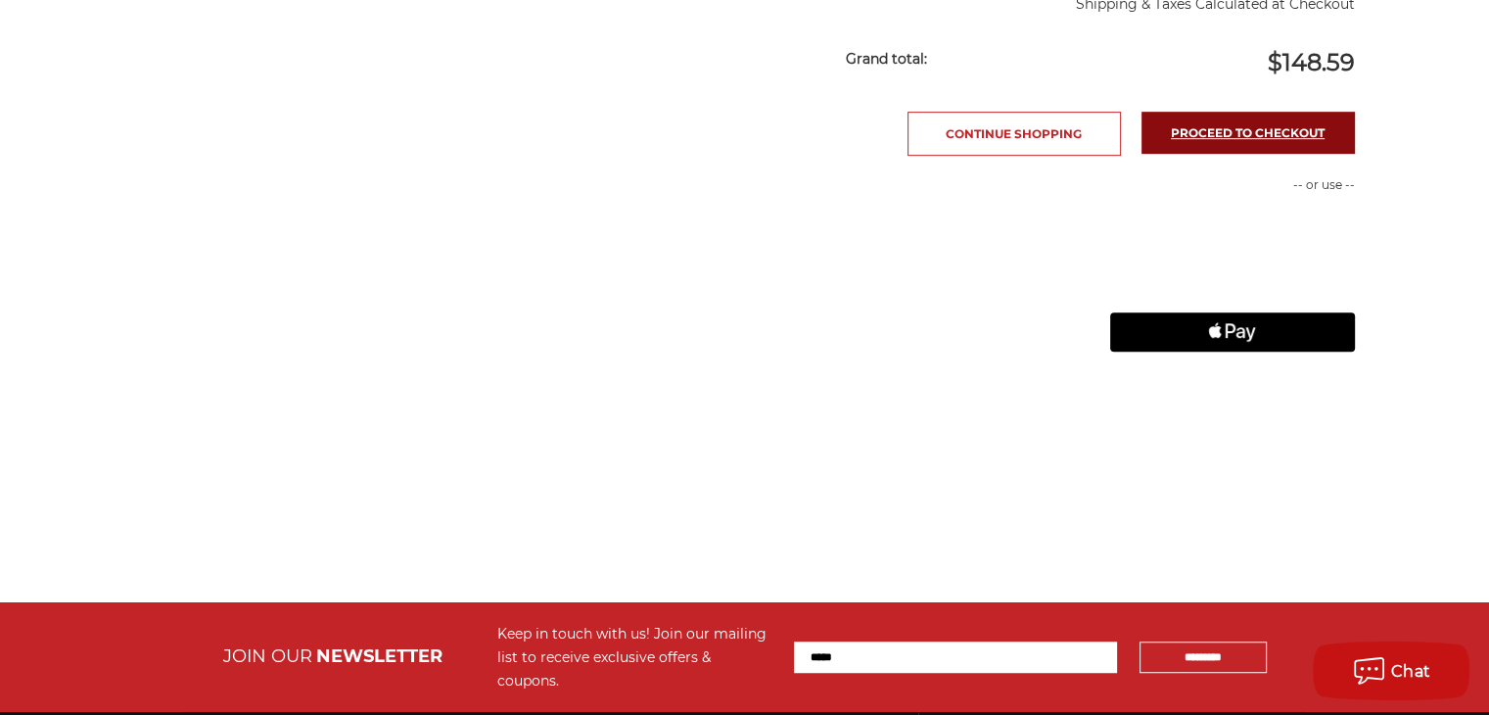
click at [1225, 126] on link "Proceed to checkout" at bounding box center [1247, 133] width 213 height 42
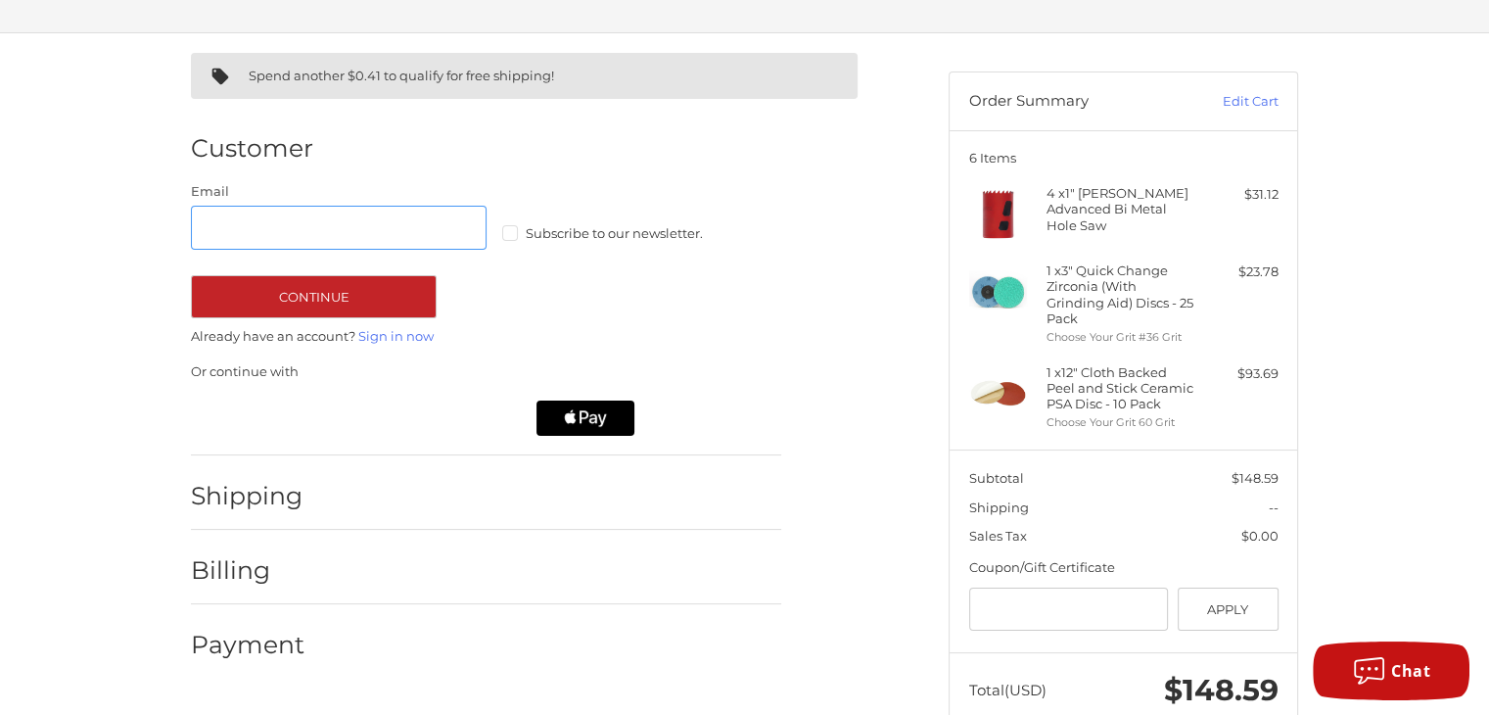
scroll to position [155, 0]
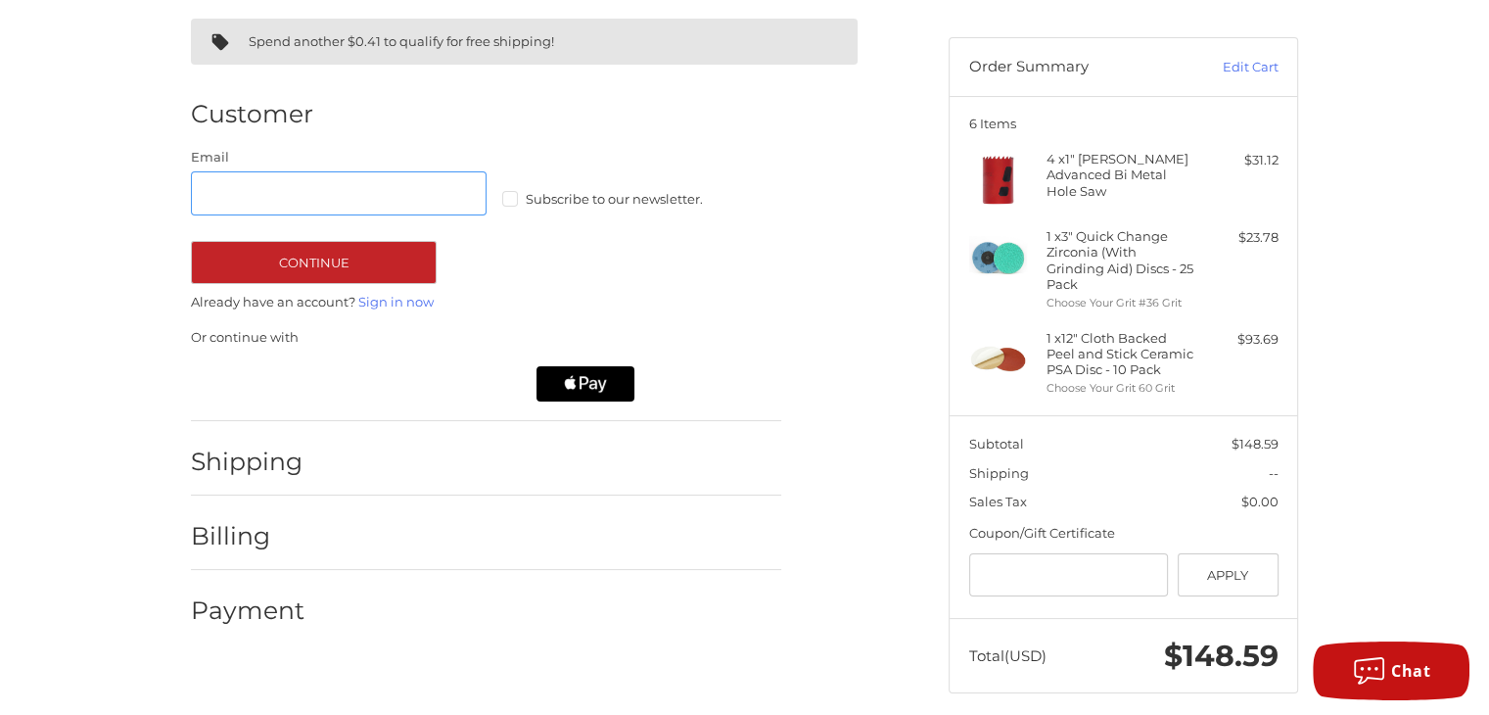
click at [311, 197] on input "Email" at bounding box center [339, 193] width 296 height 44
type input "**********"
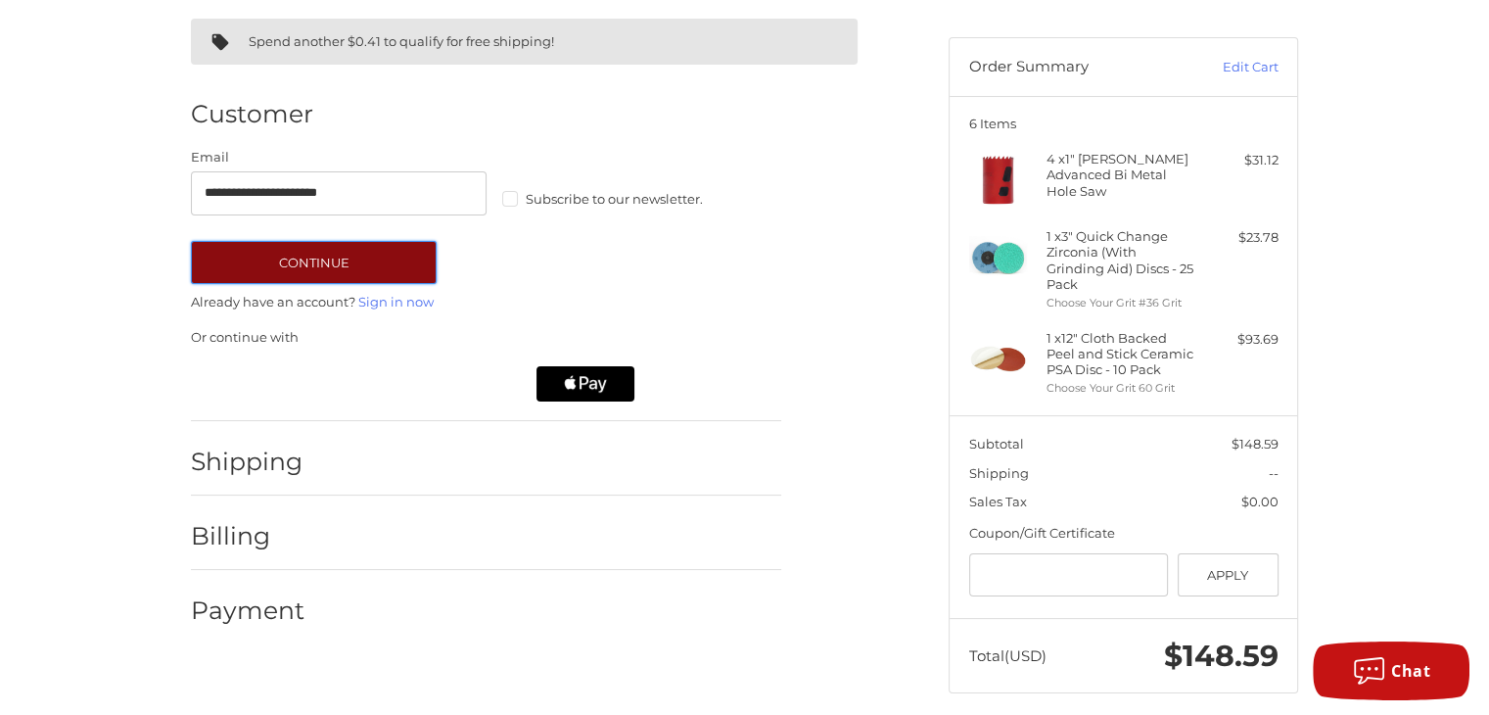
click at [318, 253] on button "Continue" at bounding box center [314, 262] width 246 height 43
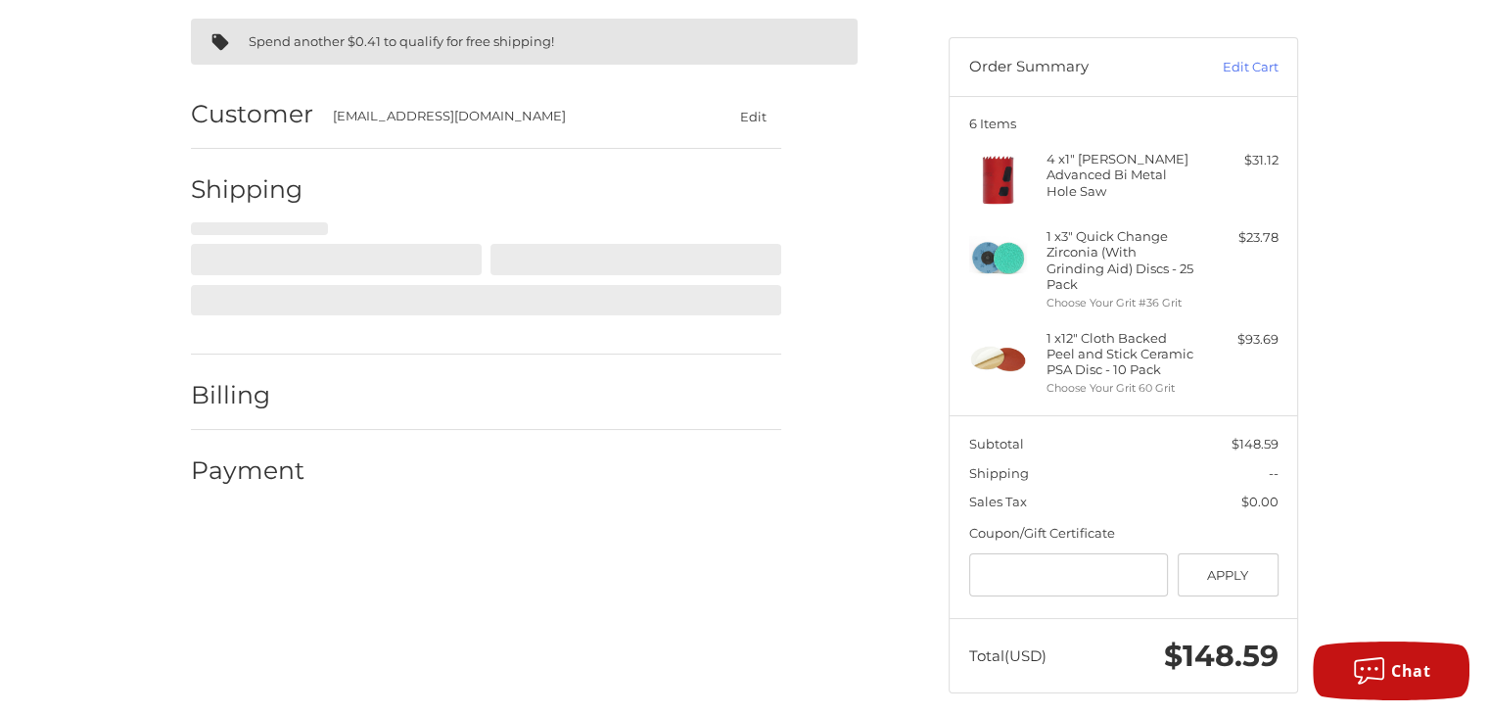
select select "**"
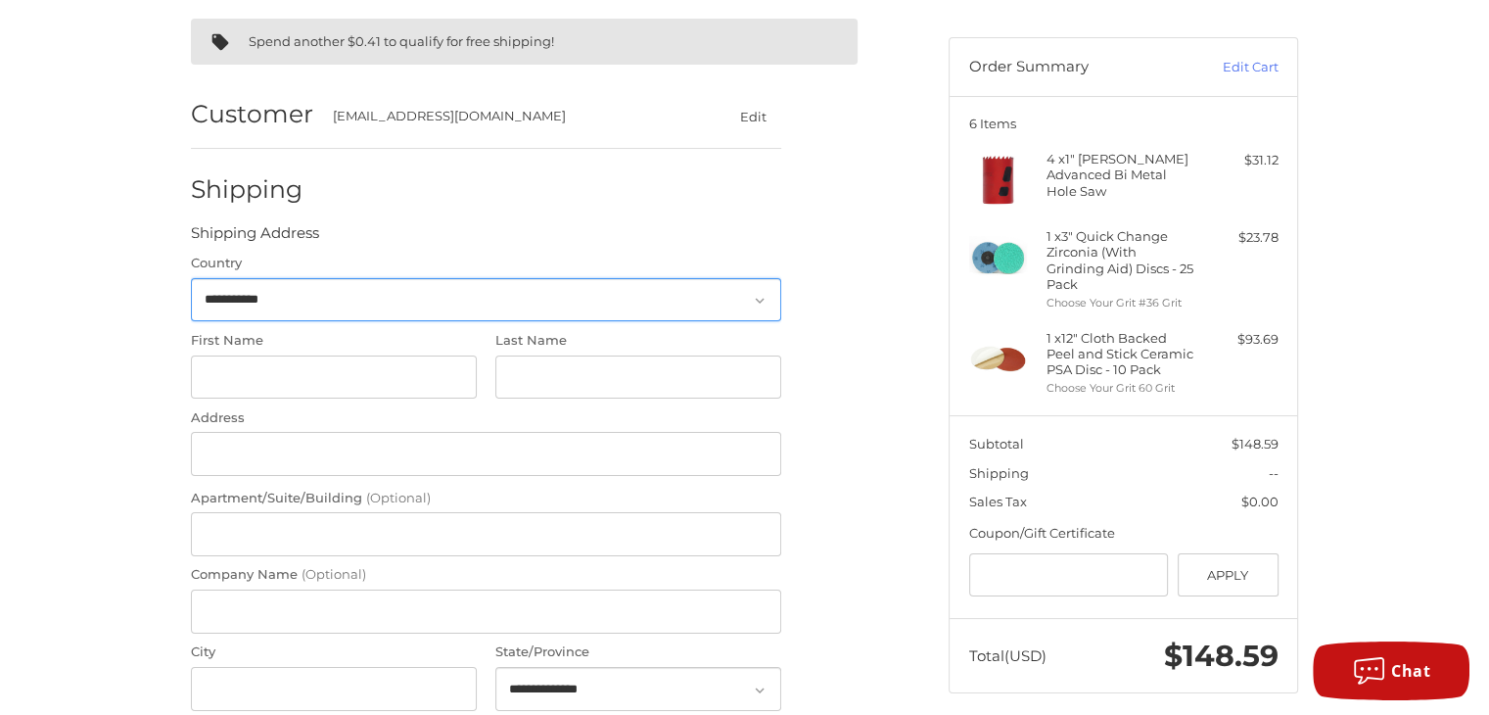
scroll to position [161, 0]
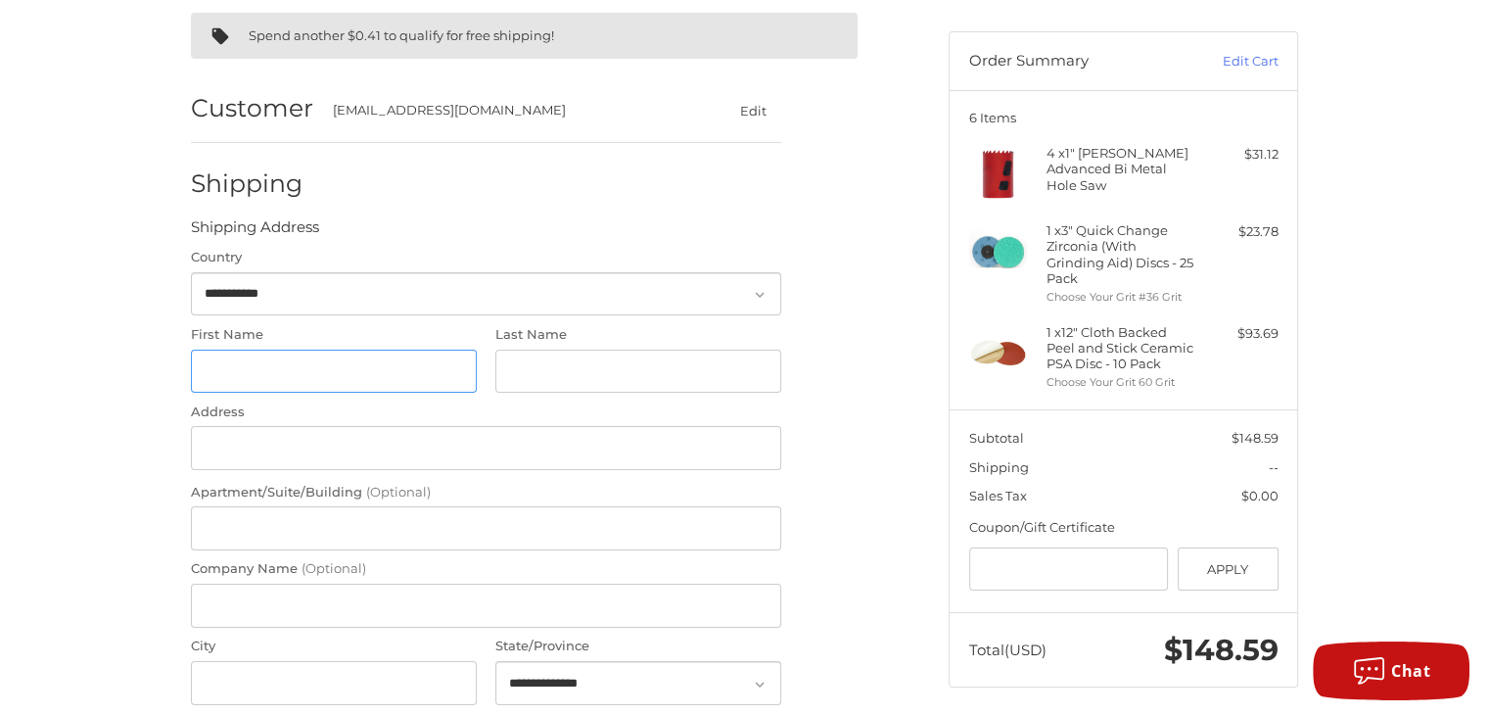
click at [276, 354] on input "First Name" at bounding box center [334, 371] width 286 height 44
type input "***"
type input "******"
type input "**********"
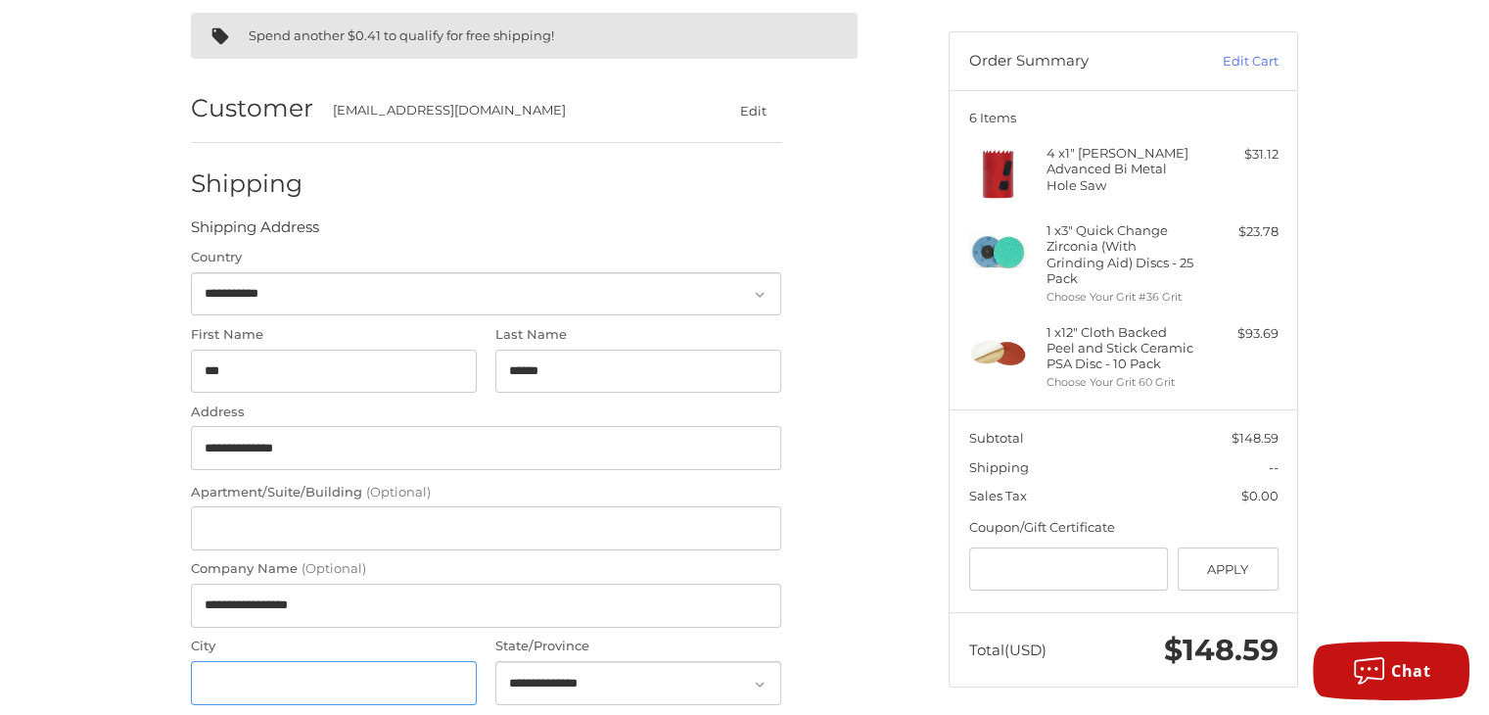
type input "********"
select select "**"
type input "*****"
type input "**********"
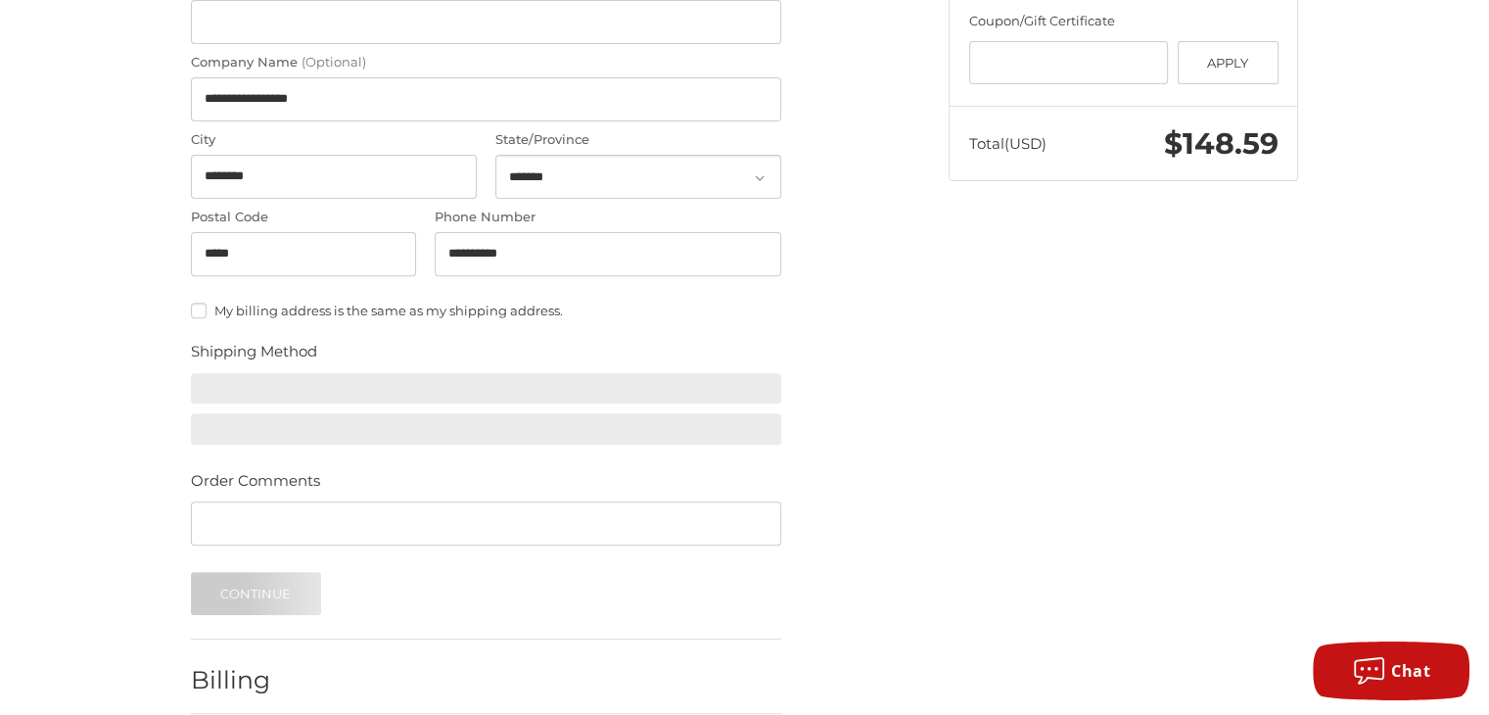
scroll to position [748, 0]
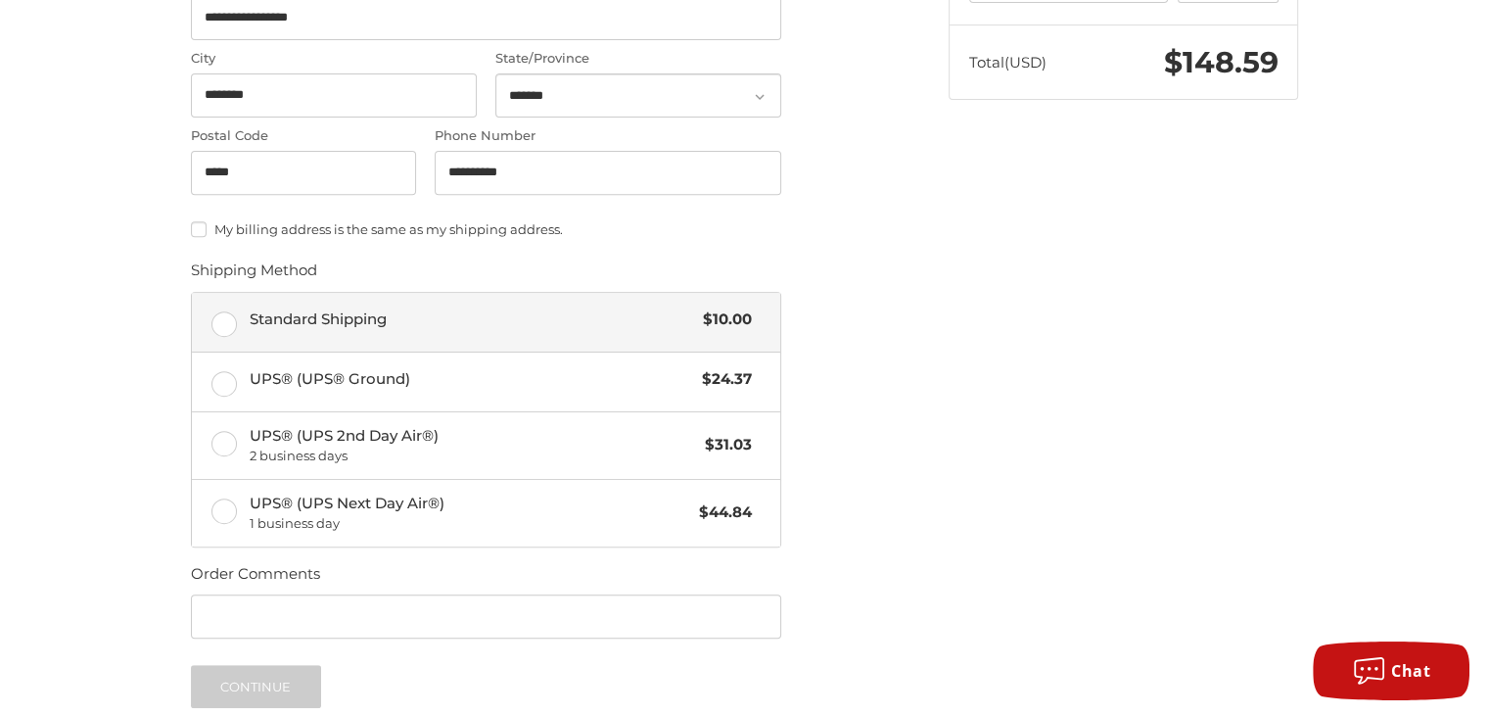
click at [219, 343] on label "Standard Shipping $10.00" at bounding box center [486, 322] width 588 height 59
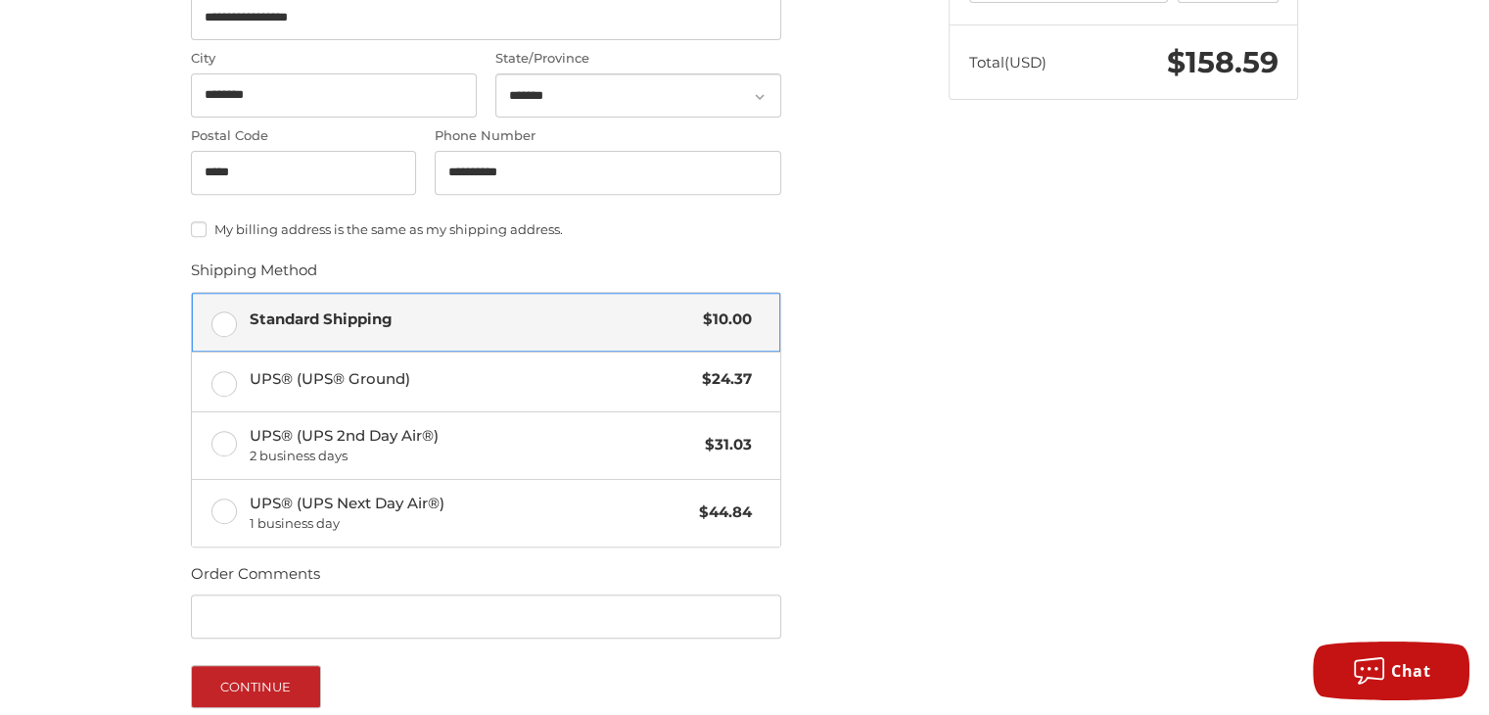
scroll to position [932, 0]
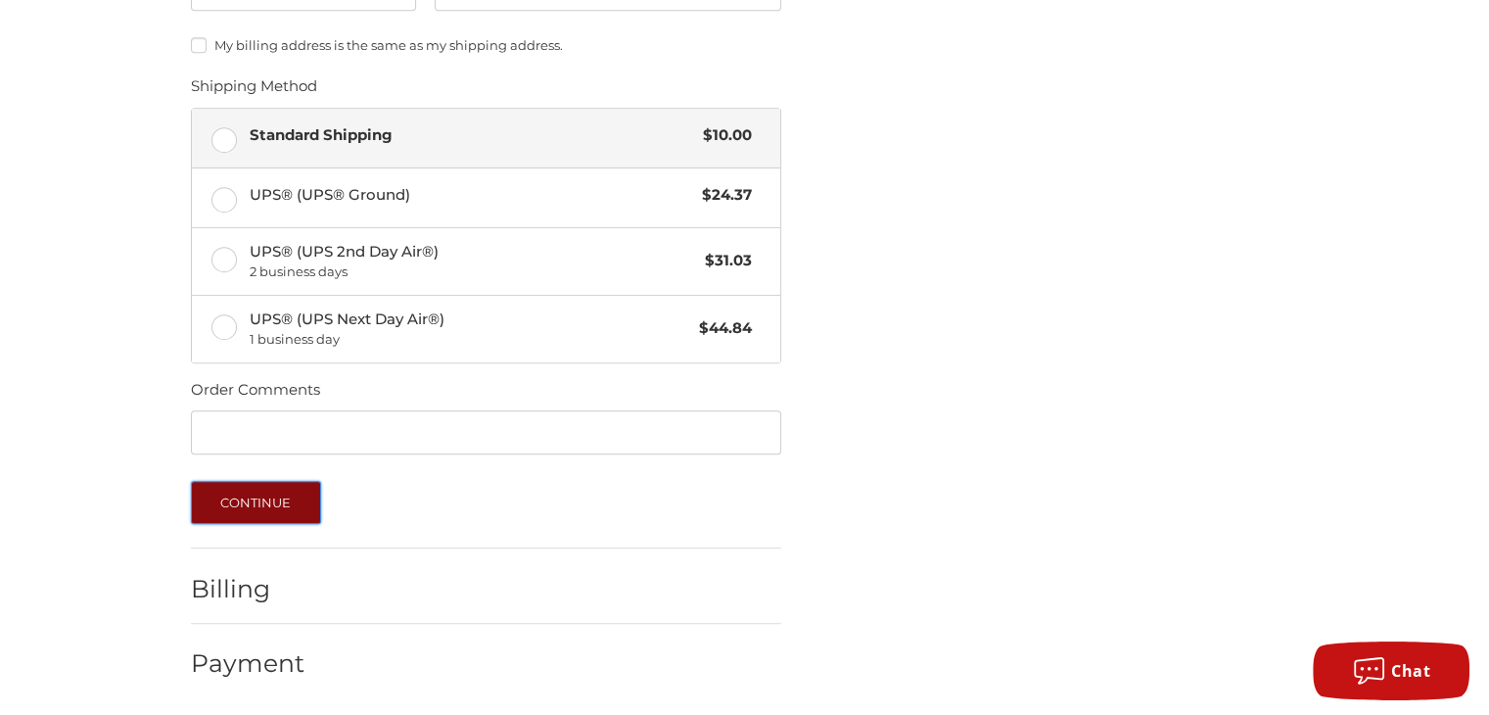
click at [278, 492] on button "Continue" at bounding box center [256, 502] width 130 height 43
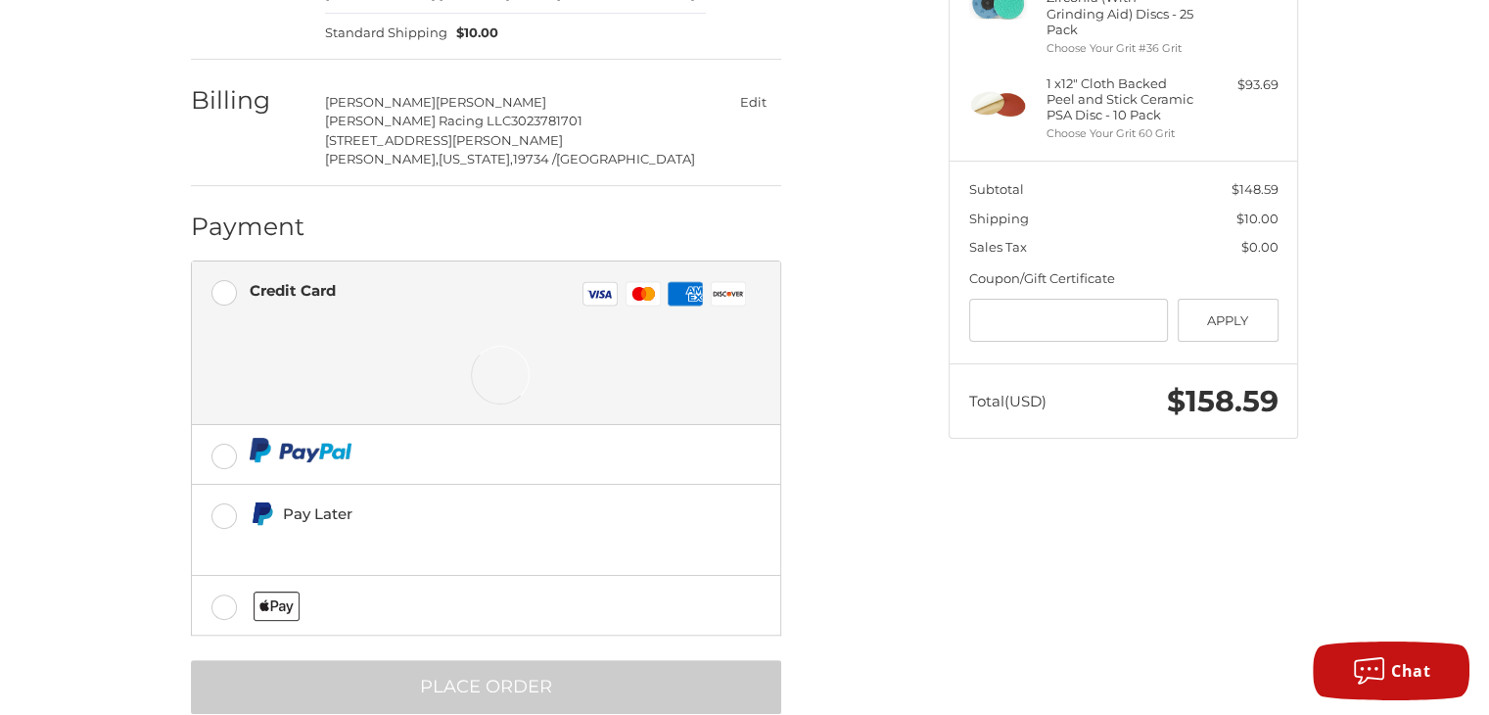
scroll to position [418, 0]
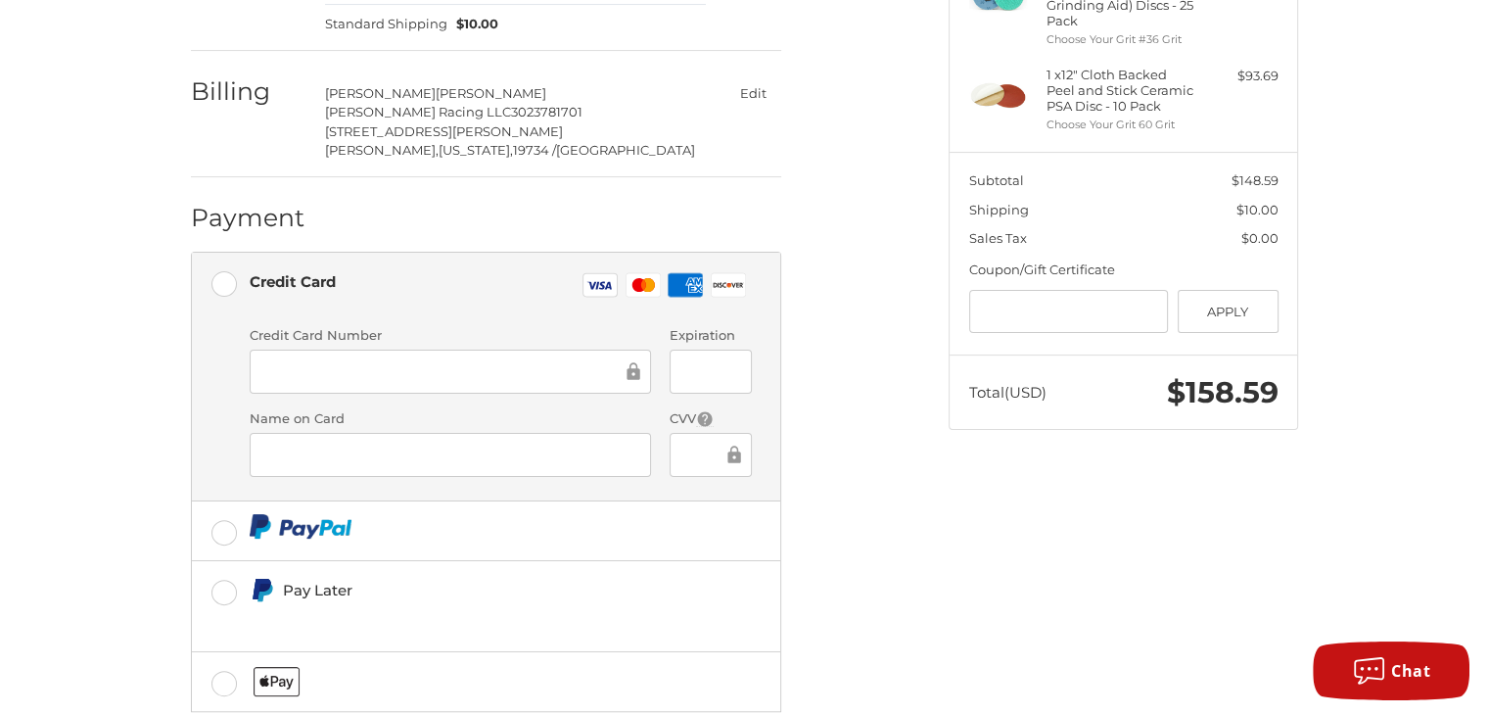
click at [0, 429] on div "Spend another $0.41 to qualify for free shipping! Customer rhodesracing1@yahoo.…" at bounding box center [744, 284] width 1489 height 1096
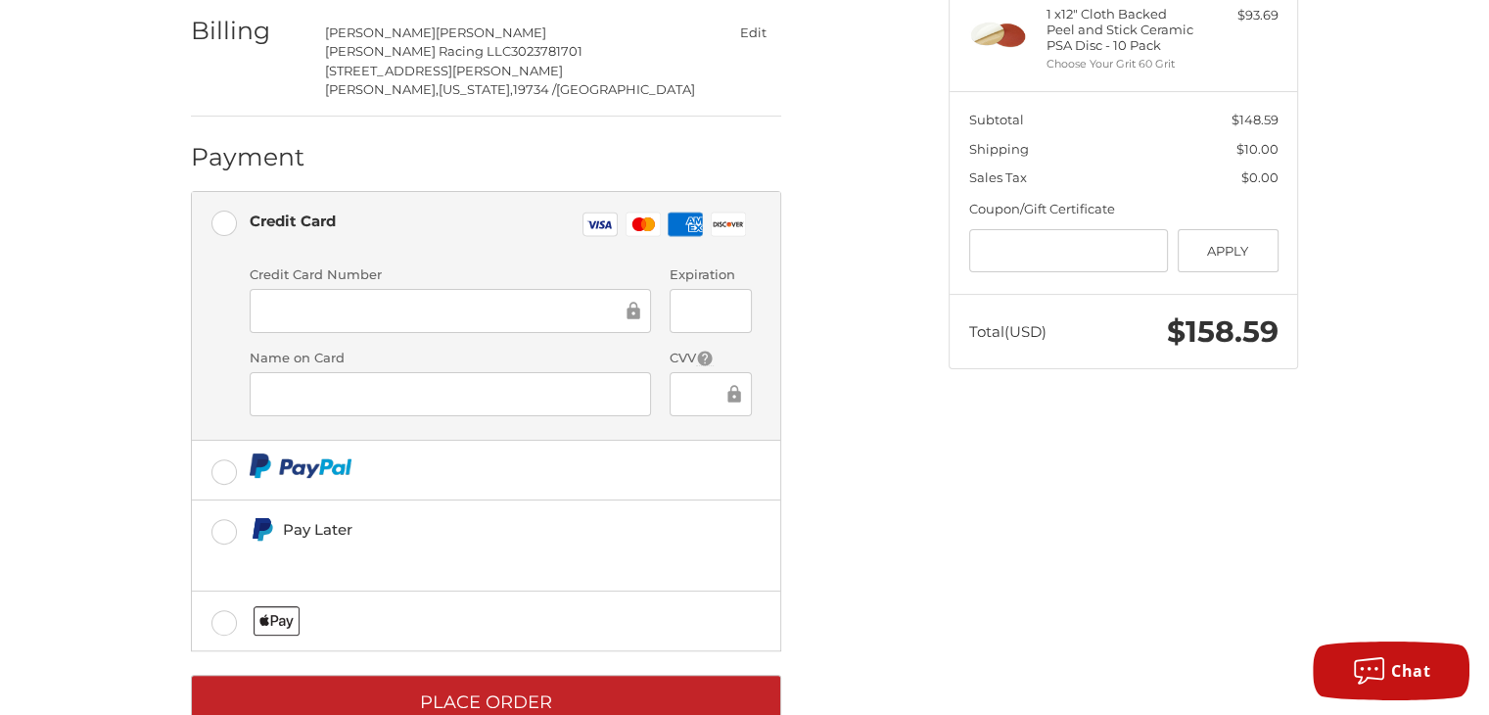
scroll to position [534, 0]
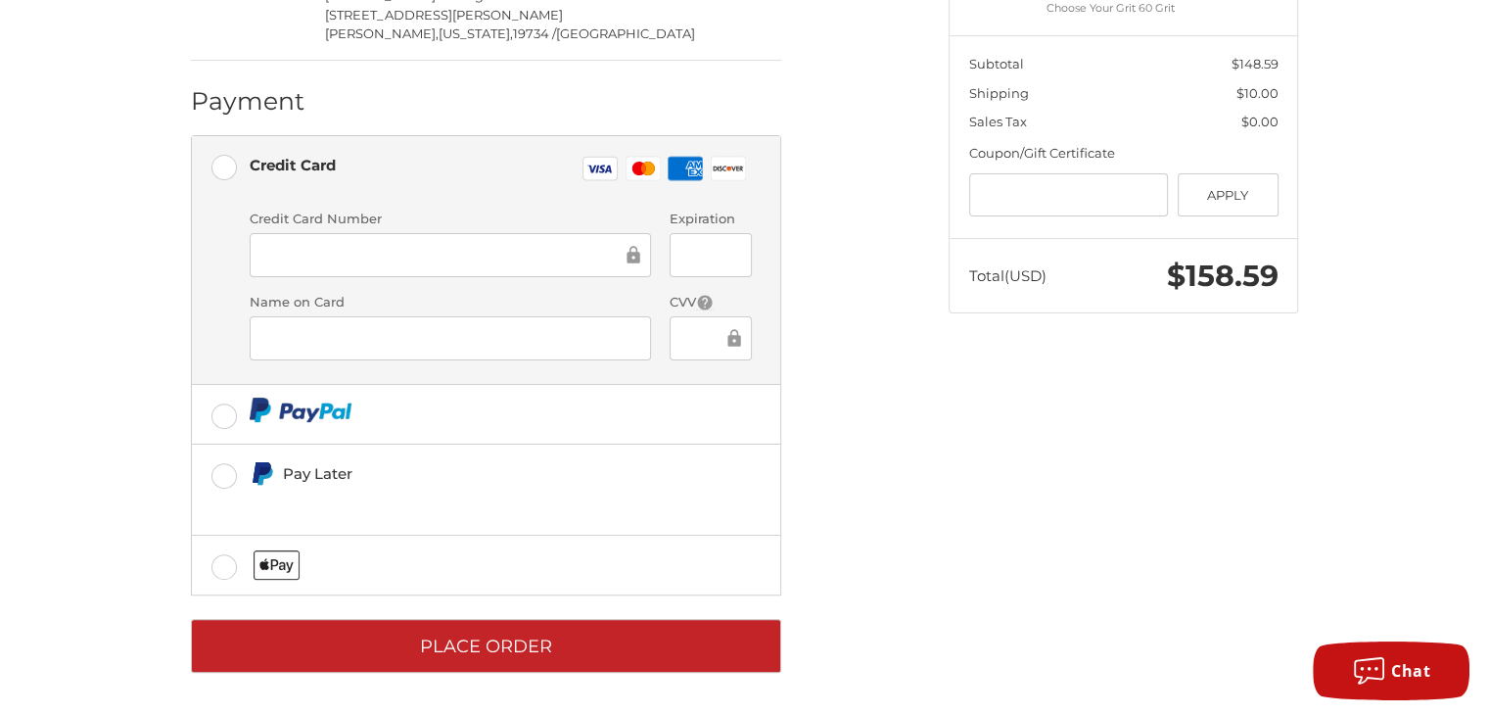
click at [384, 268] on div at bounding box center [450, 255] width 401 height 44
click at [832, 329] on ol "Customer rhodesracing1@yahoo.com Edit Shipping Ron Rhodes Rhodes Racing LLC 302…" at bounding box center [524, 183] width 667 height 979
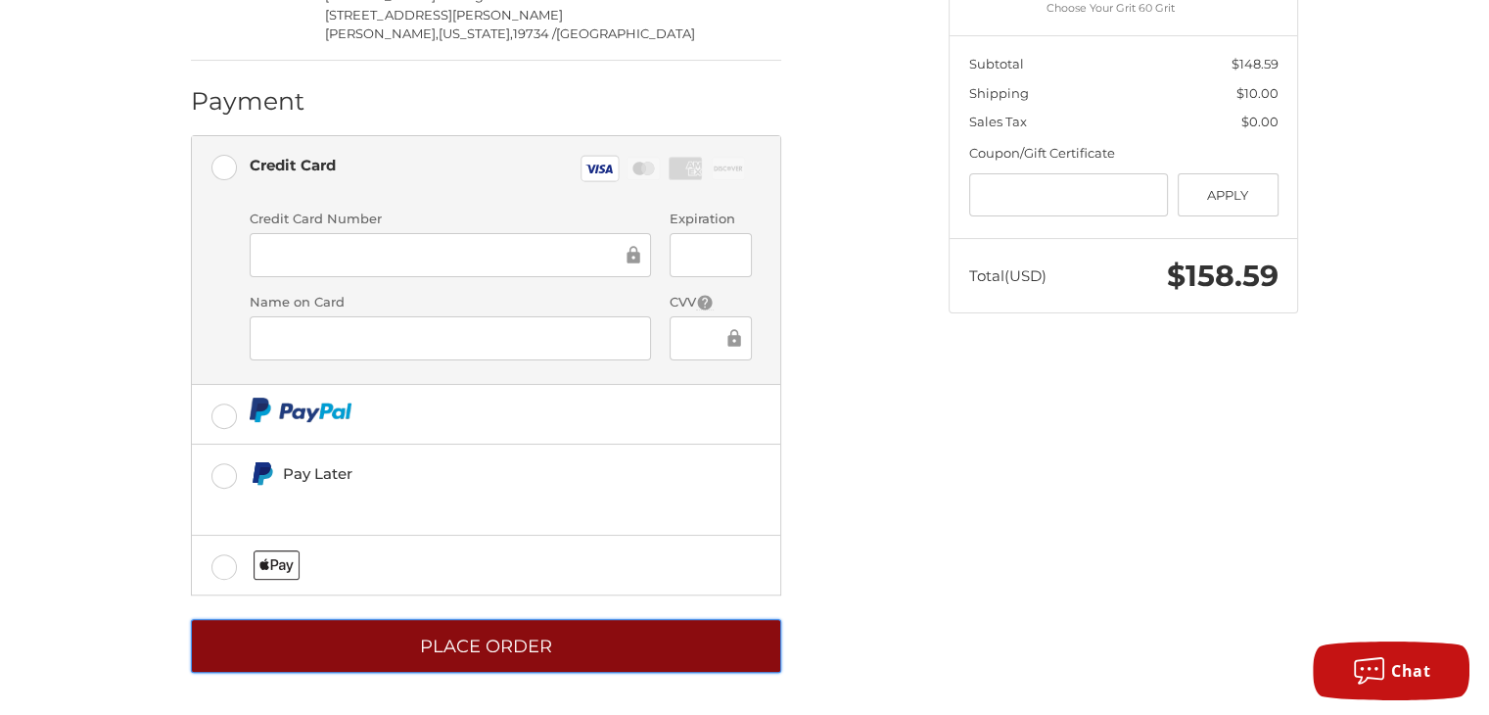
click at [485, 631] on button "Place Order" at bounding box center [486, 646] width 590 height 54
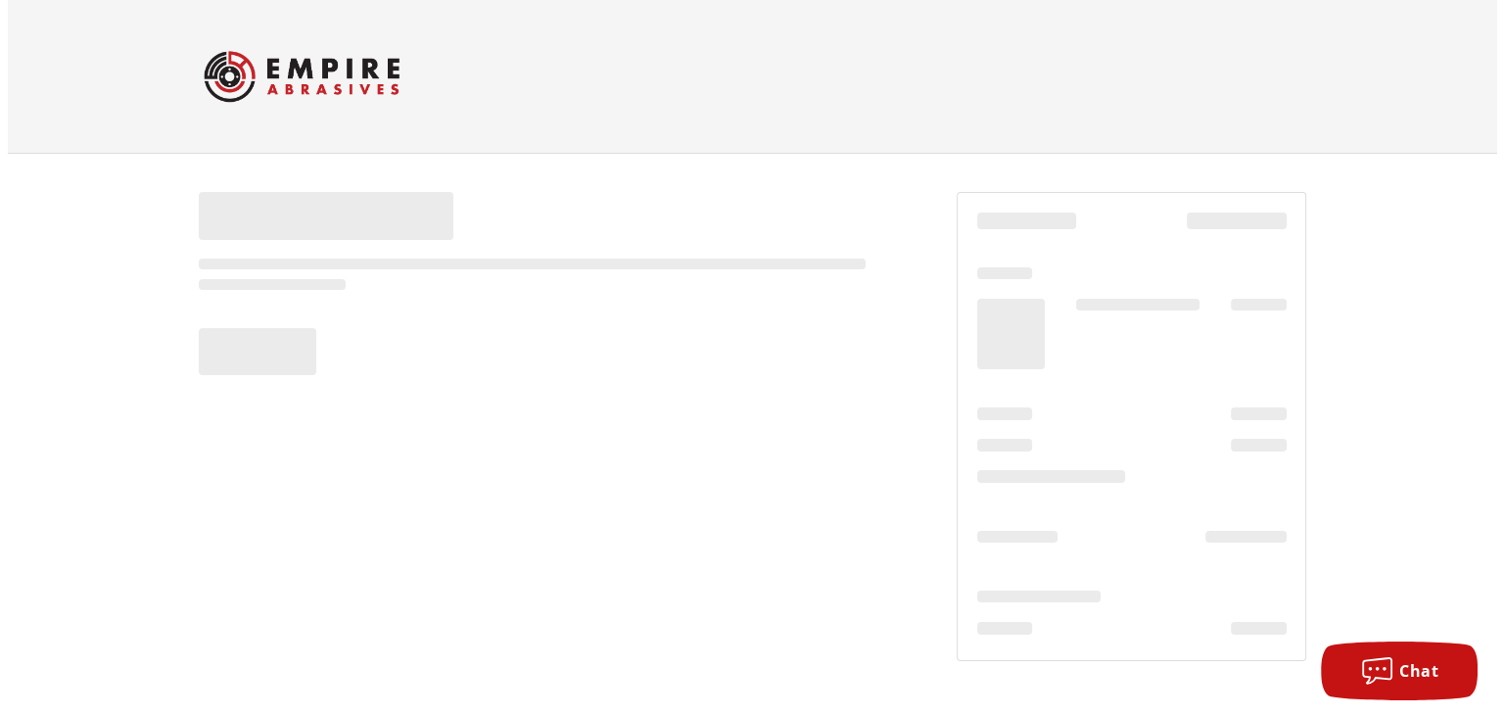
scroll to position [0, 0]
